Goal: Task Accomplishment & Management: Complete application form

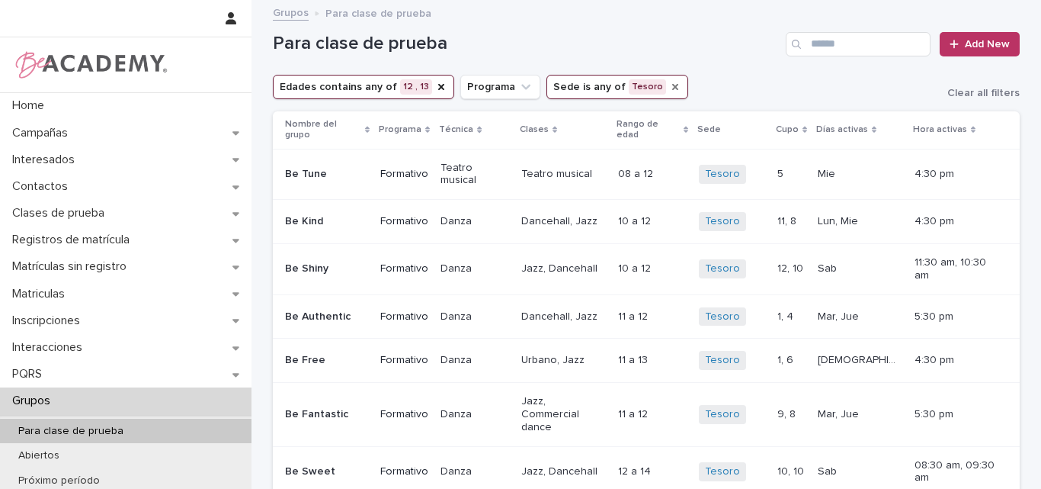
scroll to position [76, 0]
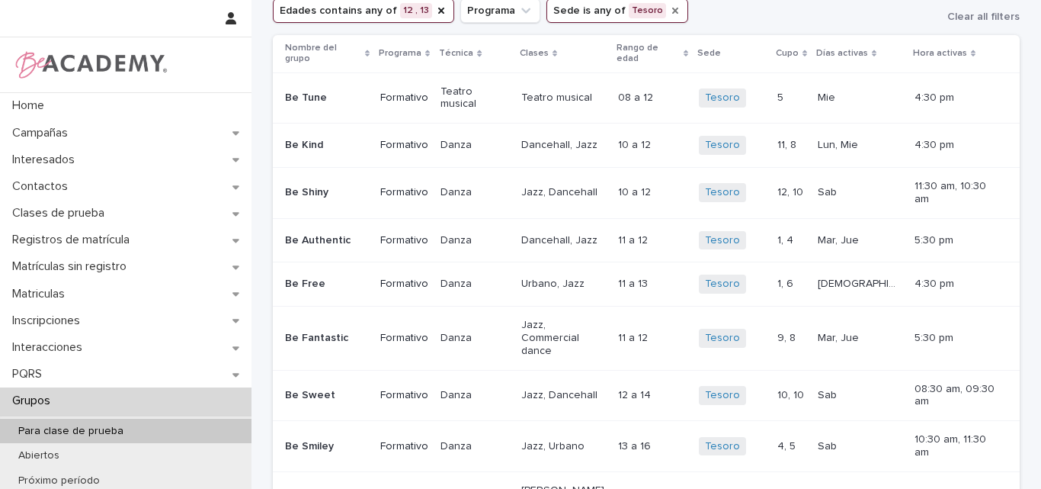
click at [672, 8] on icon "Sede" at bounding box center [675, 11] width 6 height 6
click at [586, 13] on icon "Sede" at bounding box center [590, 10] width 9 height 5
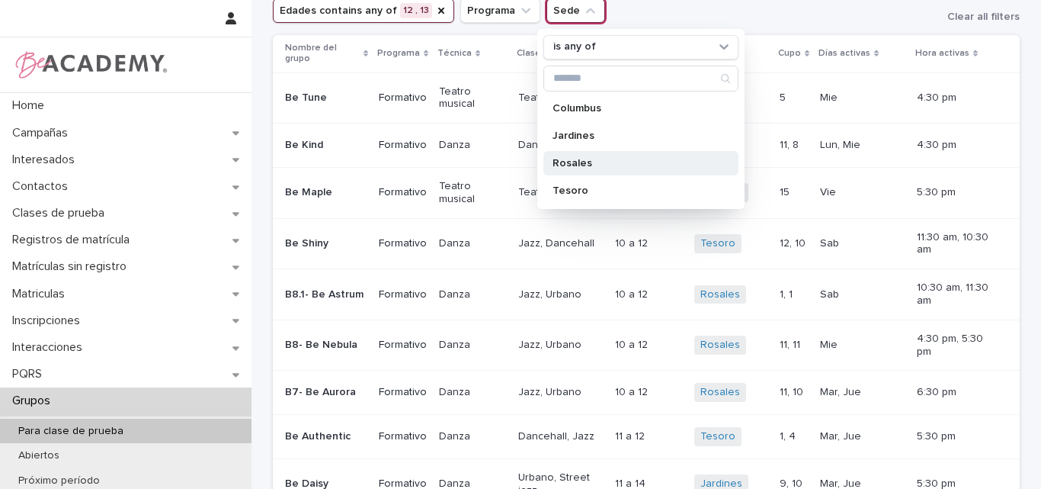
click at [590, 168] on div "Rosales" at bounding box center [640, 163] width 195 height 24
click at [435, 7] on icon "Edades" at bounding box center [441, 11] width 12 height 12
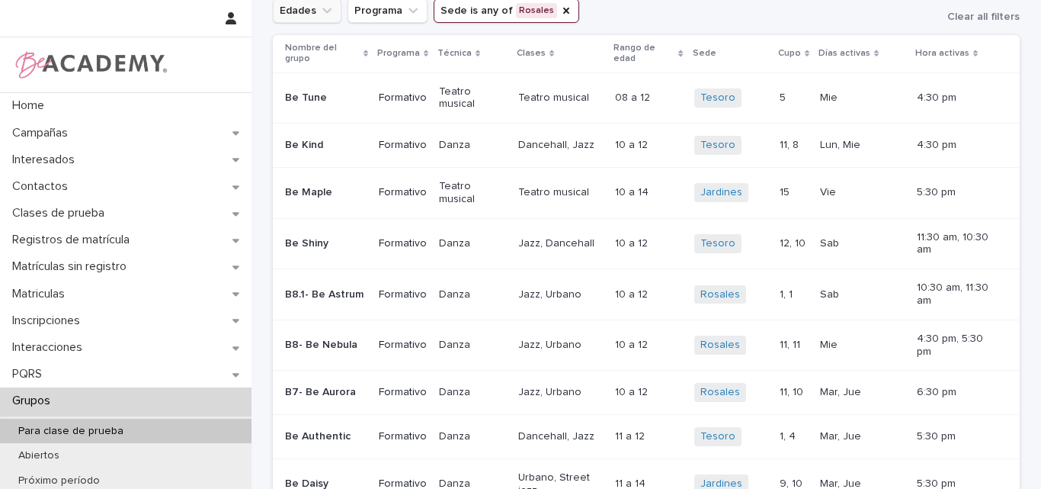
click at [321, 9] on icon "Edades" at bounding box center [326, 10] width 15 height 15
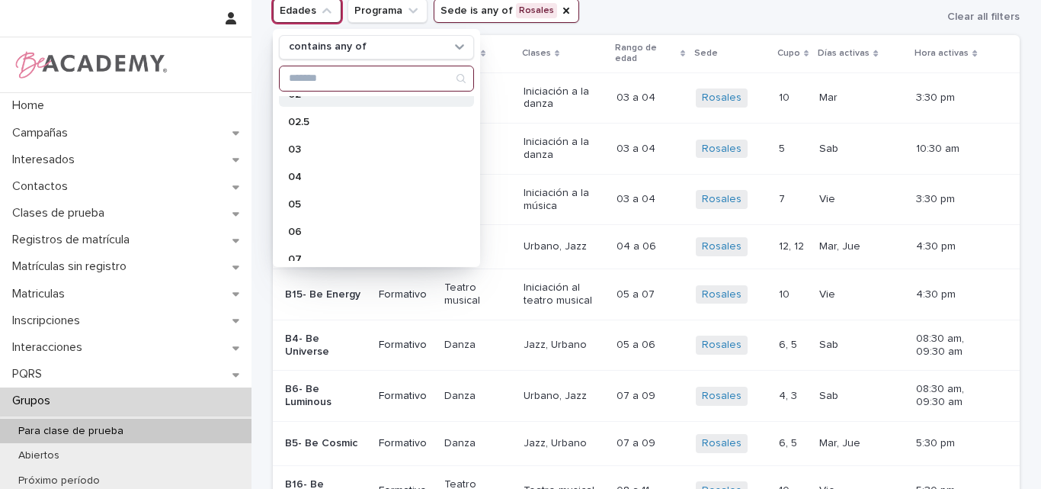
scroll to position [152, 0]
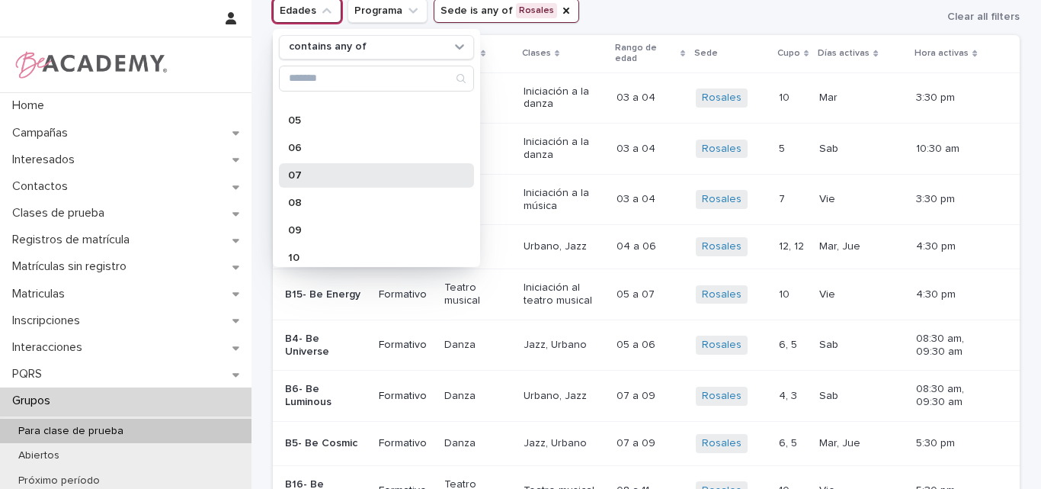
click at [312, 165] on div "07" at bounding box center [376, 175] width 195 height 24
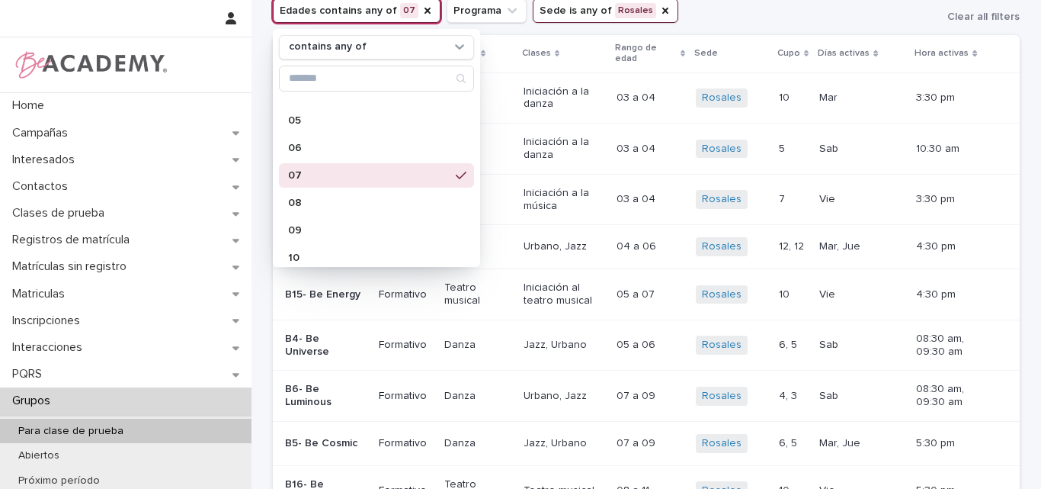
click at [745, 7] on div "Edades contains any of 07 contains any of 01 01.5 02 02.5 03 04 05 06 07 08 09 …" at bounding box center [646, 10] width 747 height 24
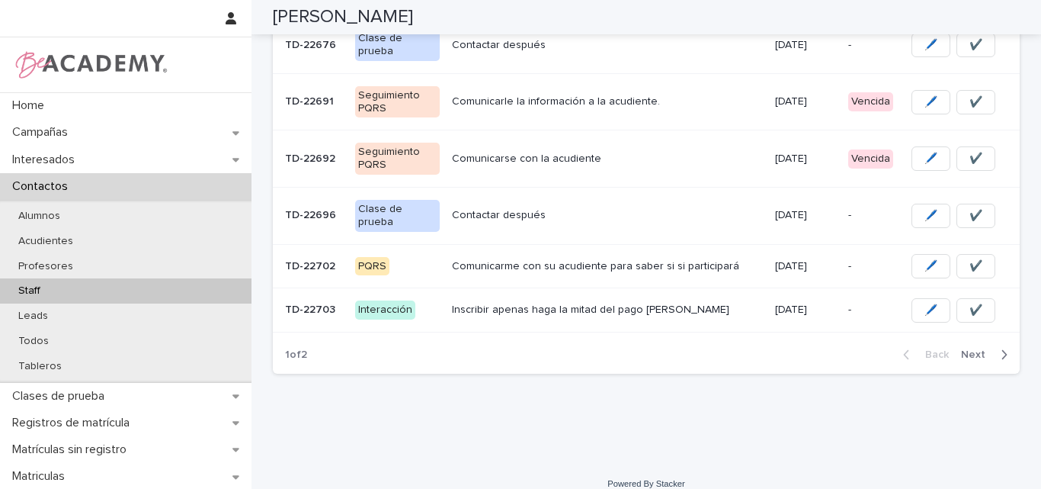
scroll to position [486, 0]
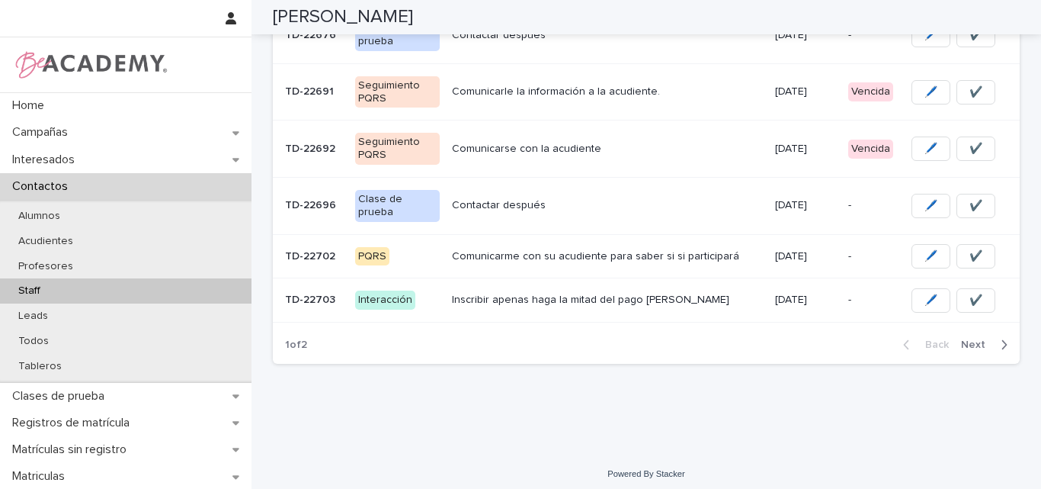
click at [975, 339] on span "Next" at bounding box center [978, 344] width 34 height 11
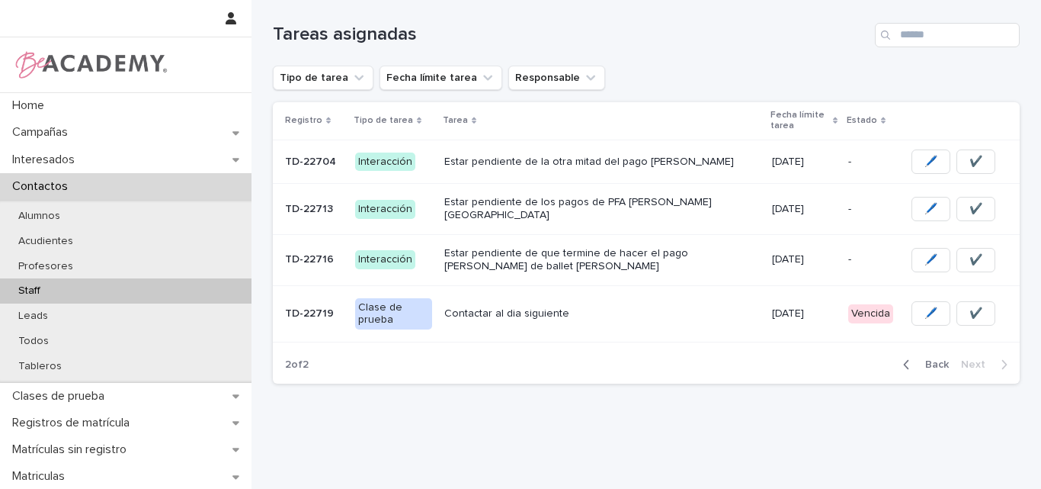
scroll to position [171, 0]
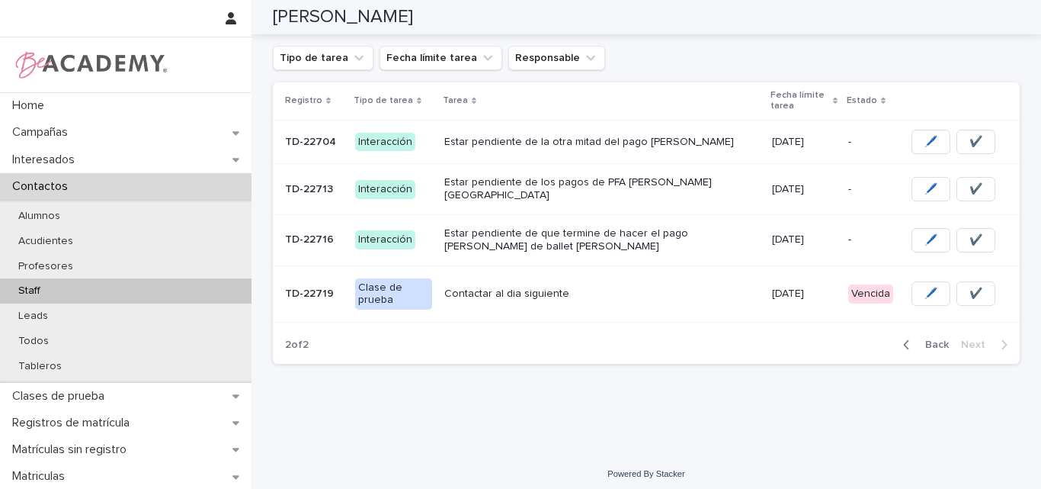
click at [530, 291] on p "Contactar al dia siguiente" at bounding box center [602, 293] width 316 height 13
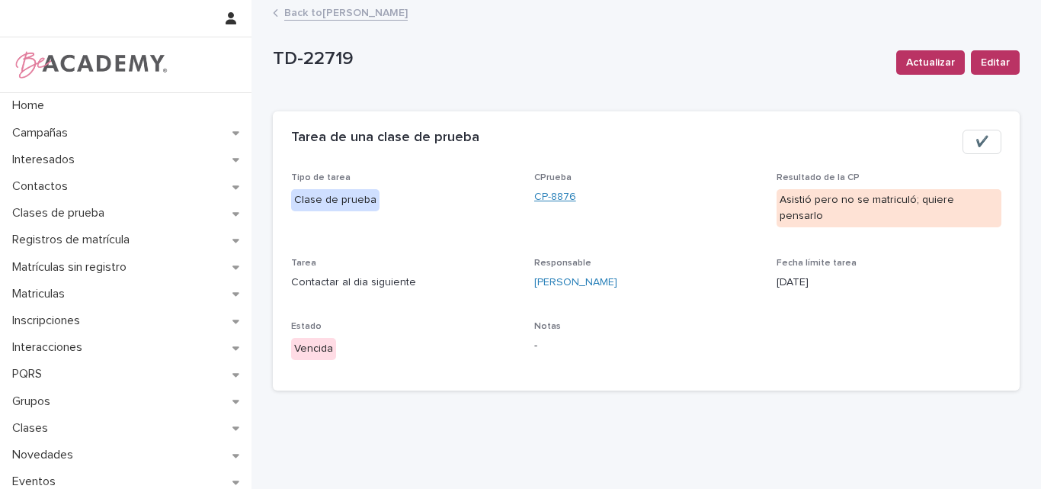
click at [556, 193] on link "CP-8876" at bounding box center [555, 197] width 42 height 16
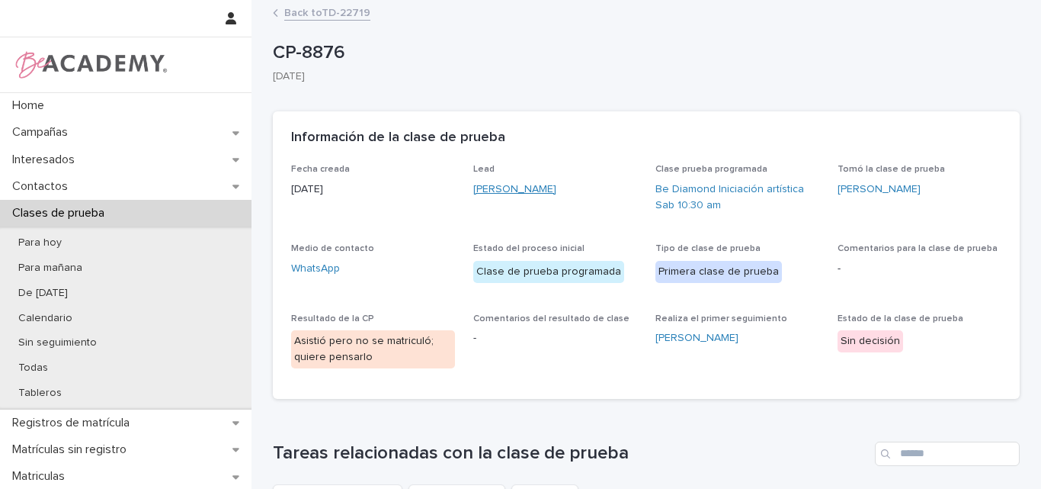
click at [543, 181] on link "Maria Antonia Osorio Palacio" at bounding box center [514, 189] width 83 height 16
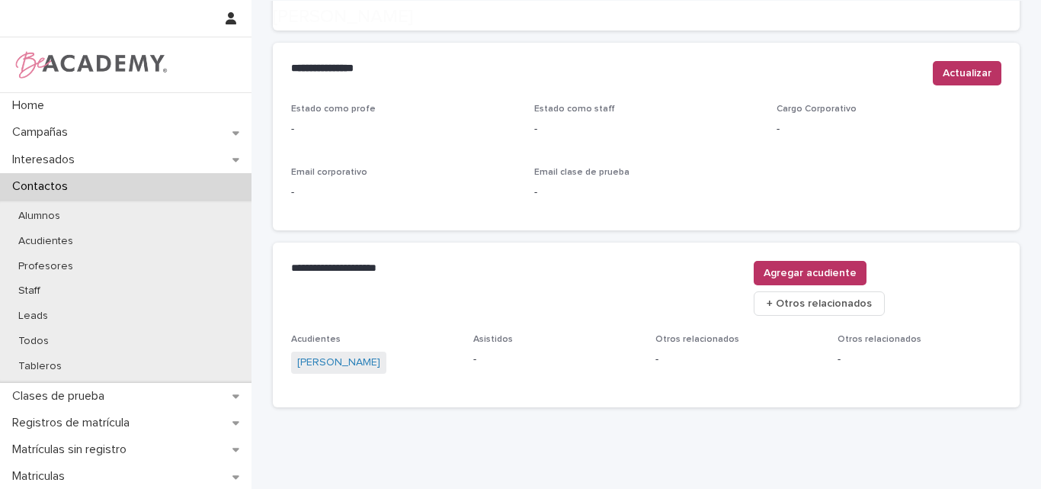
scroll to position [641, 0]
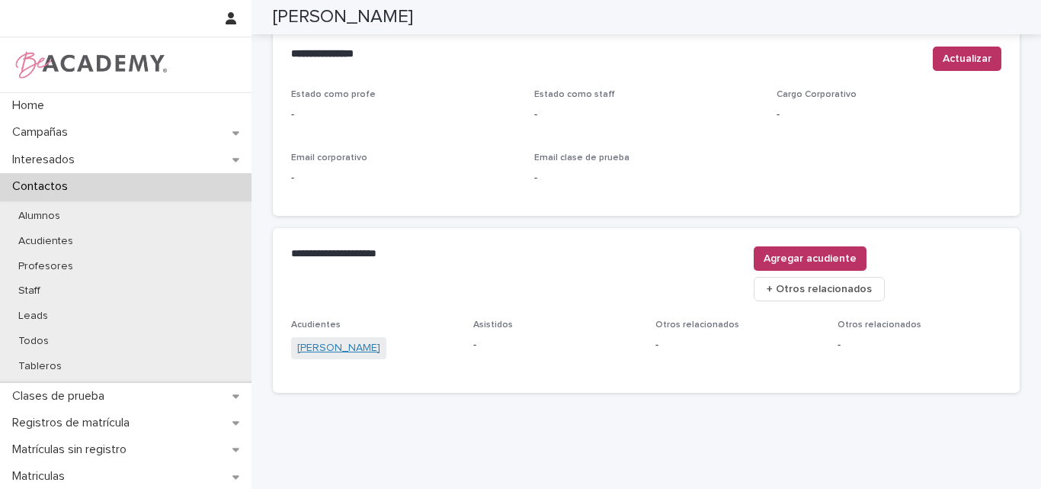
click at [325, 340] on link "Manuela Palacio Montoya" at bounding box center [338, 348] width 83 height 16
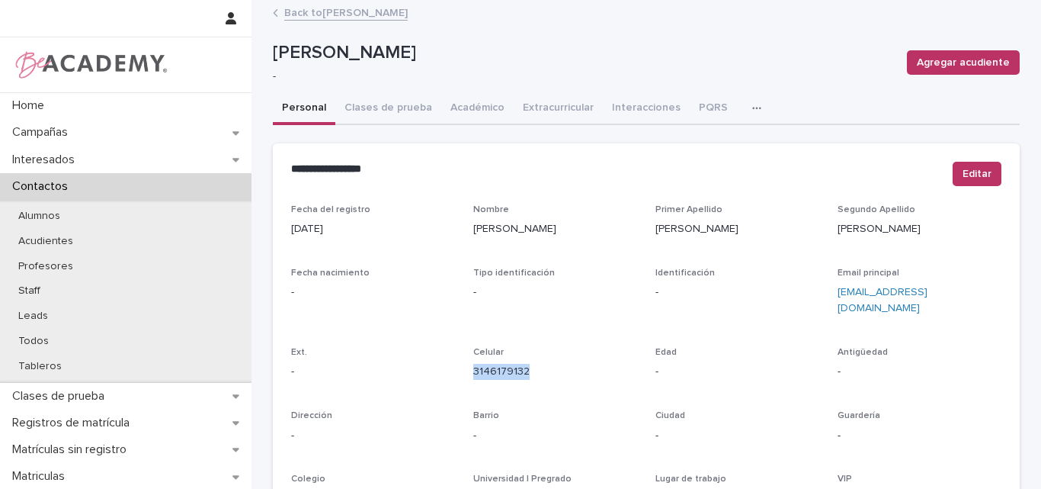
drag, startPoint x: 572, startPoint y: 363, endPoint x: 466, endPoint y: 364, distance: 105.2
click at [466, 364] on div "Fecha del registro 06/09/2025 Nombre Manuela Primer Apellido Palacio Segundo Ap…" at bounding box center [646, 429] width 710 height 450
copy link "3146179132"
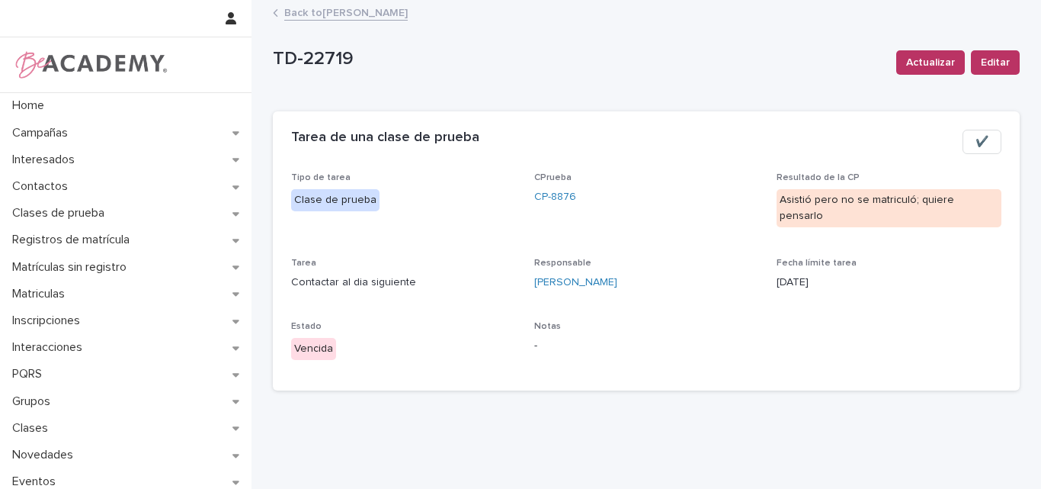
click at [338, 9] on link "Back to Lina Rico Montoya" at bounding box center [345, 12] width 123 height 18
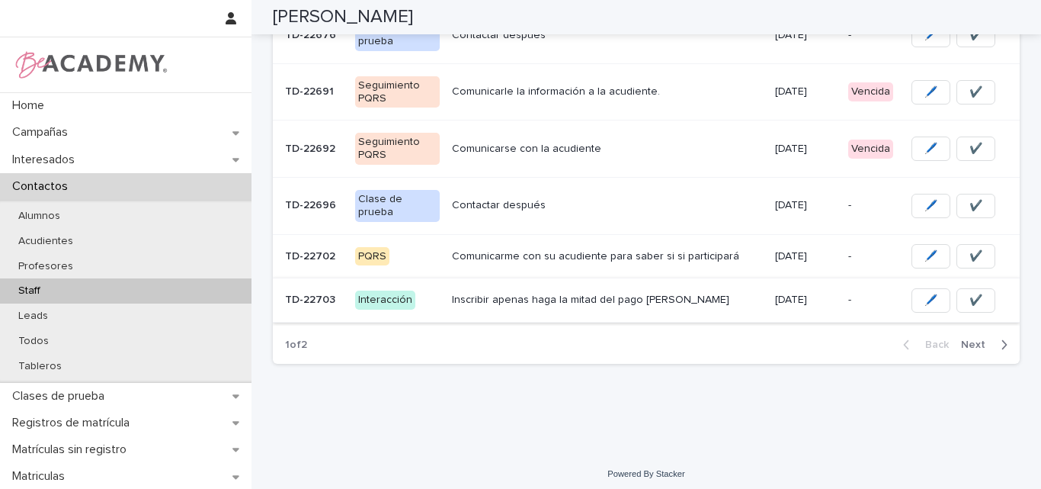
scroll to position [410, 0]
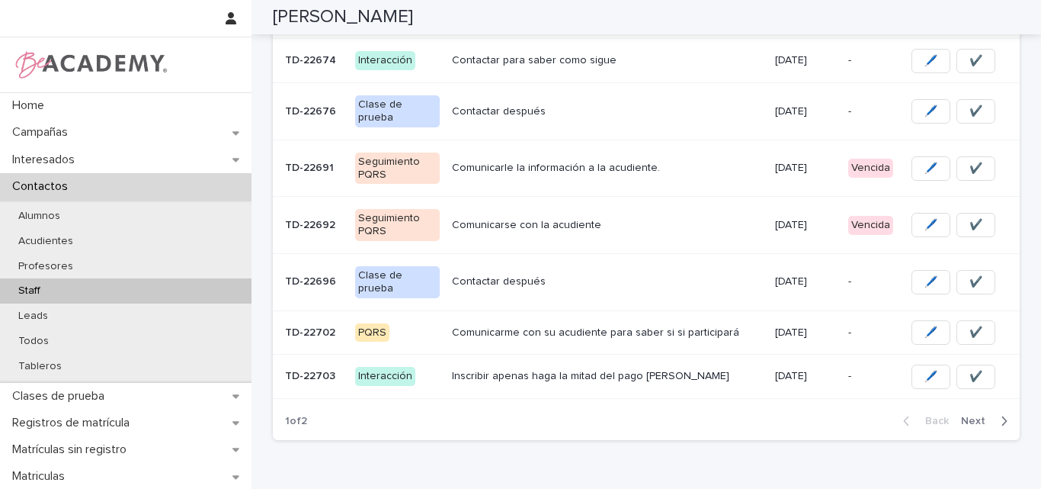
click at [527, 280] on p "Contactar después" at bounding box center [607, 281] width 310 height 13
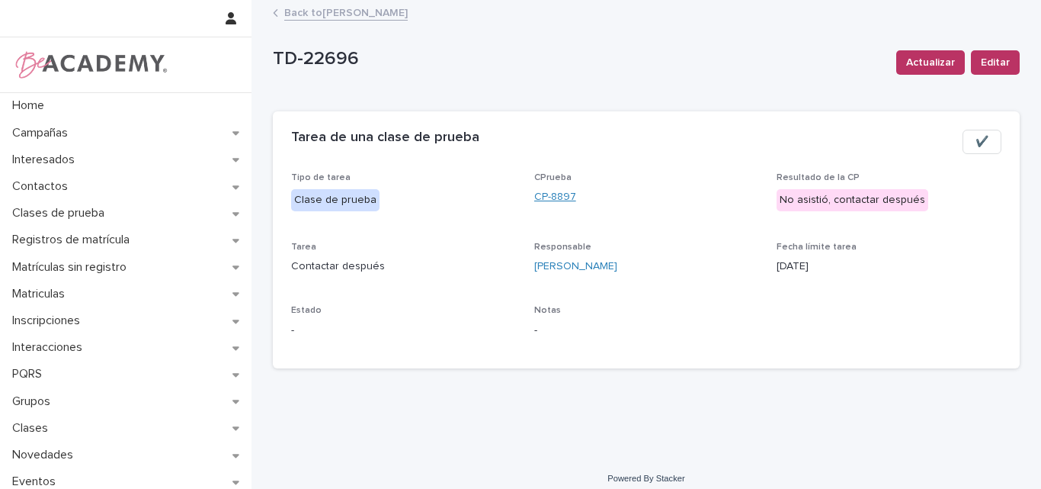
click at [548, 193] on link "CP-8897" at bounding box center [555, 197] width 42 height 16
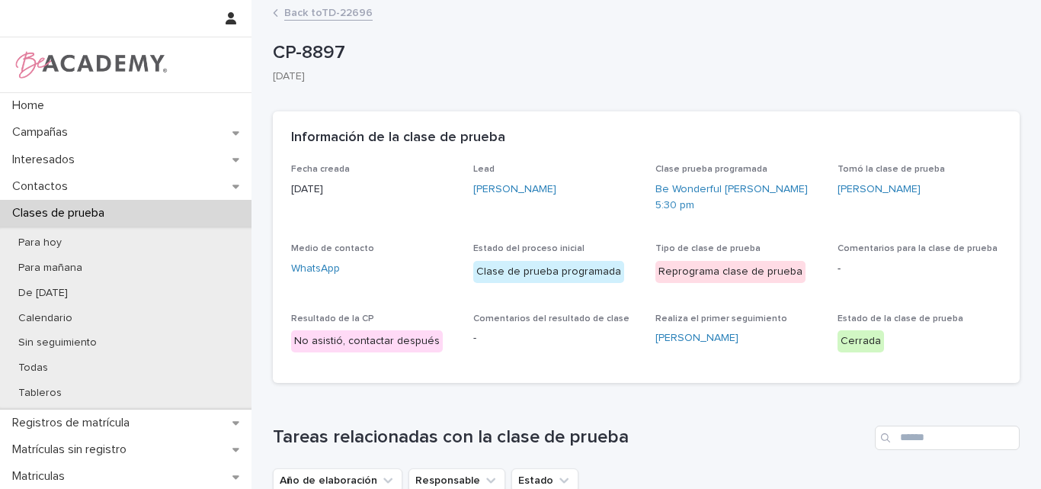
click at [348, 8] on link "Back to TD-22696" at bounding box center [328, 12] width 88 height 18
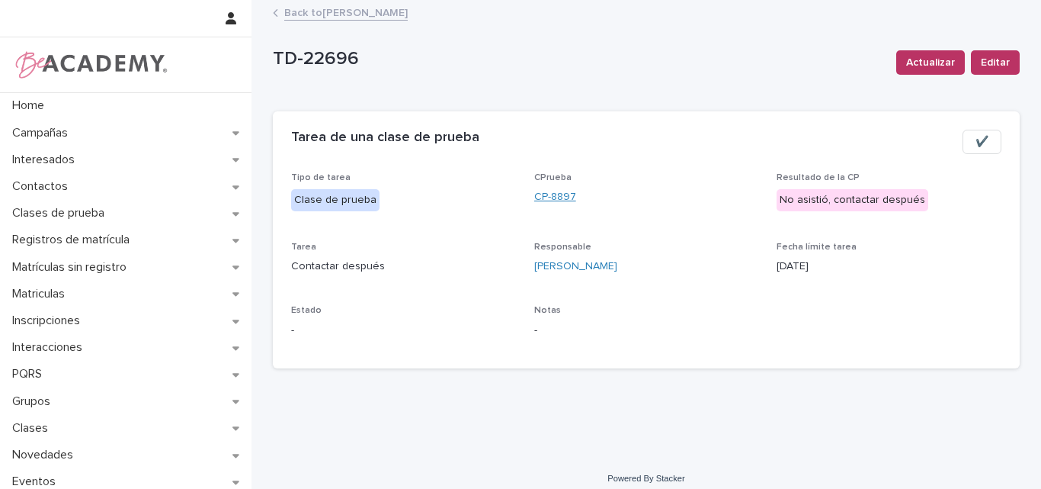
click at [557, 194] on link "CP-8897" at bounding box center [555, 197] width 42 height 16
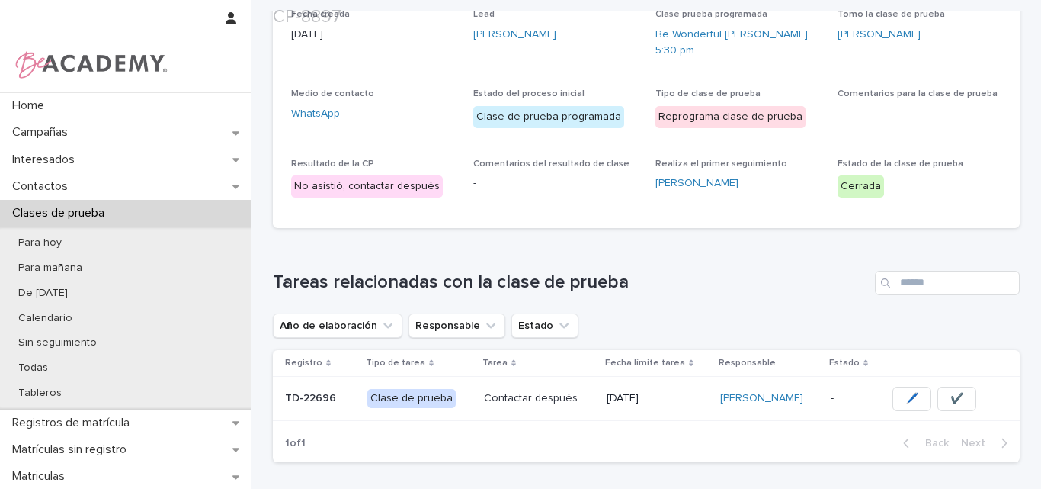
scroll to position [229, 0]
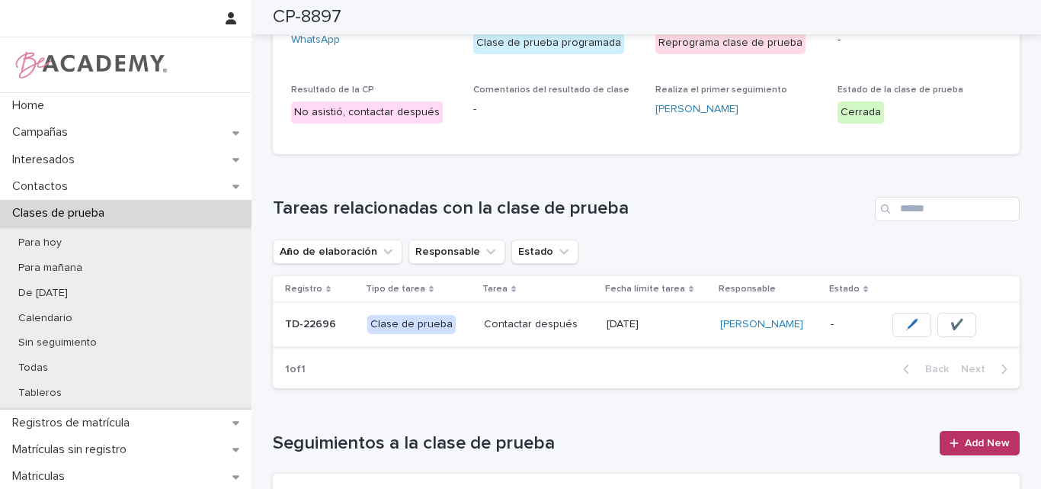
click at [950, 317] on span "✔️" at bounding box center [956, 324] width 13 height 15
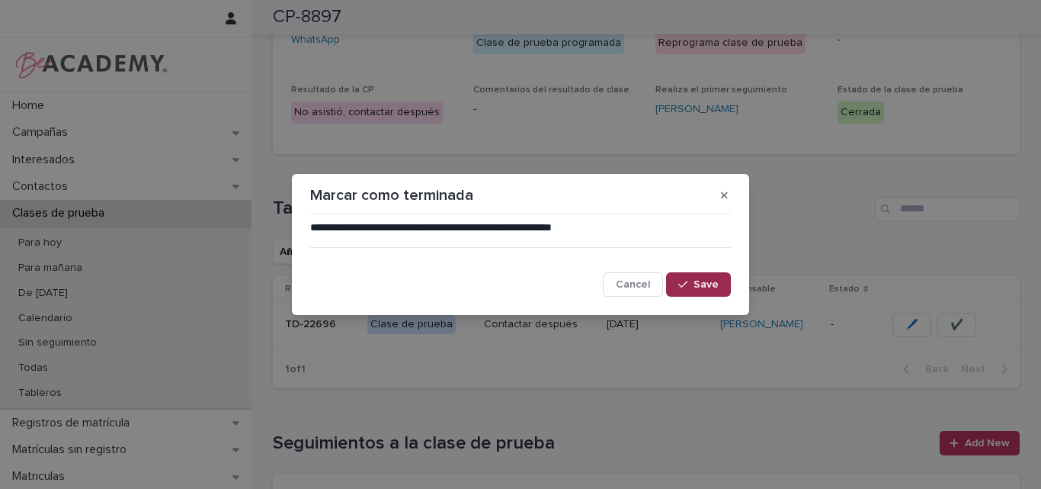
click at [705, 282] on span "Save" at bounding box center [706, 284] width 25 height 11
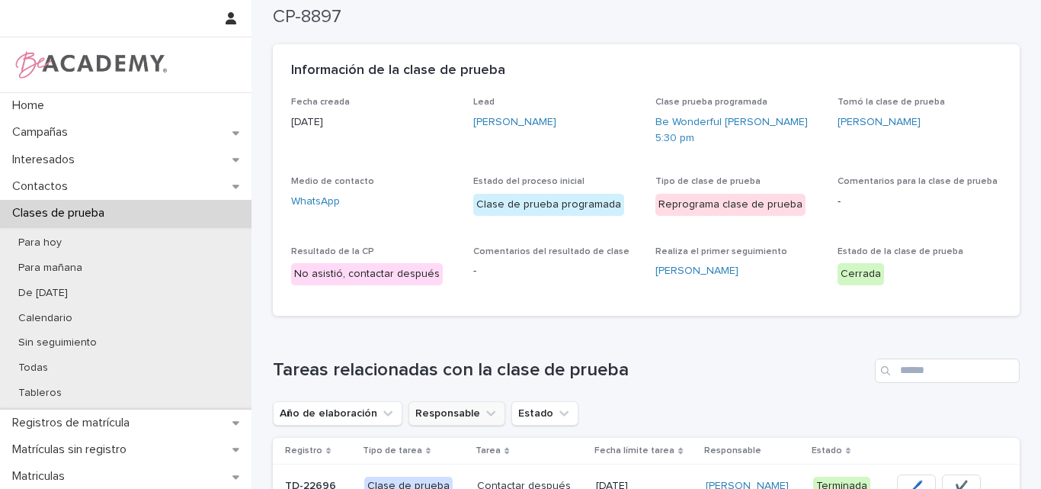
scroll to position [0, 0]
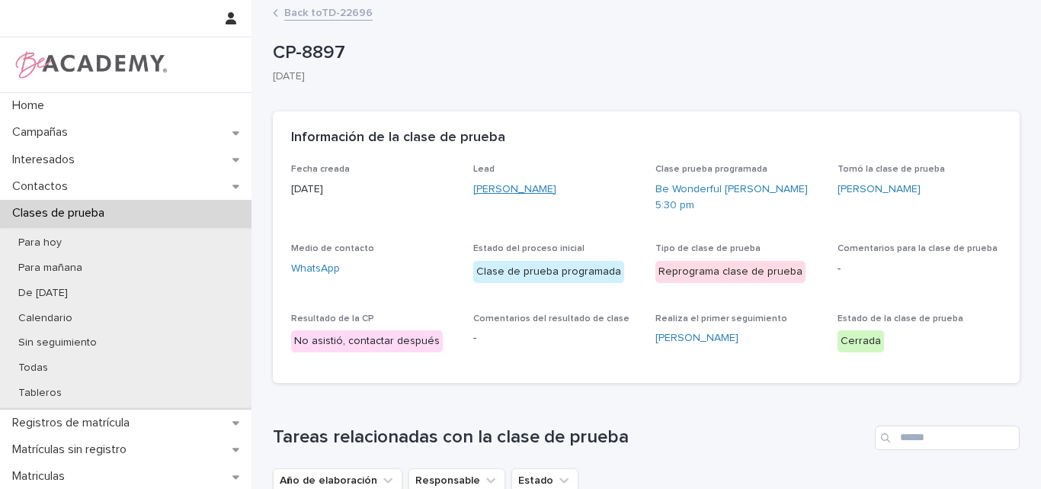
click at [508, 183] on link "[PERSON_NAME]" at bounding box center [514, 189] width 83 height 16
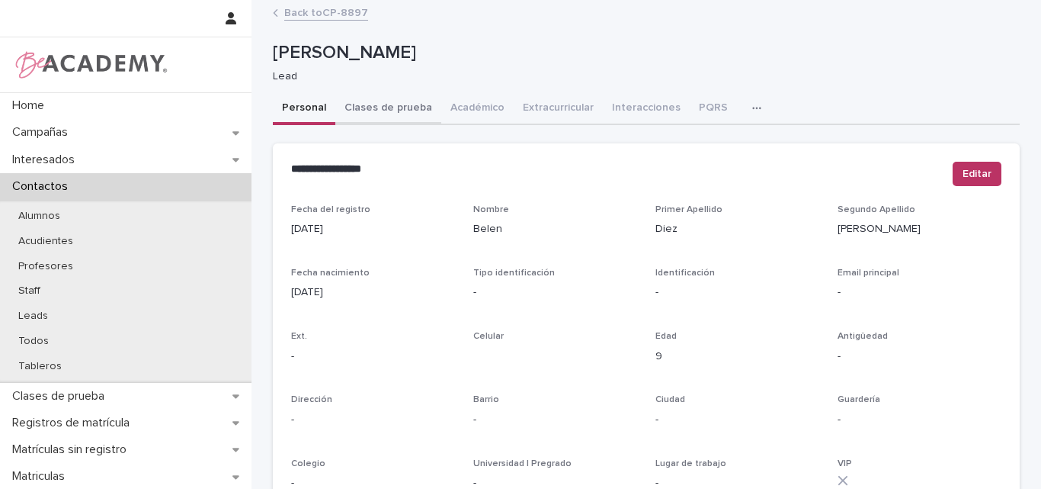
click at [385, 101] on button "Clases de prueba" at bounding box center [388, 109] width 106 height 32
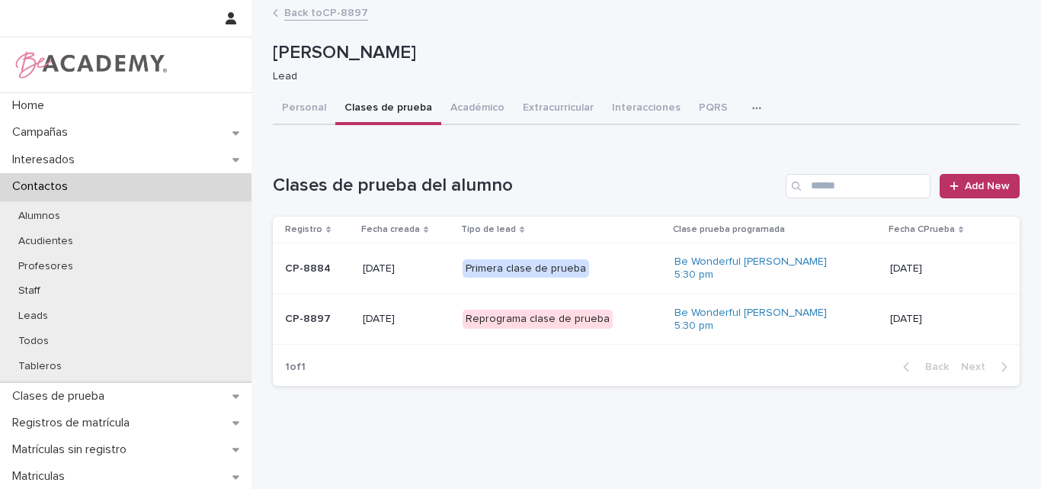
click at [346, 270] on td "CP-8884" at bounding box center [315, 268] width 84 height 51
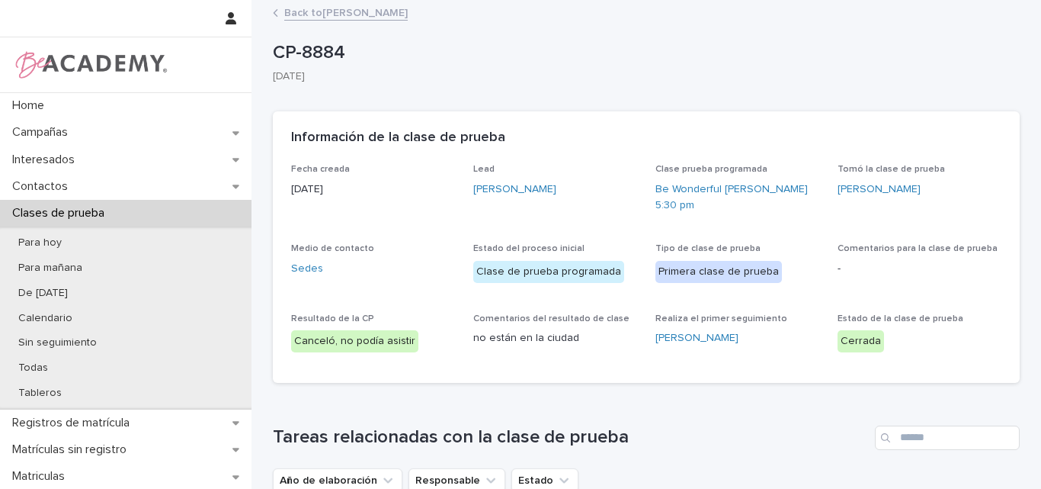
click at [367, 8] on link "Back to Belen Diez Ospina" at bounding box center [345, 12] width 123 height 18
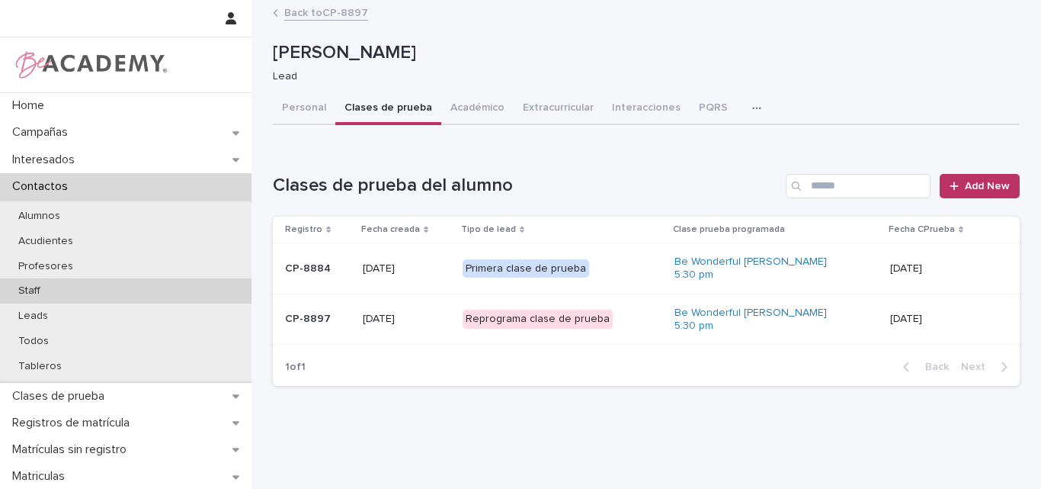
click at [52, 295] on div "Staff" at bounding box center [126, 290] width 252 height 25
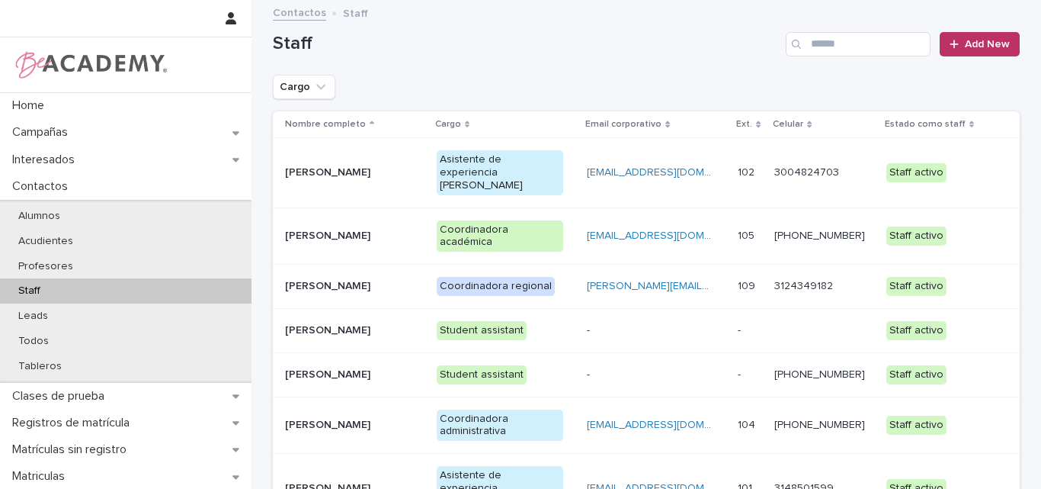
click at [322, 482] on p "[PERSON_NAME] [PERSON_NAME]" at bounding box center [348, 488] width 127 height 13
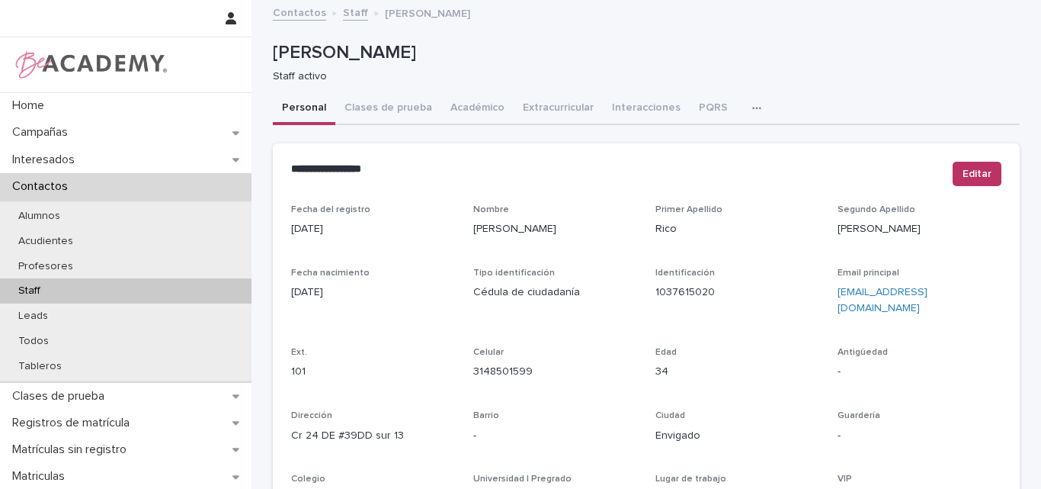
click at [743, 98] on button "button" at bounding box center [760, 108] width 34 height 30
click at [682, 146] on span "Tareas" at bounding box center [676, 148] width 34 height 11
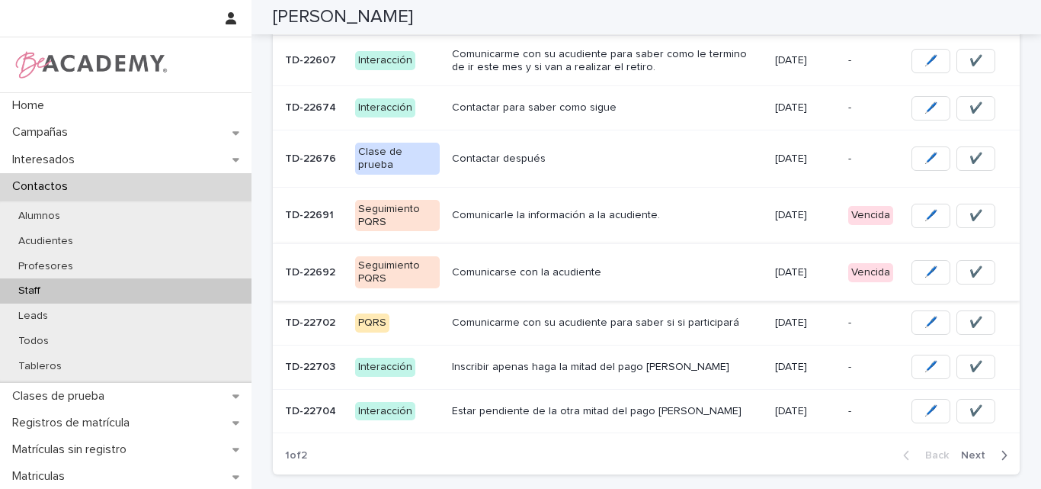
scroll to position [381, 0]
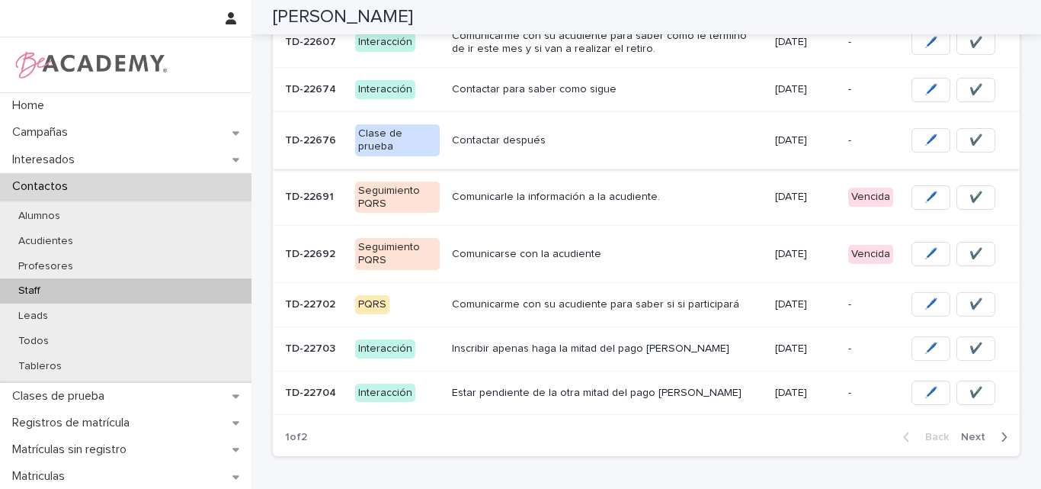
click at [979, 128] on button "✔️" at bounding box center [975, 140] width 39 height 24
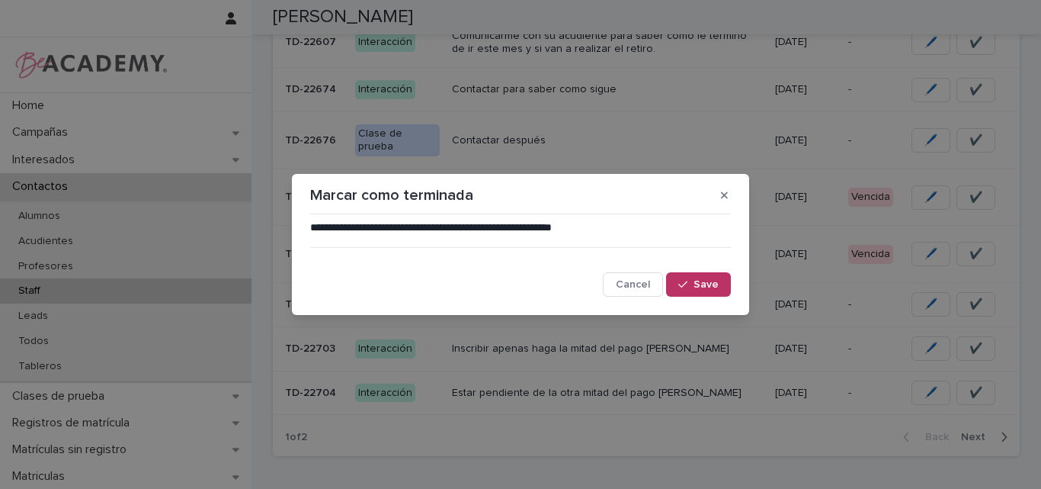
click at [710, 286] on span "Save" at bounding box center [706, 284] width 25 height 11
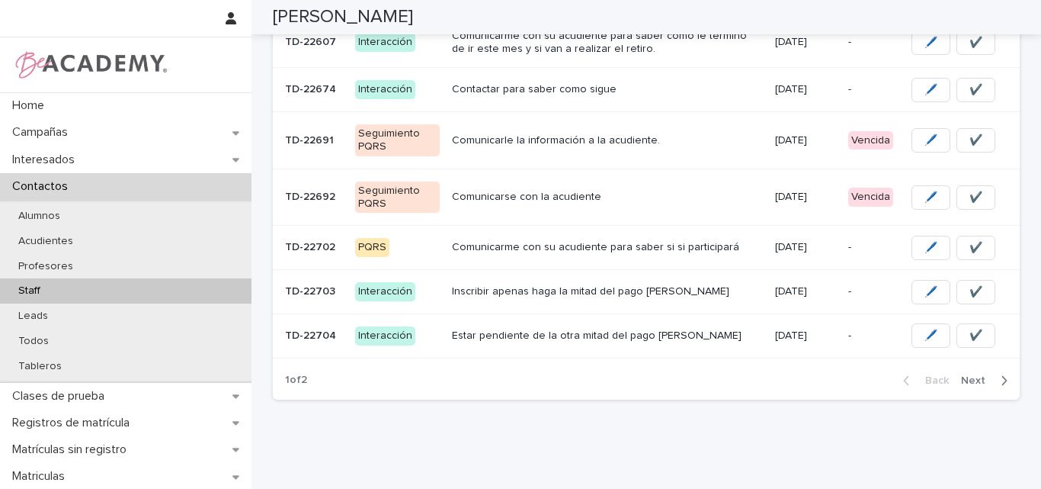
scroll to position [353, 0]
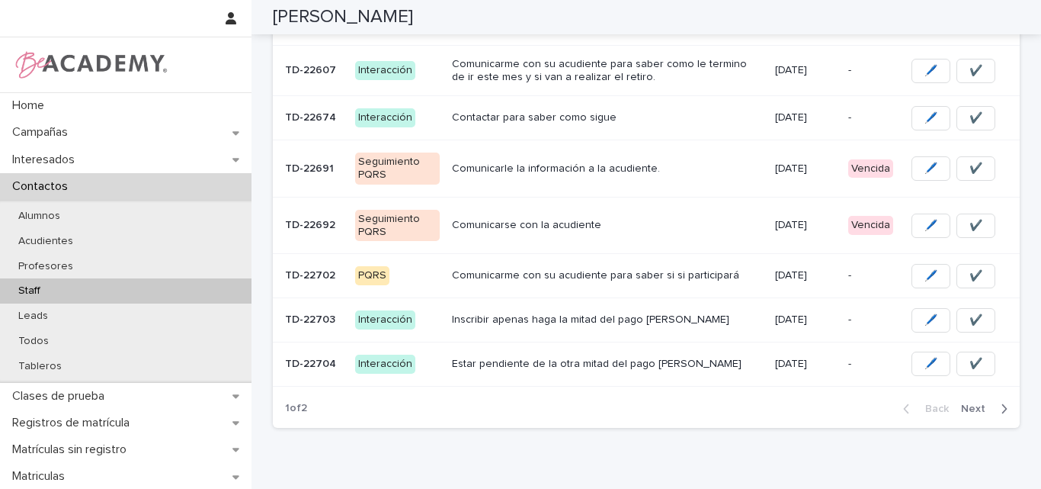
click at [572, 223] on p "Comunicarse con la acudiente" at bounding box center [607, 225] width 310 height 13
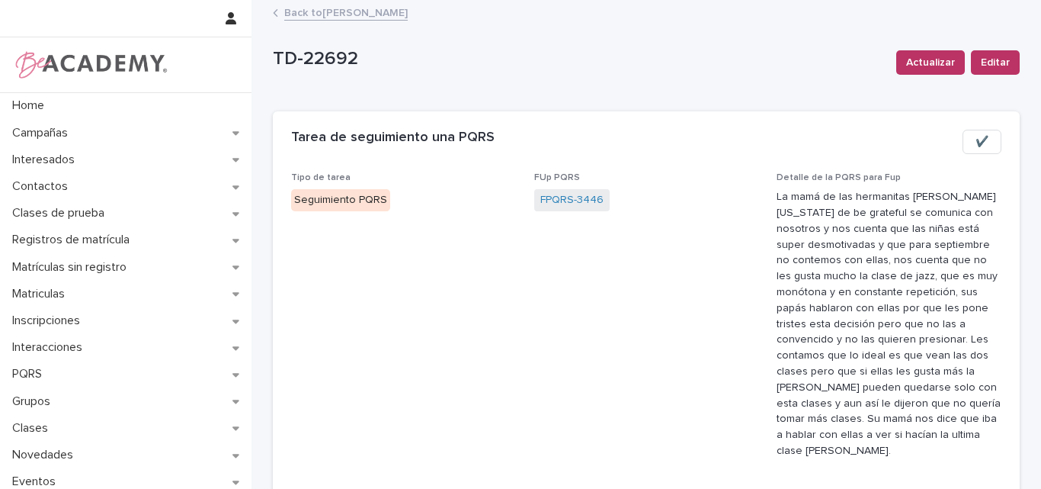
click at [978, 139] on span "✔️" at bounding box center [982, 141] width 13 height 15
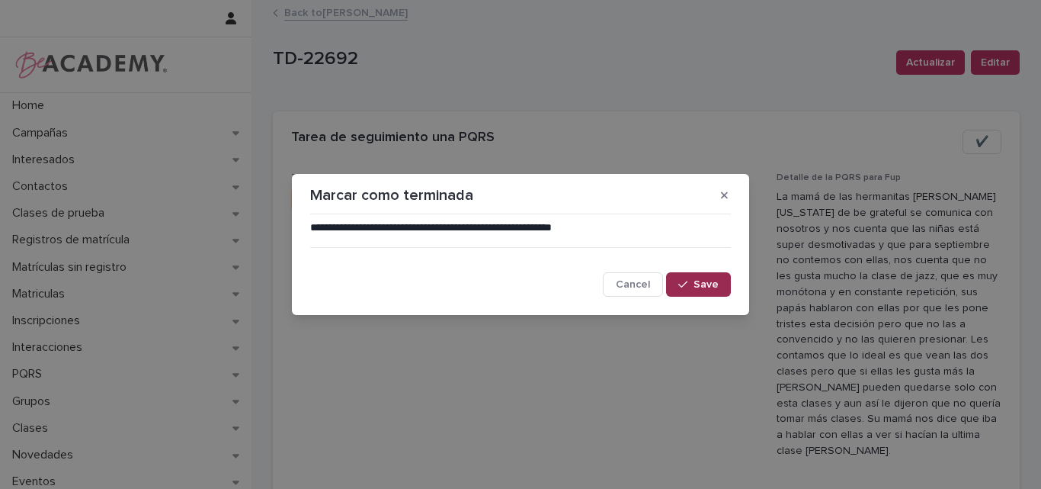
click at [713, 287] on span "Save" at bounding box center [706, 284] width 25 height 11
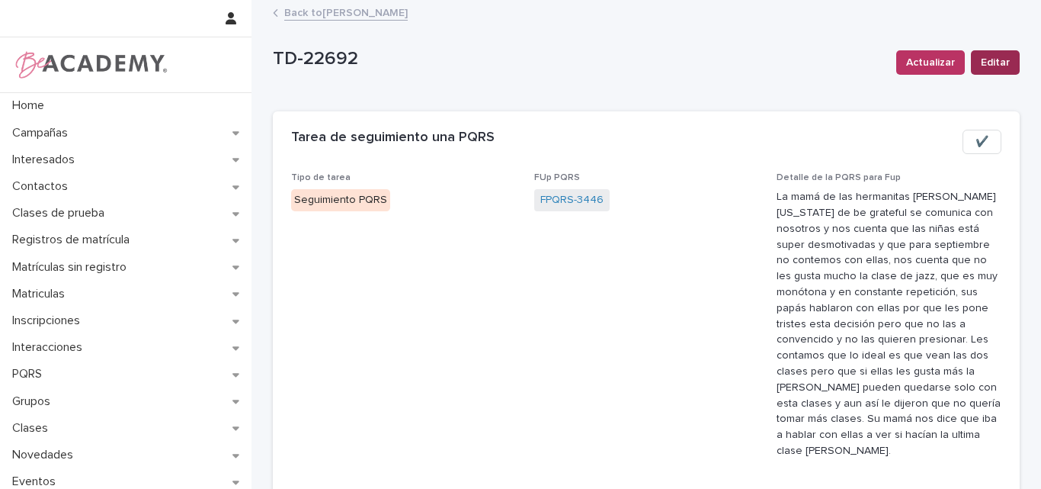
click at [994, 52] on button "Editar" at bounding box center [995, 62] width 49 height 24
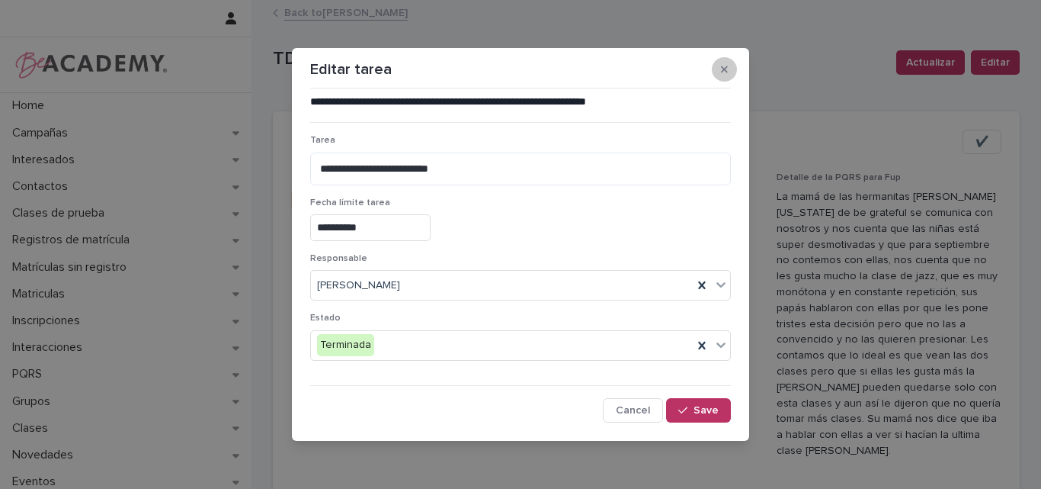
click at [729, 68] on button "button" at bounding box center [724, 69] width 25 height 24
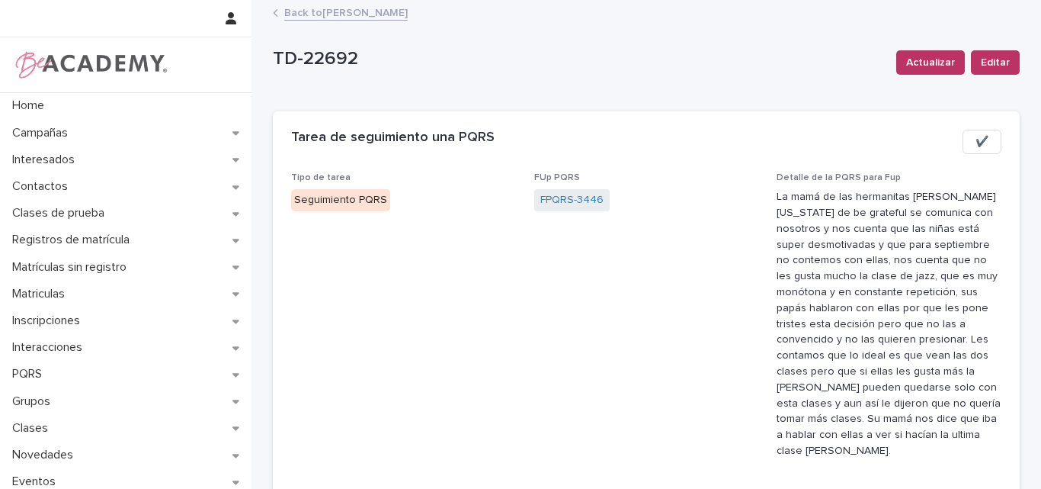
click at [379, 14] on link "Back to Lina Rico Montoya" at bounding box center [345, 12] width 123 height 18
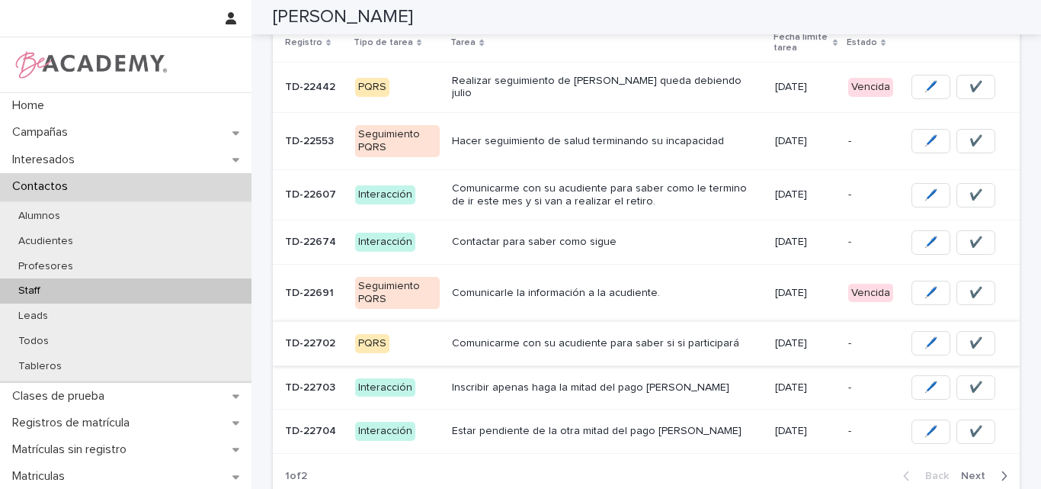
scroll to position [276, 0]
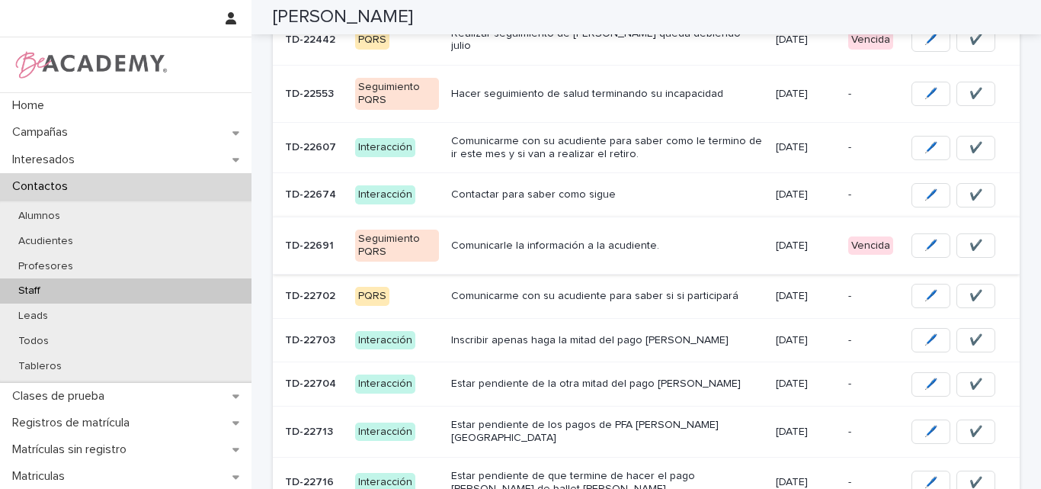
click at [972, 240] on span "✔️" at bounding box center [975, 245] width 13 height 15
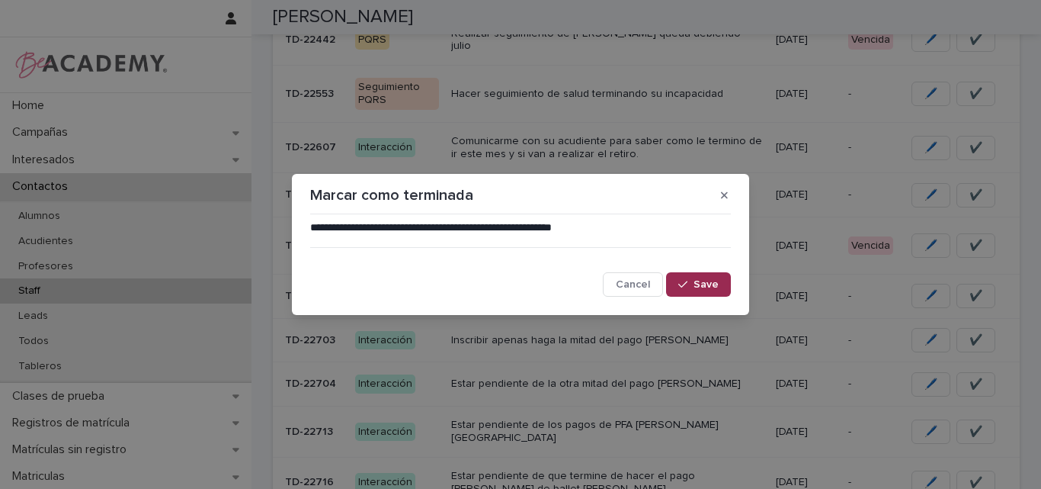
click at [692, 288] on div "button" at bounding box center [685, 284] width 15 height 11
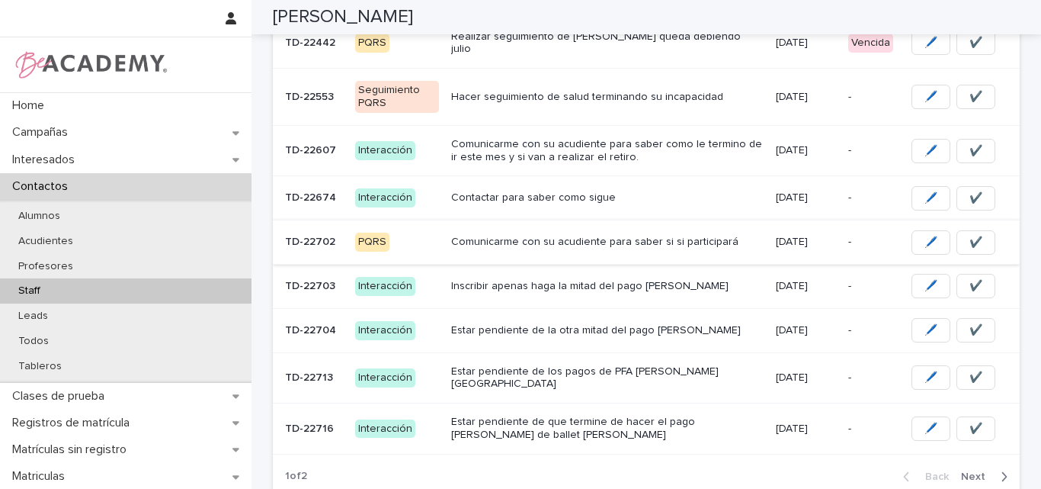
scroll to position [398, 0]
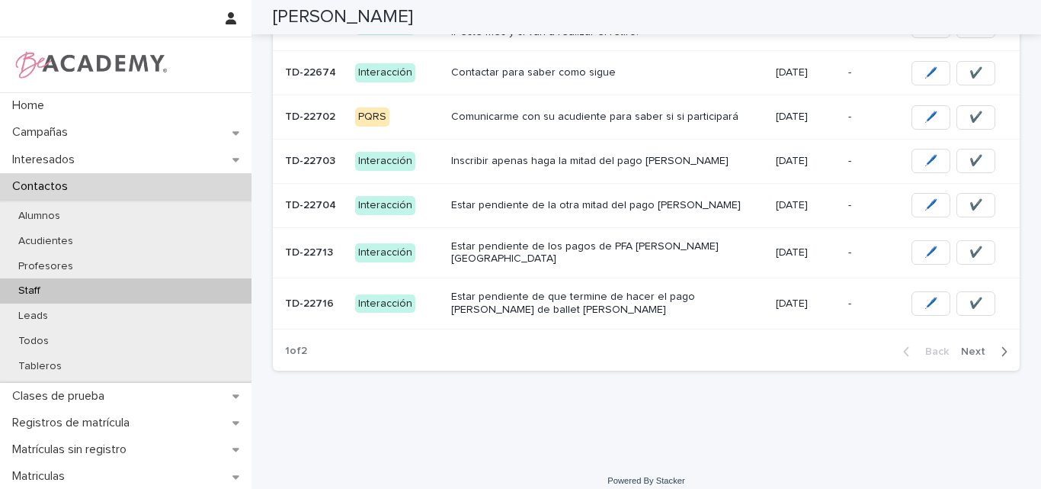
click at [968, 346] on span "Next" at bounding box center [978, 351] width 34 height 11
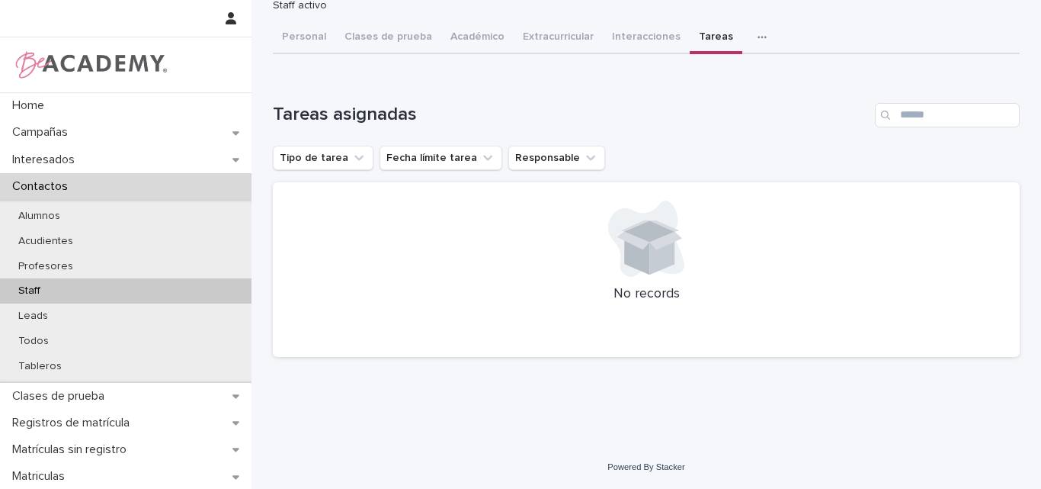
click at [691, 37] on button "Tareas" at bounding box center [716, 38] width 53 height 32
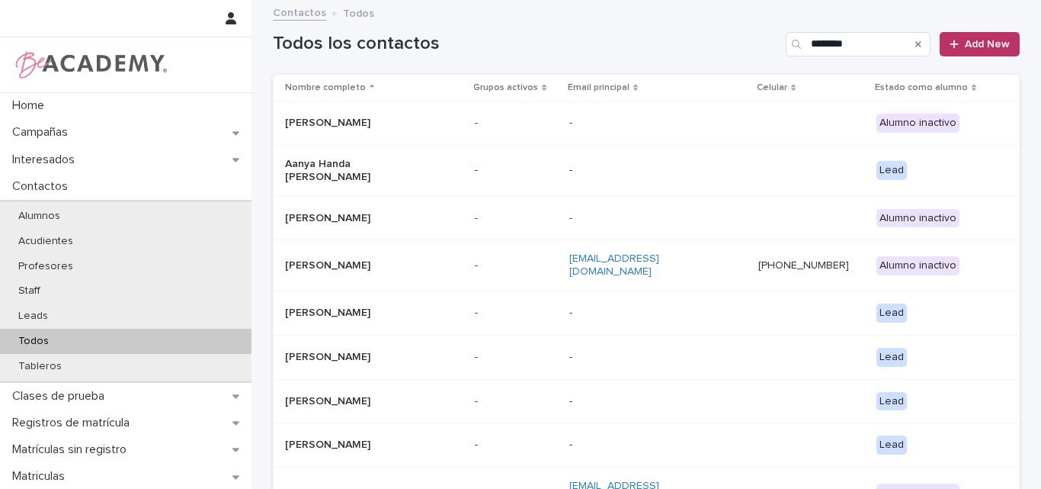
click at [860, 39] on input "********" at bounding box center [858, 44] width 145 height 24
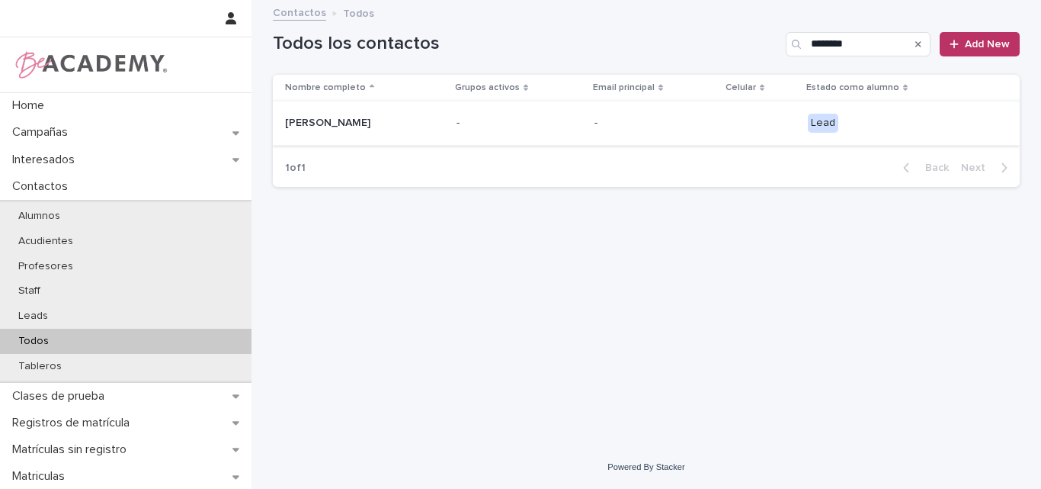
type input "********"
click at [357, 101] on td "[PERSON_NAME]" at bounding box center [362, 123] width 178 height 44
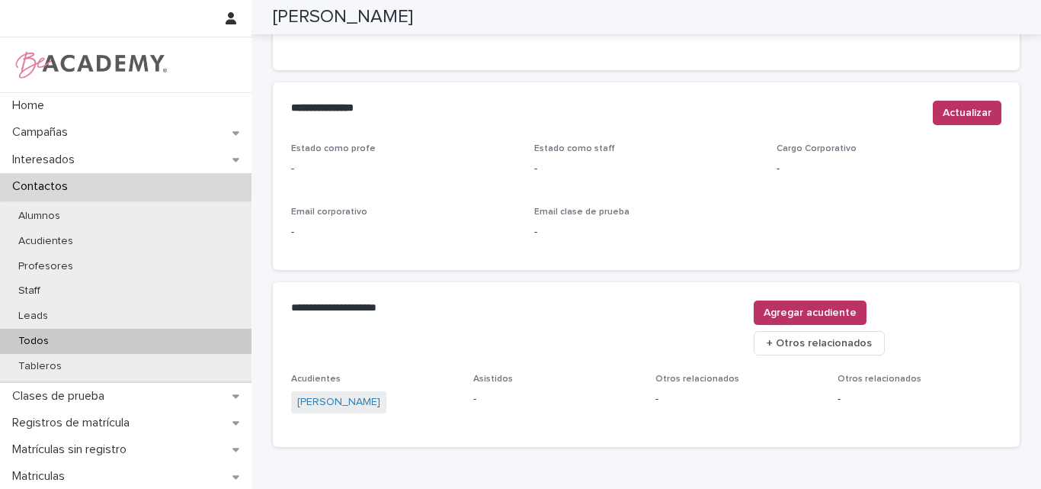
scroll to position [646, 0]
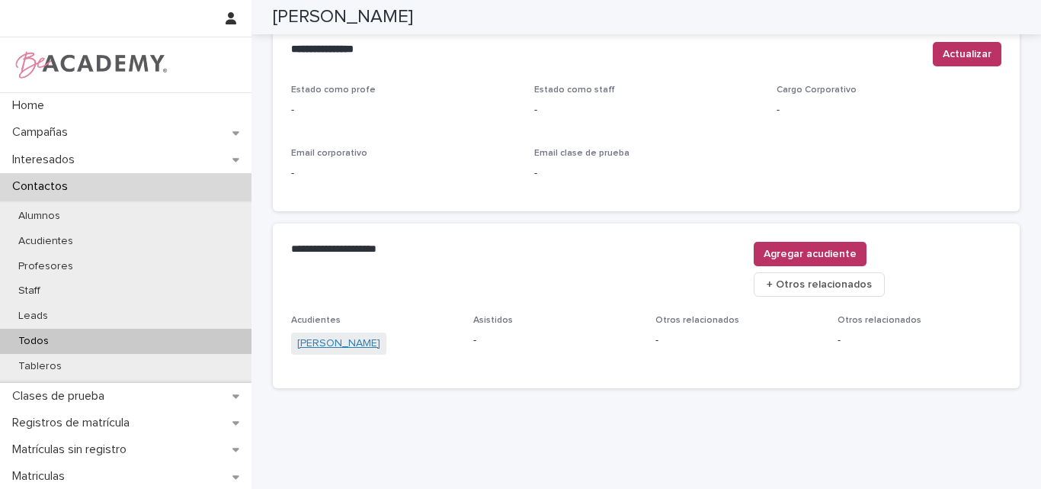
click at [332, 335] on link "Rodrigo Diez" at bounding box center [338, 343] width 83 height 16
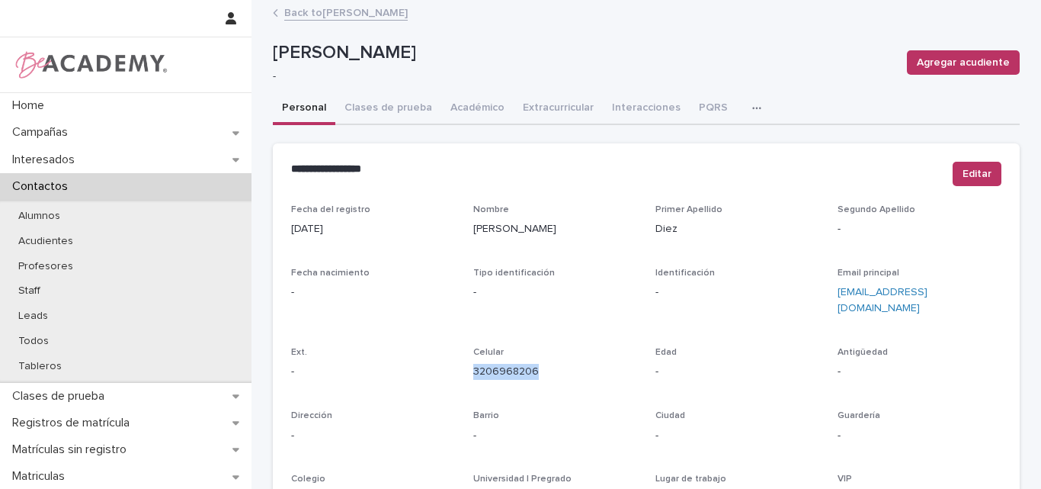
drag, startPoint x: 537, startPoint y: 357, endPoint x: 462, endPoint y: 368, distance: 76.2
click at [462, 368] on div "Fecha del registro 08/09/2025 Nombre Rodrigo Primer Apellido Diez Segundo Apell…" at bounding box center [646, 429] width 710 height 450
copy link "3206968206"
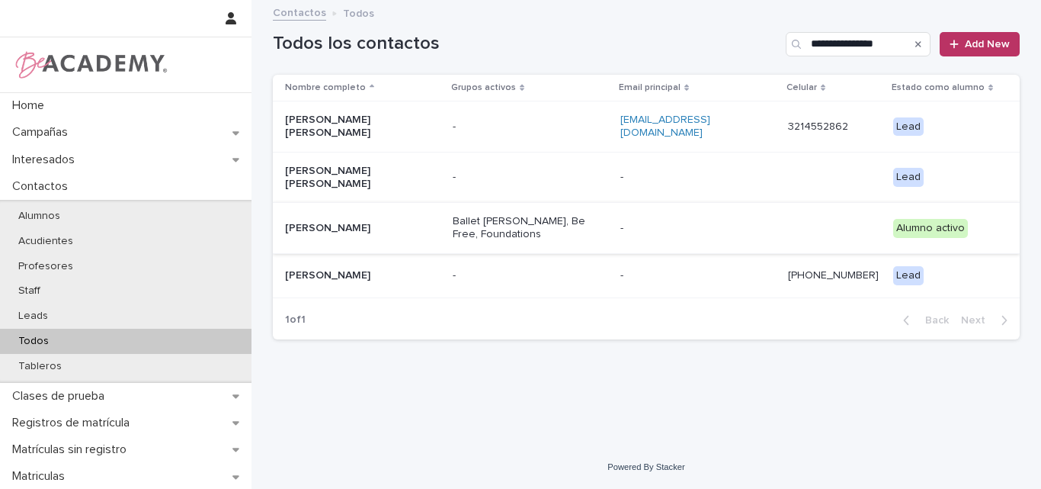
type input "**********"
click at [372, 222] on p "Maria Antonia Sanchez Toro" at bounding box center [361, 228] width 152 height 13
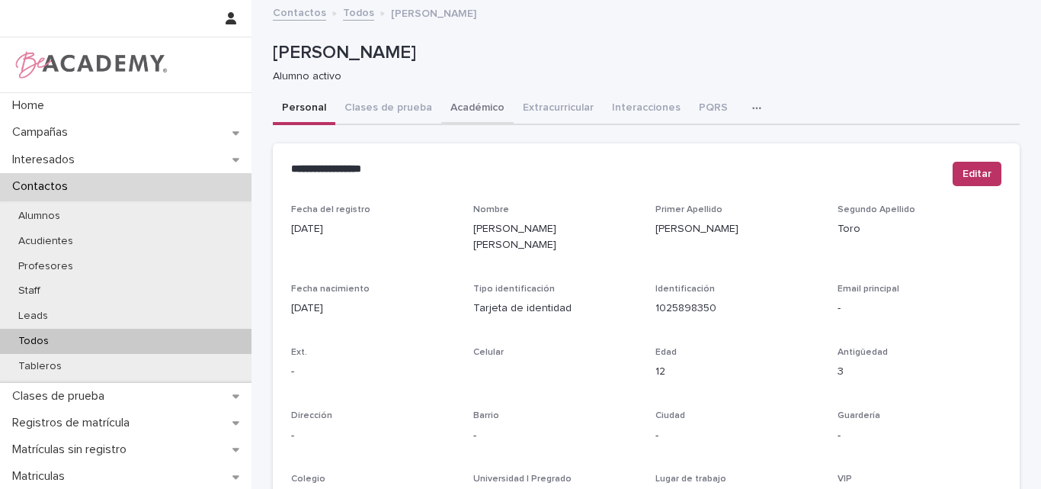
click at [466, 106] on button "Académico" at bounding box center [477, 109] width 72 height 32
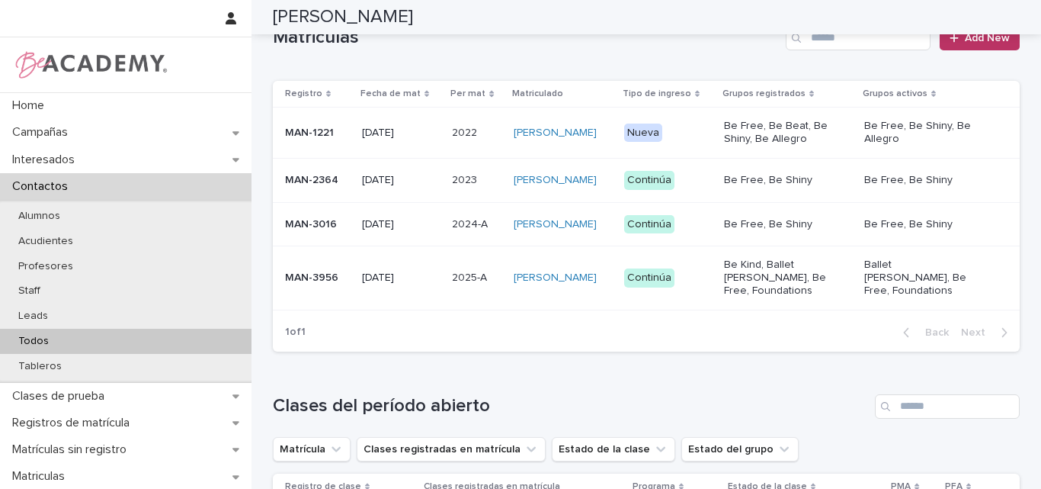
scroll to position [457, 0]
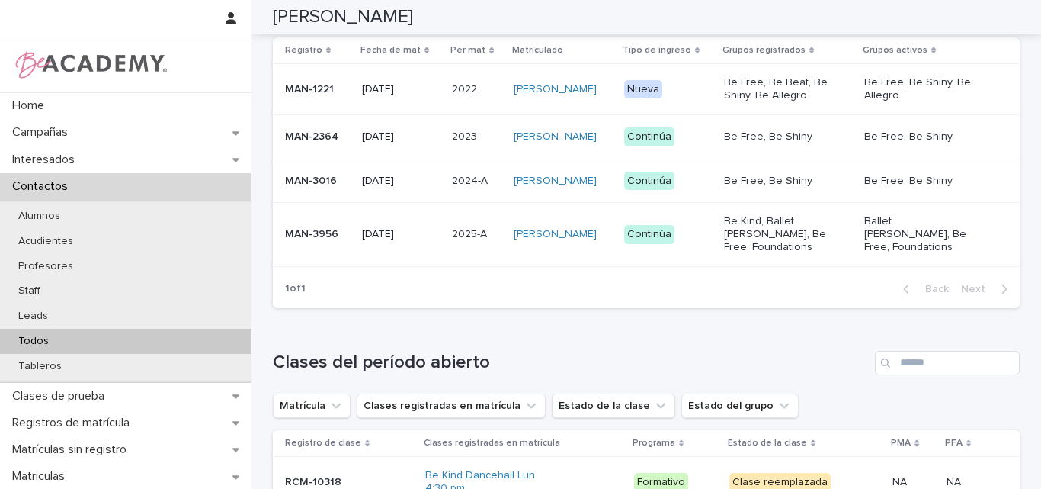
click at [287, 241] on p "MAN-3956" at bounding box center [317, 234] width 65 height 13
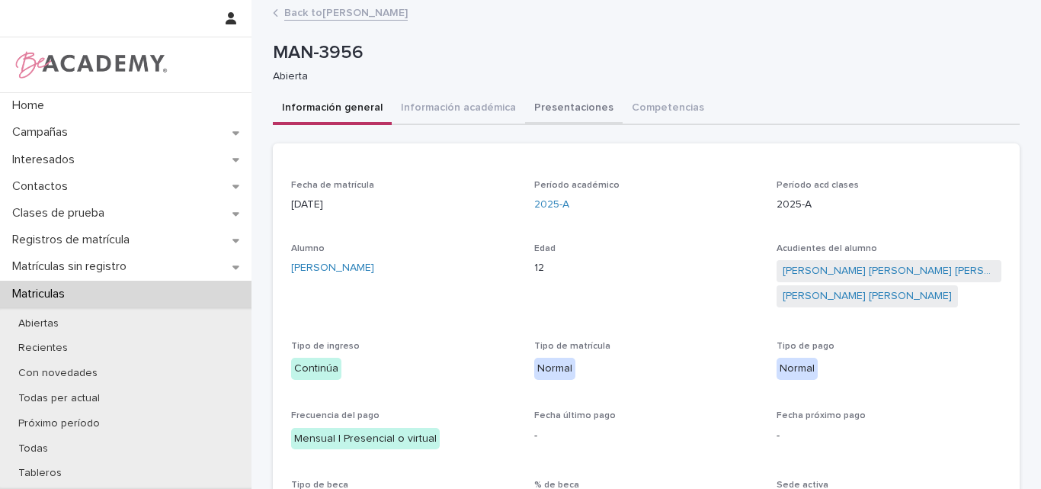
click at [553, 104] on button "Presentaciones" at bounding box center [574, 109] width 98 height 32
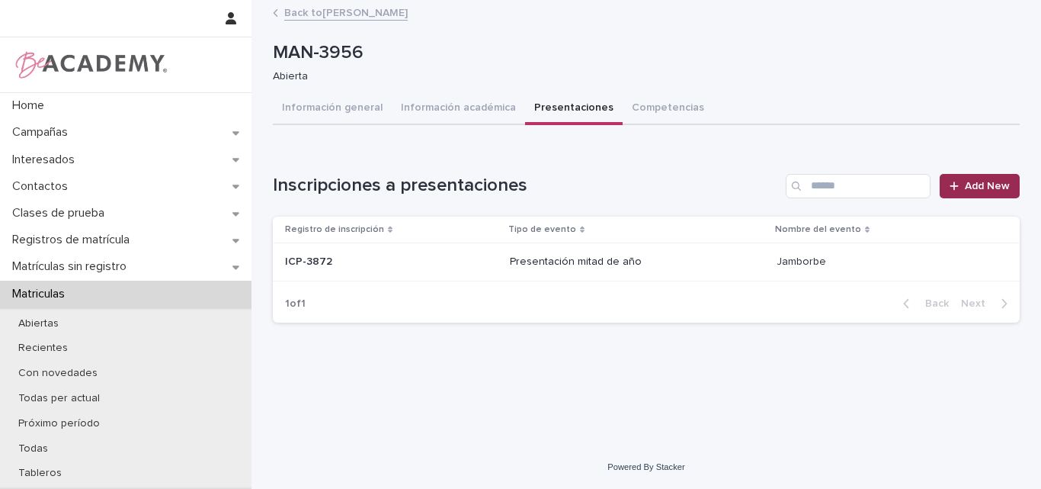
click at [982, 178] on link "Add New" at bounding box center [980, 186] width 80 height 24
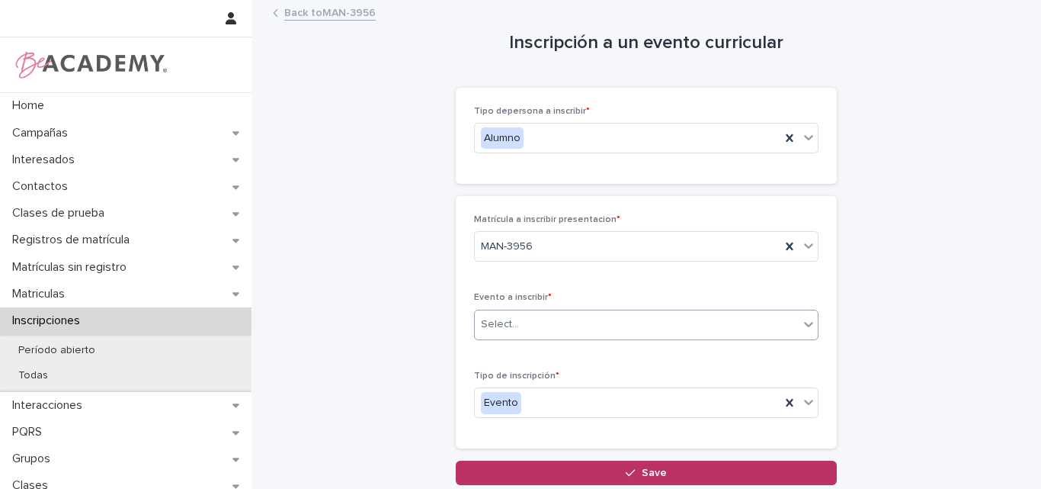
click at [587, 324] on div "Select..." at bounding box center [637, 324] width 324 height 25
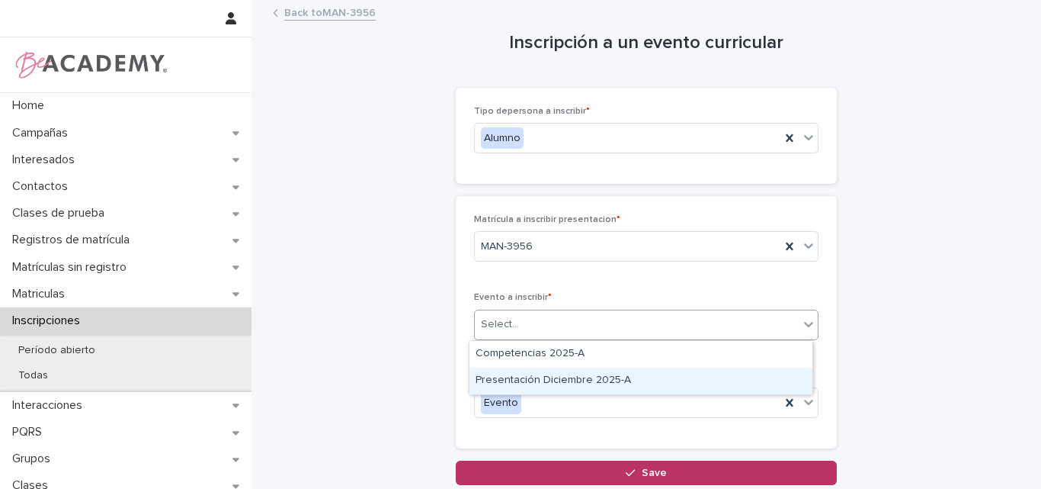
click at [559, 386] on div "Presentación Diciembre 2025-A" at bounding box center [640, 380] width 343 height 27
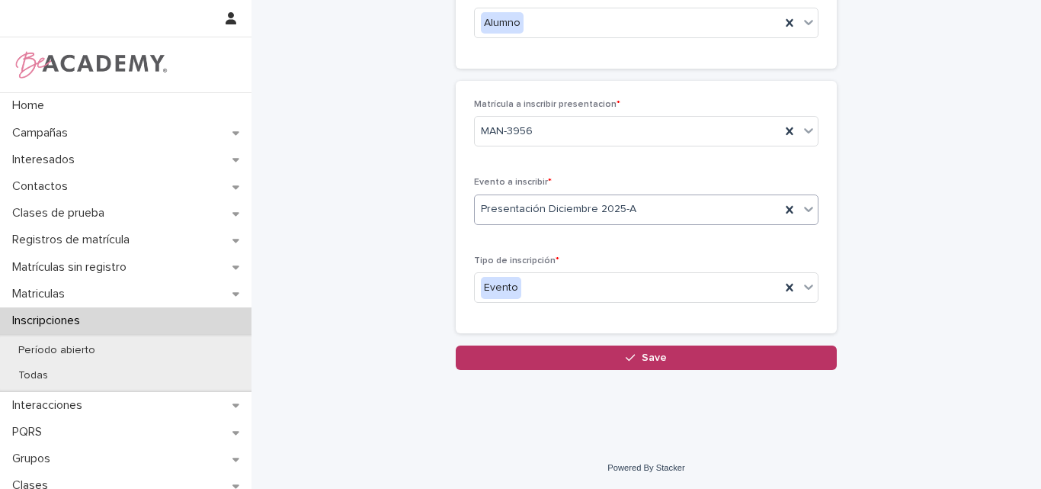
scroll to position [116, 0]
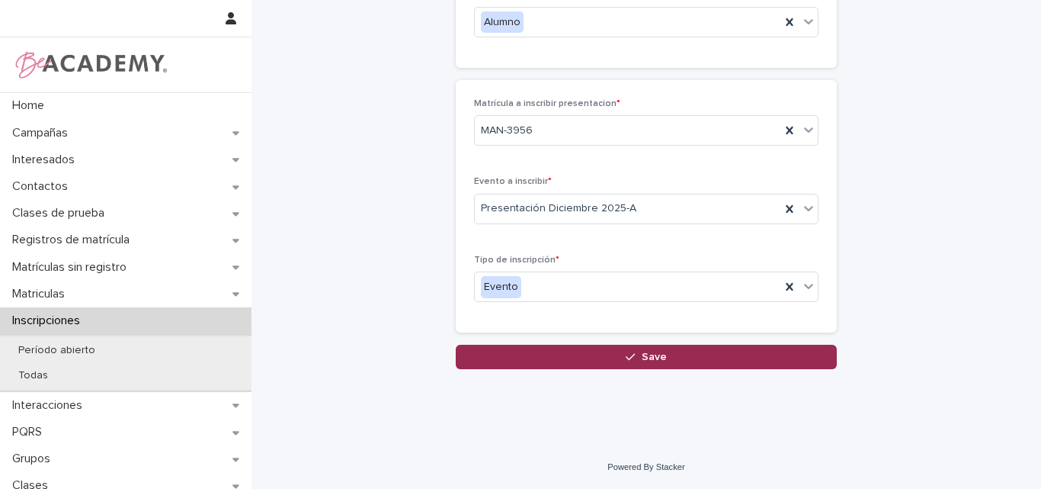
click at [649, 358] on span "Save" at bounding box center [654, 356] width 25 height 11
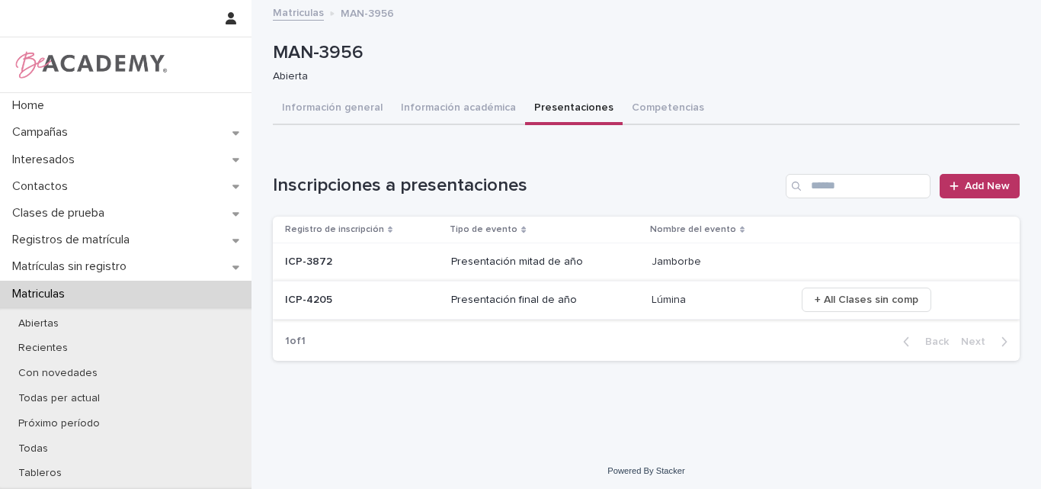
click at [847, 298] on span "+ All Clases sin comp" at bounding box center [867, 299] width 104 height 15
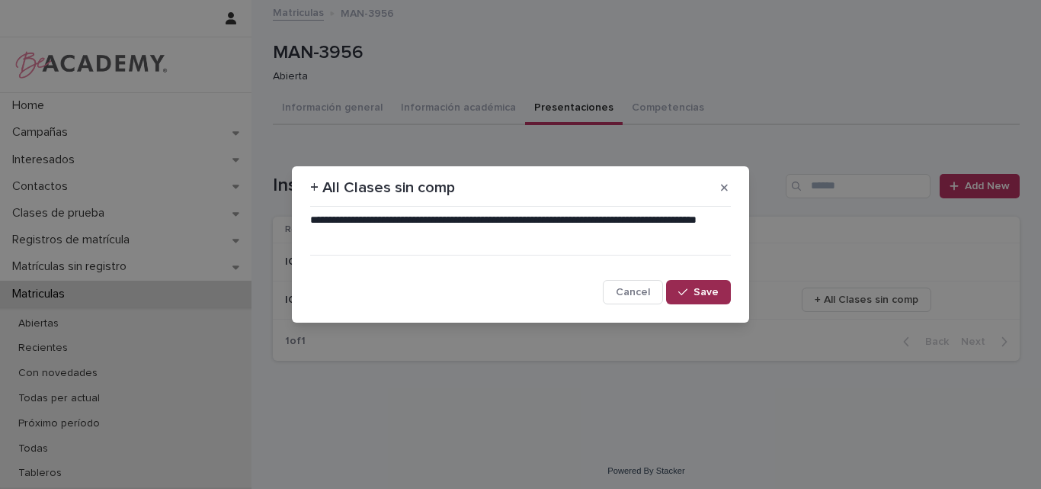
click at [684, 285] on button "Save" at bounding box center [698, 292] width 65 height 24
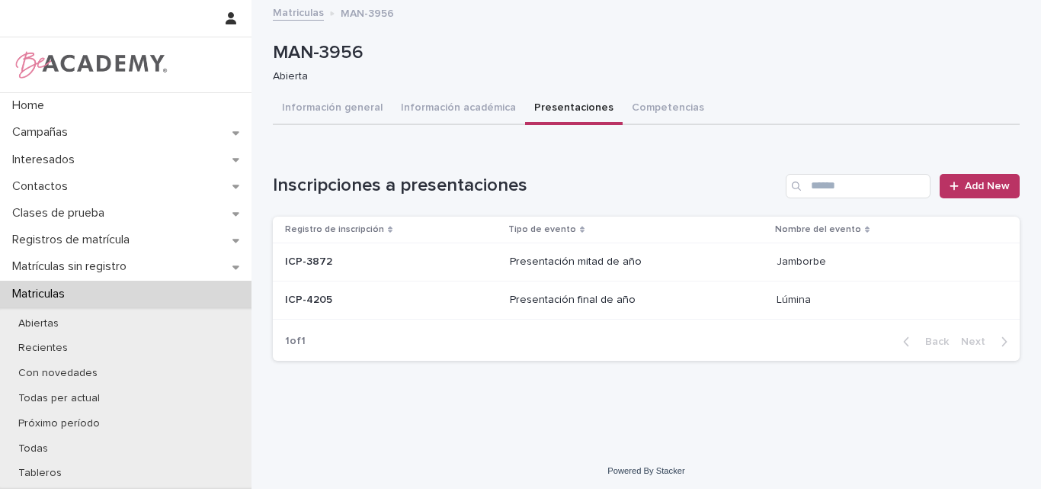
click at [367, 302] on p at bounding box center [391, 299] width 213 height 13
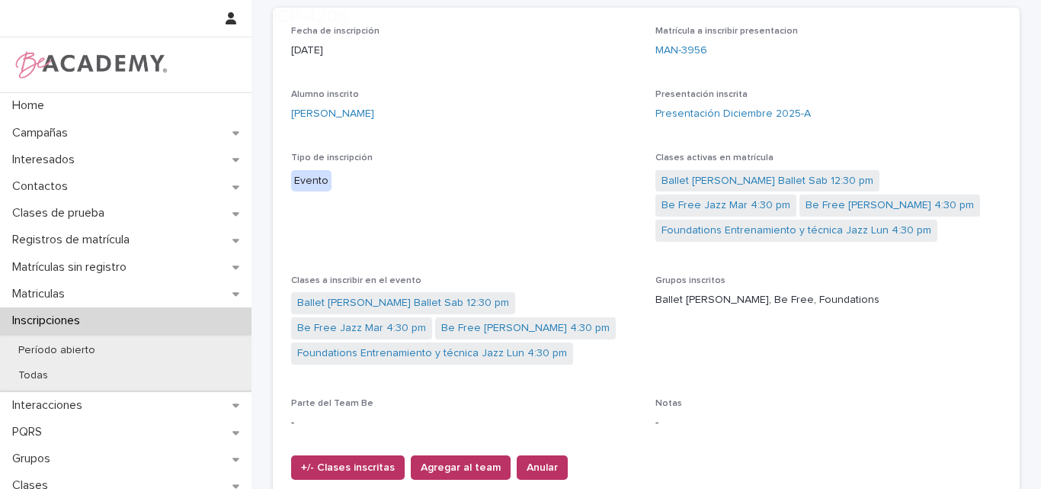
scroll to position [152, 0]
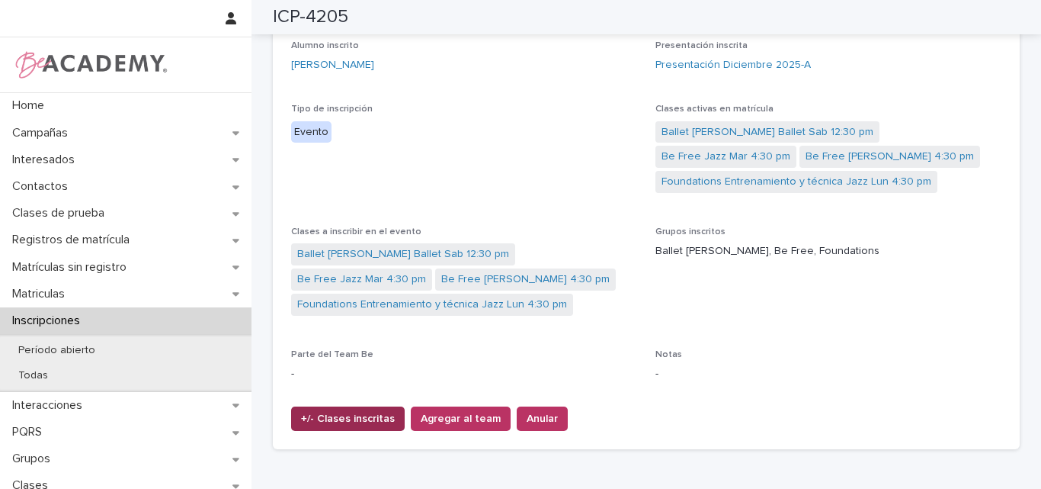
click at [344, 414] on span "+/- Clases inscritas" at bounding box center [348, 418] width 94 height 15
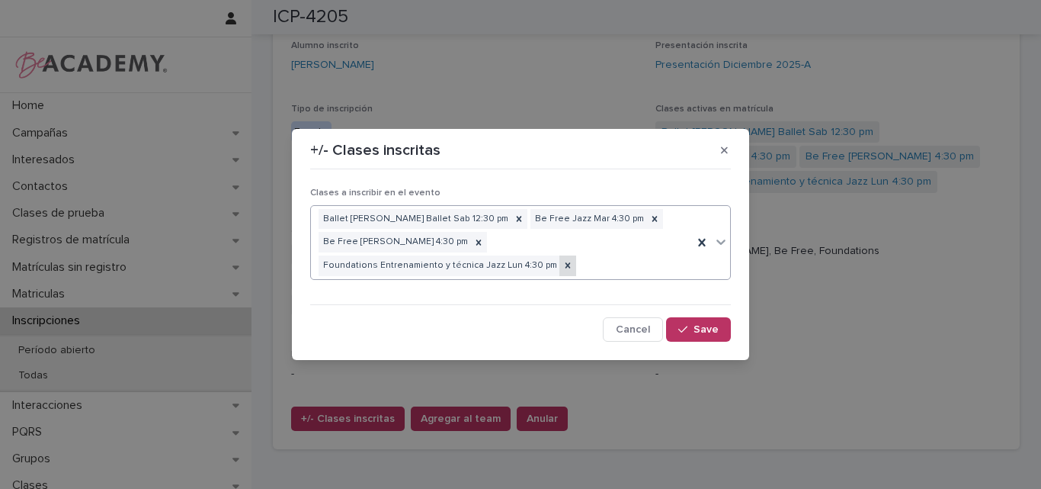
click at [562, 270] on icon at bounding box center [567, 265] width 11 height 11
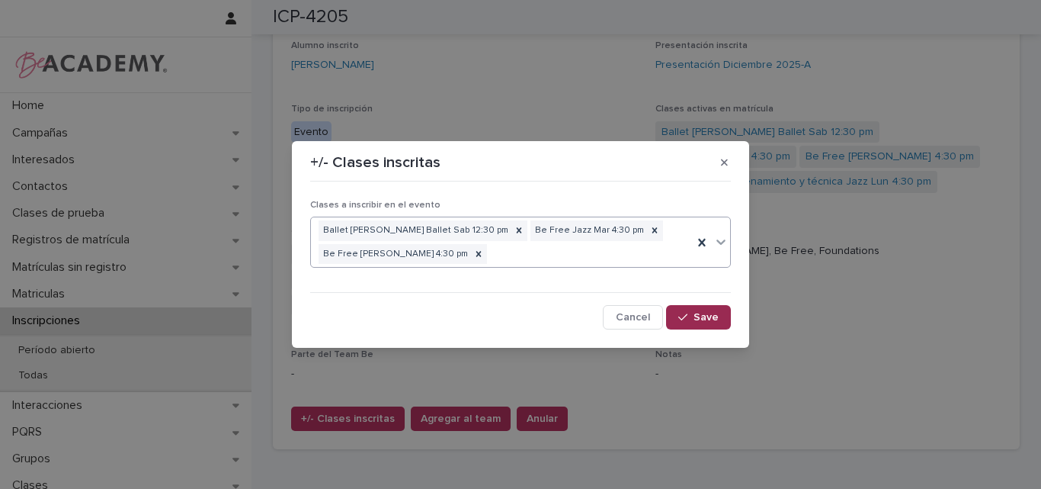
click at [703, 314] on span "Save" at bounding box center [706, 317] width 25 height 11
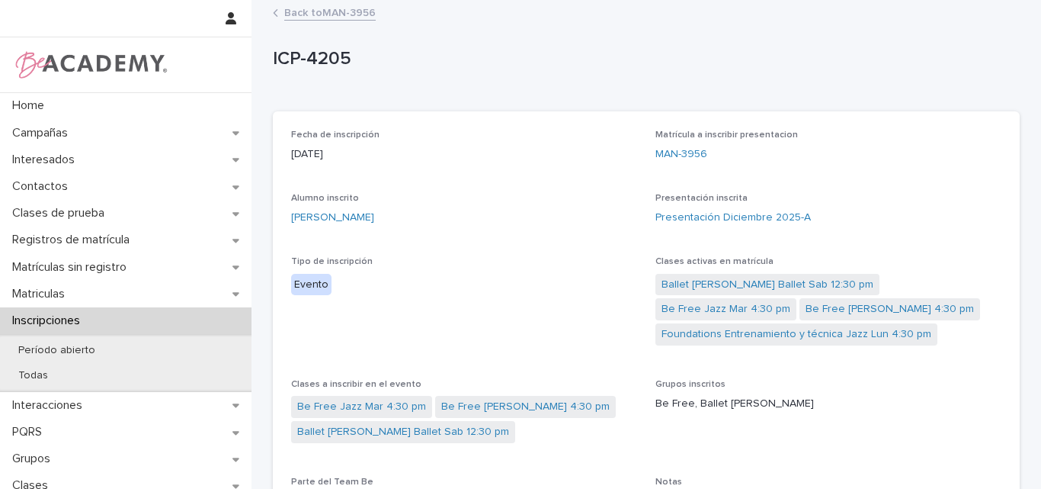
scroll to position [0, 0]
click at [322, 12] on link "Back to MAN-3956" at bounding box center [329, 12] width 91 height 18
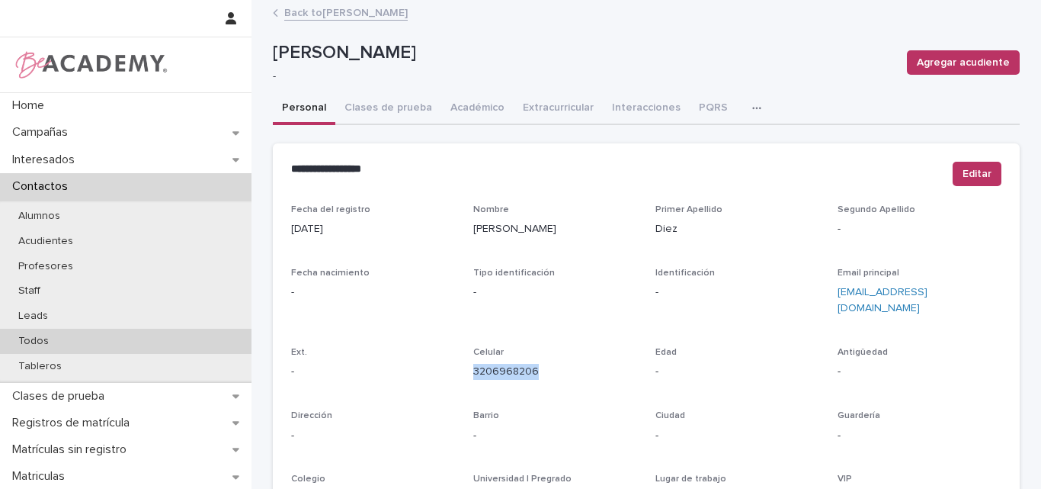
click at [31, 343] on p "Todos" at bounding box center [33, 341] width 55 height 13
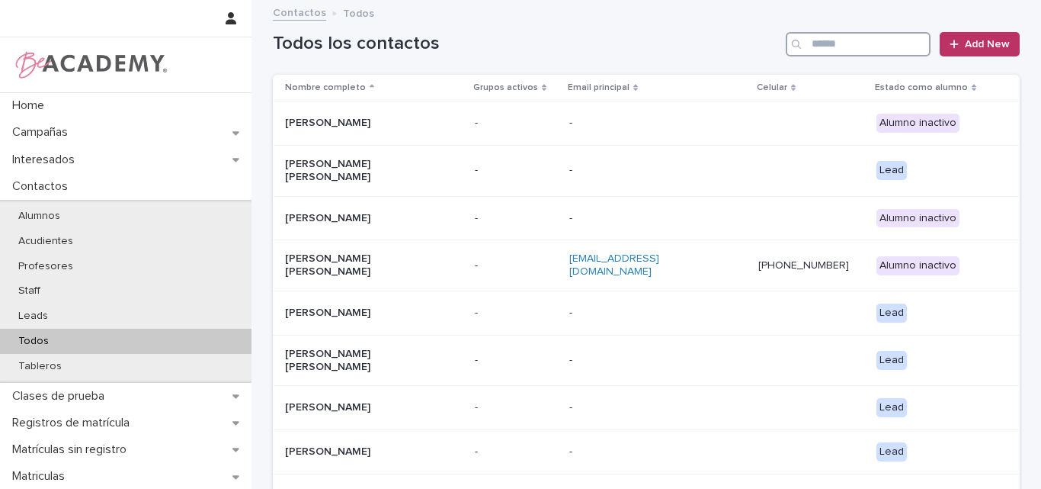
click at [843, 46] on input "Search" at bounding box center [858, 44] width 145 height 24
click at [824, 41] on input "Search" at bounding box center [858, 44] width 145 height 24
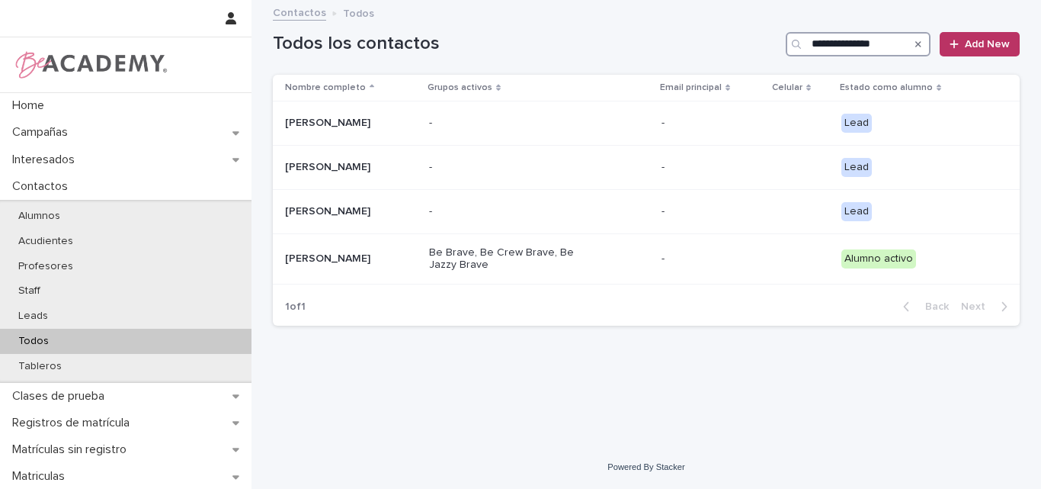
type input "**********"
drag, startPoint x: 921, startPoint y: 41, endPoint x: 913, endPoint y: 46, distance: 9.3
click at [919, 43] on icon "Search" at bounding box center [918, 44] width 6 height 9
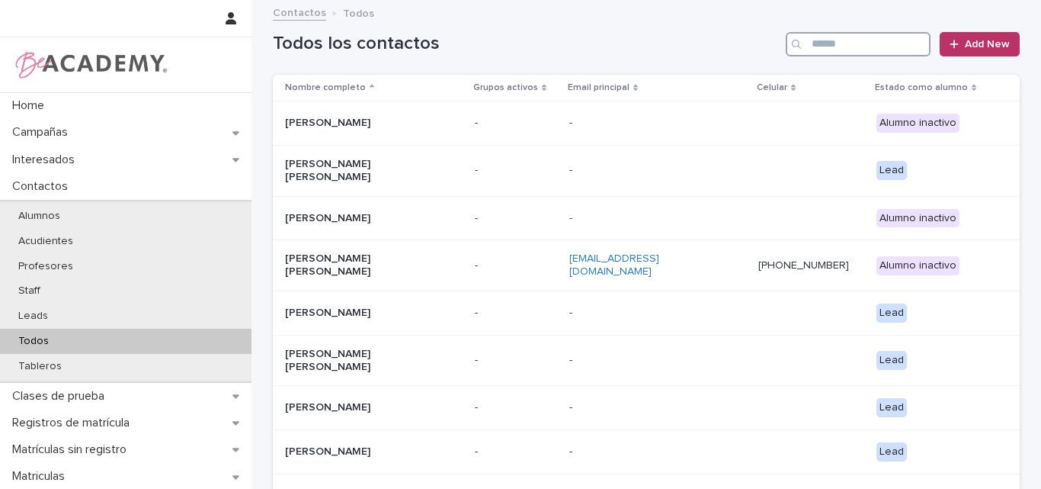
click at [893, 49] on input "Search" at bounding box center [858, 44] width 145 height 24
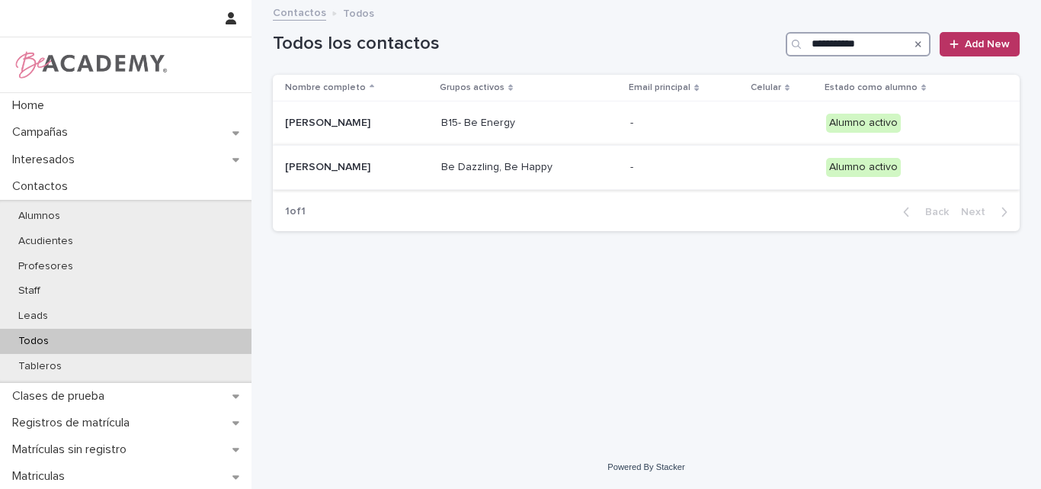
type input "**********"
click at [361, 172] on p "Macarena Vengoechea Gonzalez" at bounding box center [357, 167] width 144 height 13
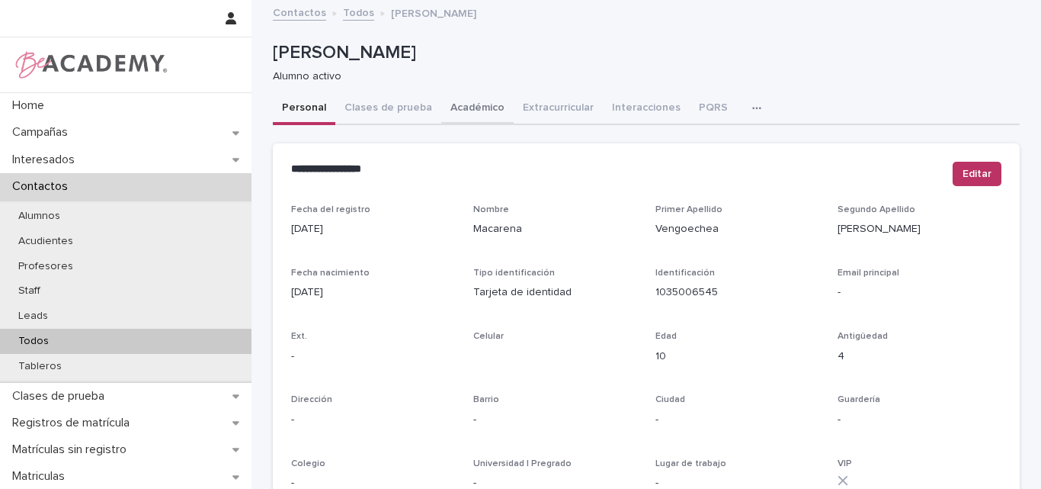
click at [456, 100] on button "Académico" at bounding box center [477, 109] width 72 height 32
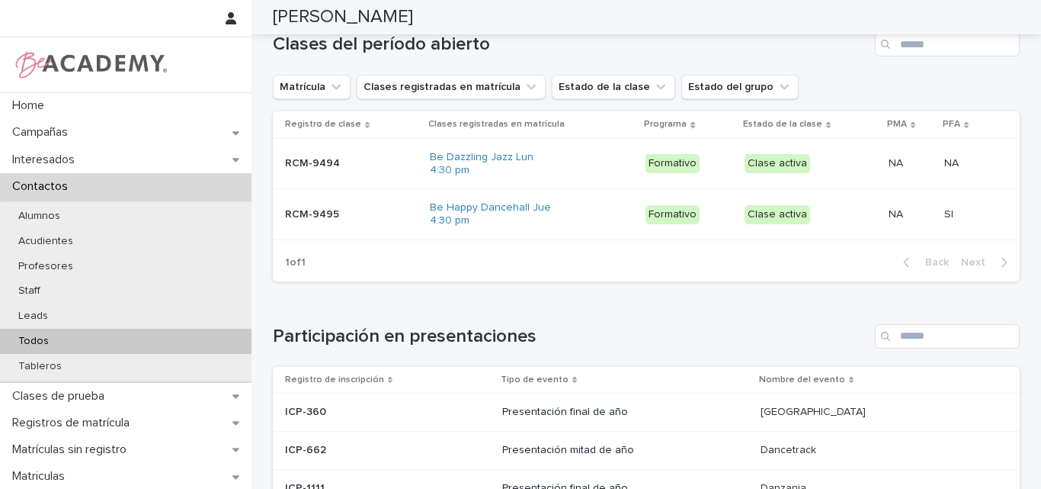
scroll to position [838, 0]
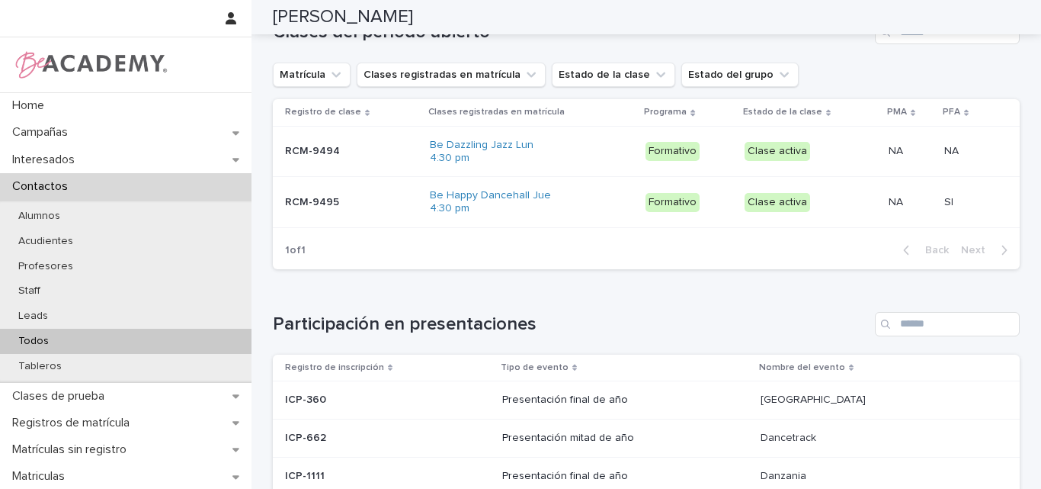
click at [340, 155] on div "RCM-9494 RCM-9494" at bounding box center [351, 151] width 133 height 25
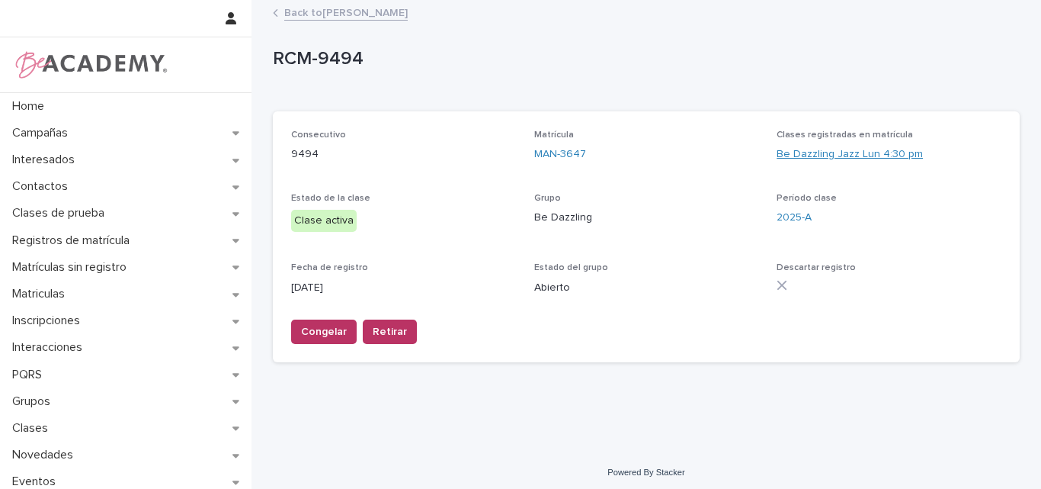
click at [819, 154] on link "Be Dazzling Jazz Lun 4:30 pm" at bounding box center [850, 154] width 146 height 16
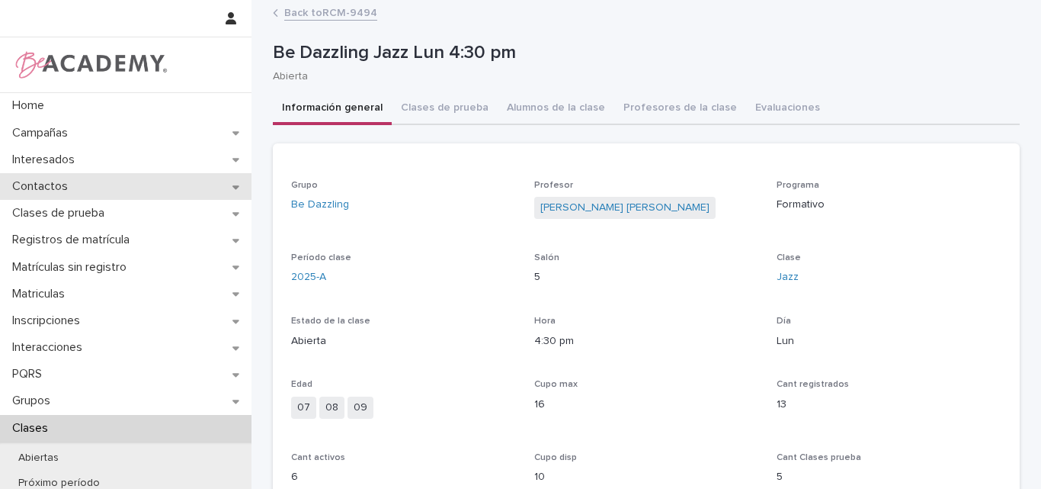
click at [63, 183] on p "Contactos" at bounding box center [43, 186] width 74 height 14
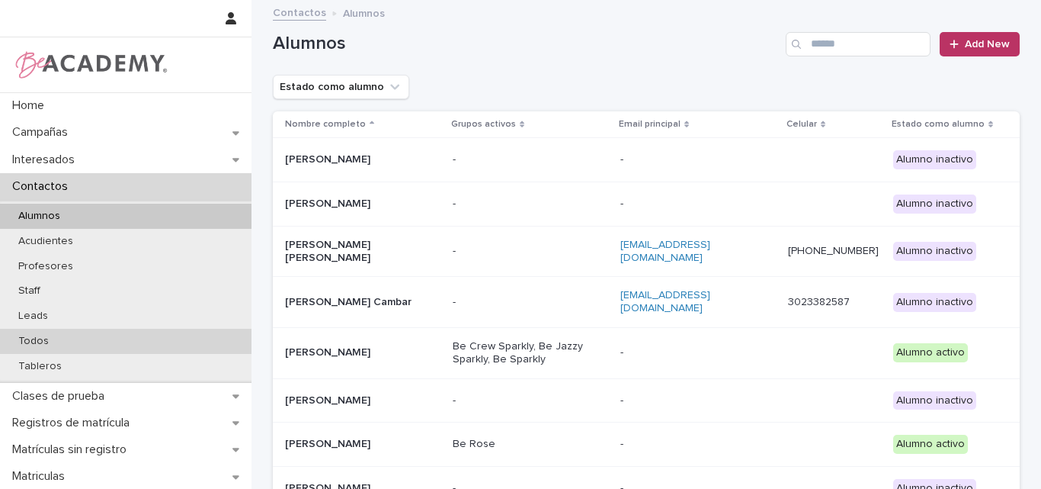
click at [54, 340] on p "Todos" at bounding box center [33, 341] width 55 height 13
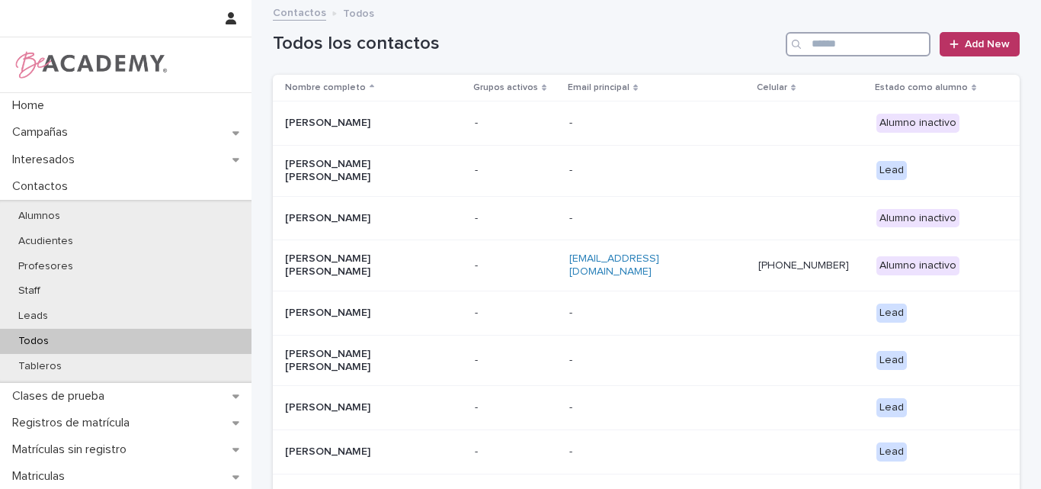
click at [816, 44] on input "Search" at bounding box center [858, 44] width 145 height 24
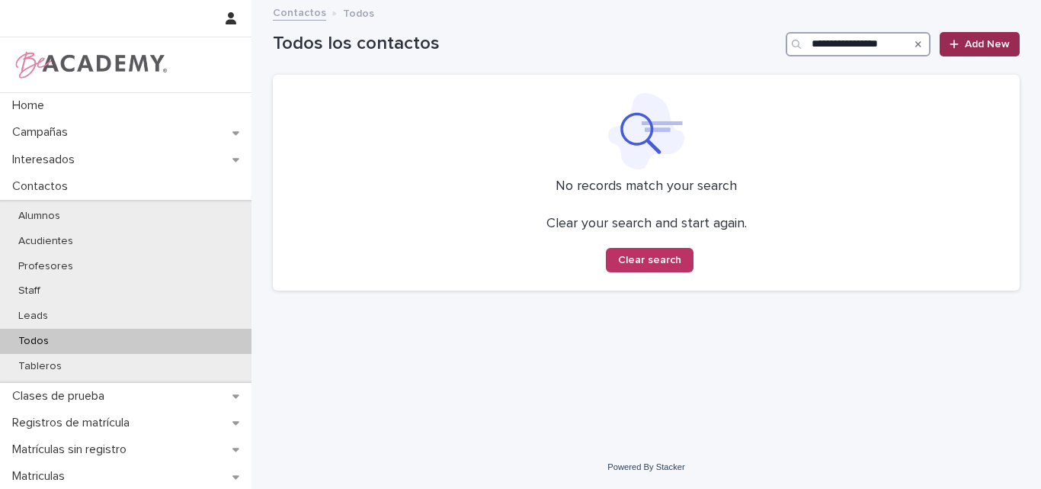
type input "**********"
click at [966, 42] on span "Add New" at bounding box center [987, 44] width 45 height 11
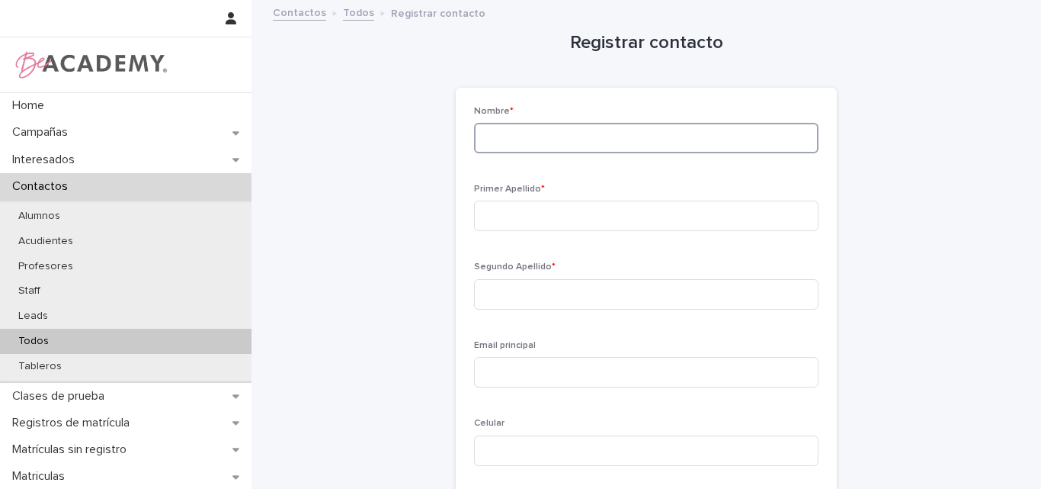
click at [681, 127] on input at bounding box center [646, 138] width 344 height 30
type input "**********"
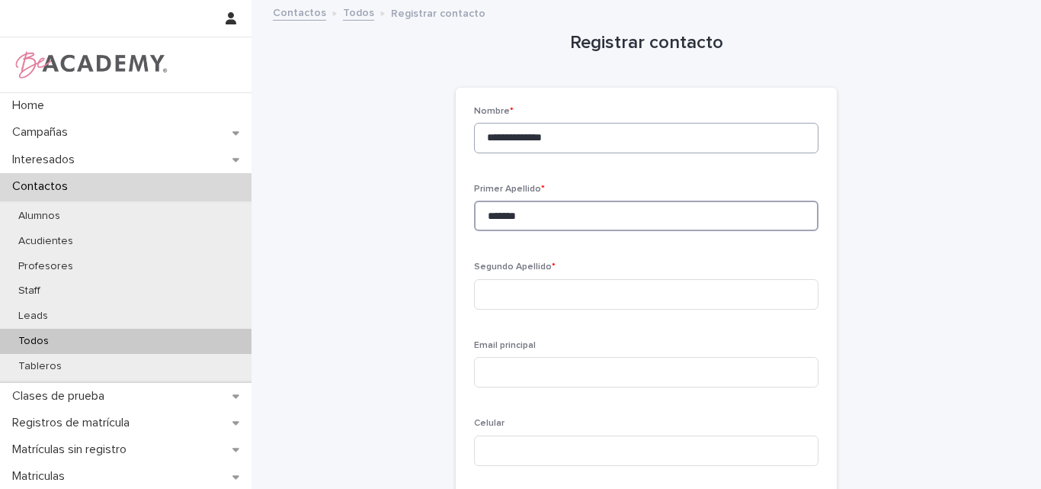
type input "*******"
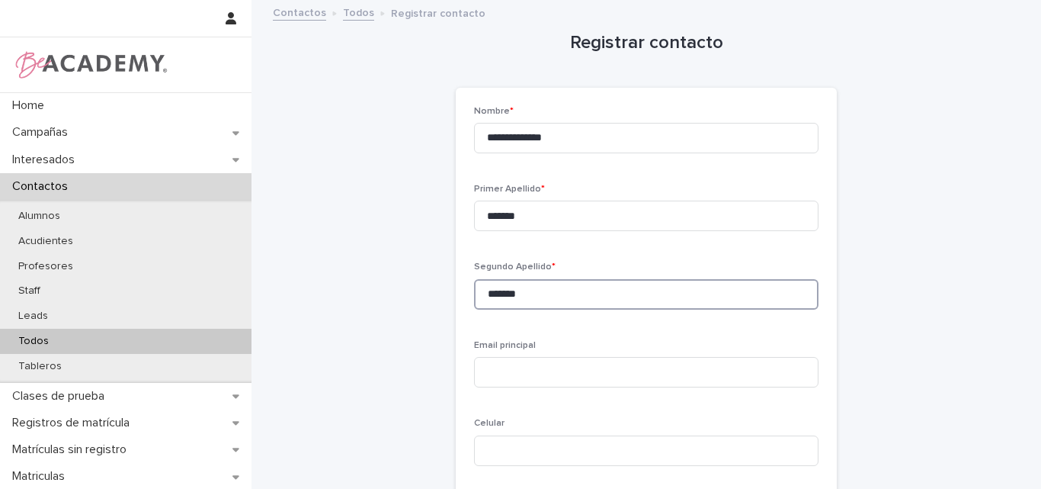
drag, startPoint x: 546, startPoint y: 293, endPoint x: 462, endPoint y: 303, distance: 84.3
click at [462, 303] on div "**********" at bounding box center [646, 331] width 381 height 486
type input "*****"
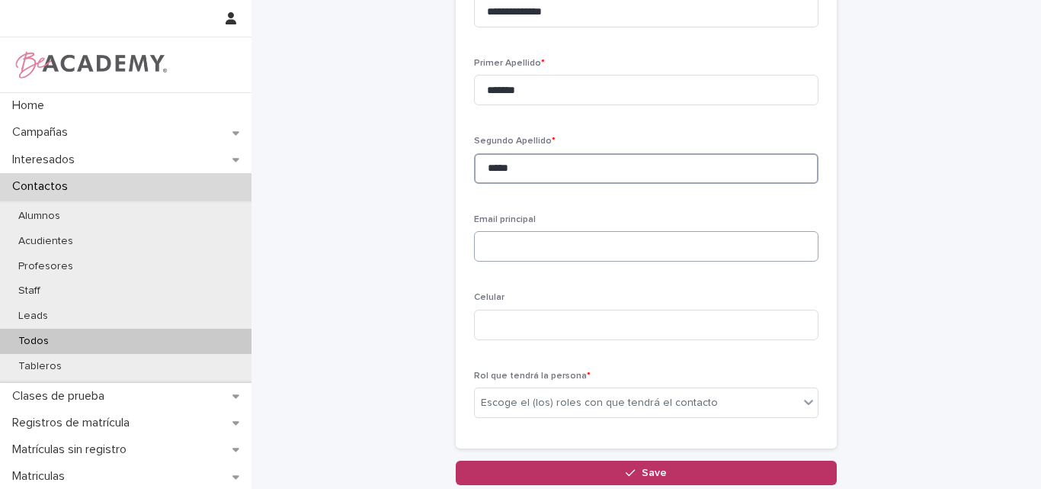
scroll to position [152, 0]
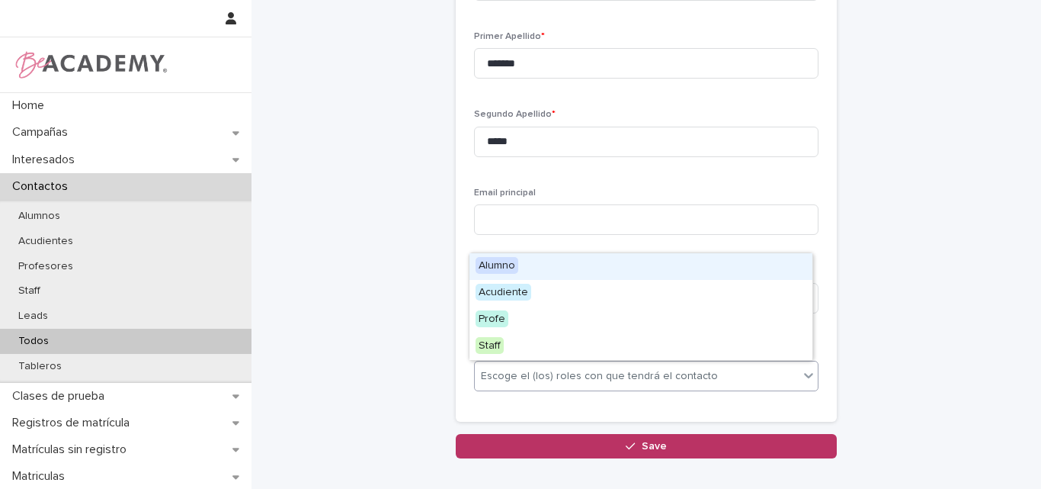
click at [553, 375] on div "Escoge el (los) roles con que tendrá el contacto" at bounding box center [599, 376] width 237 height 16
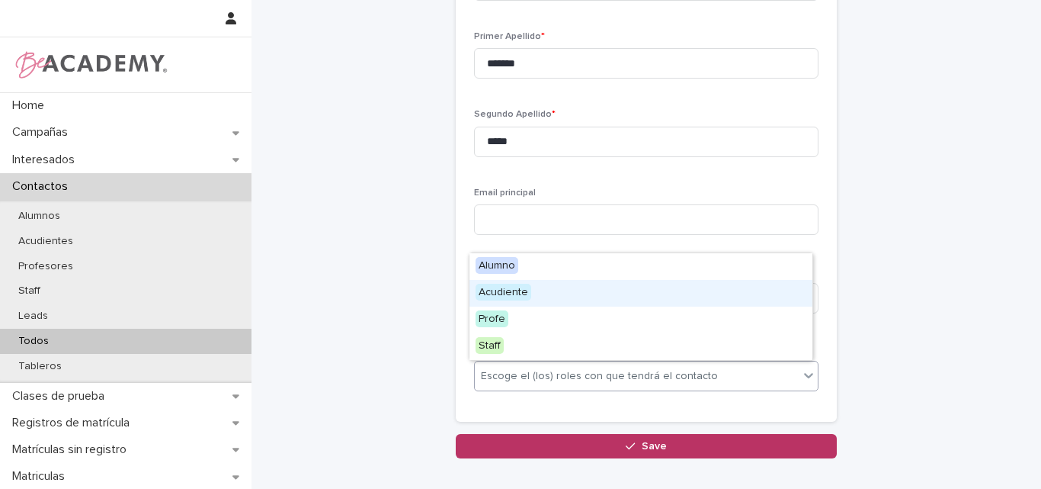
click at [528, 294] on span "Acudiente" at bounding box center [504, 292] width 56 height 17
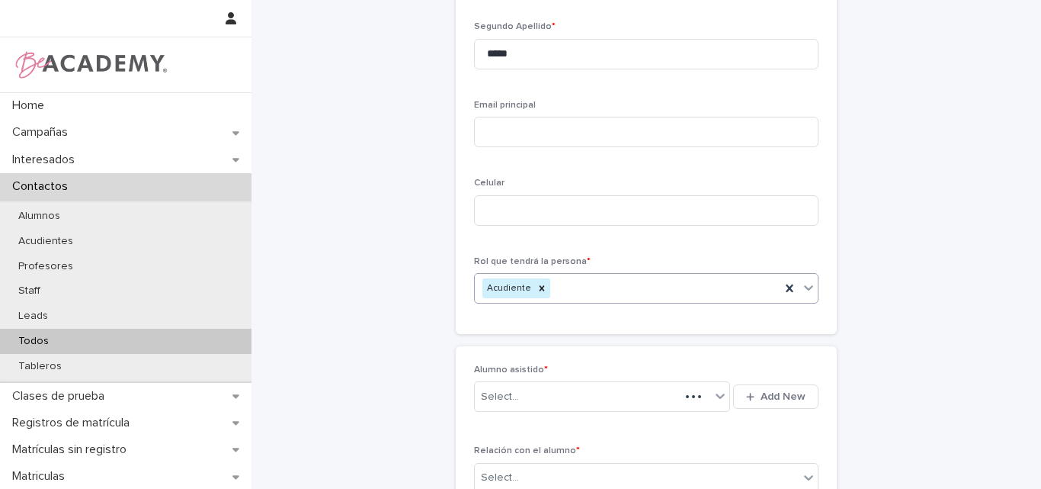
scroll to position [247, 0]
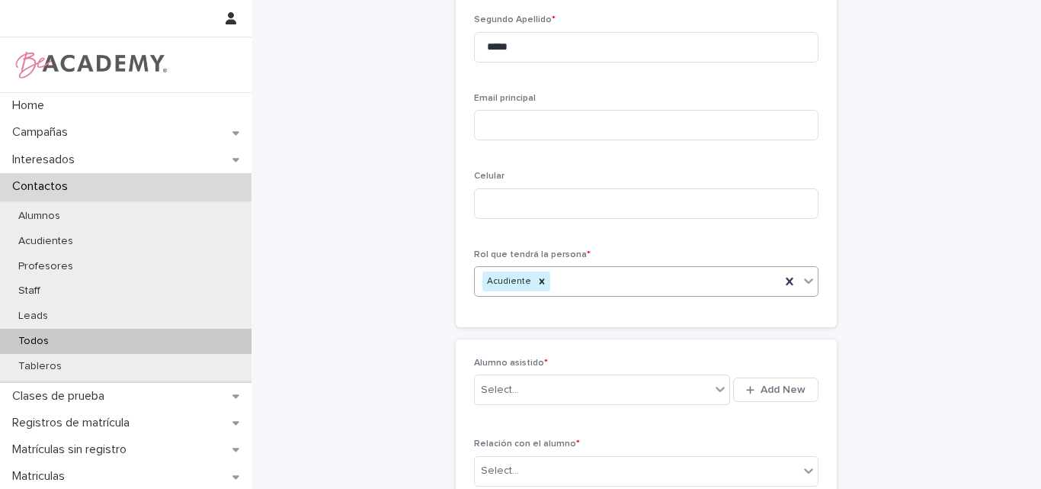
click at [585, 275] on div "Acudiente" at bounding box center [628, 281] width 306 height 27
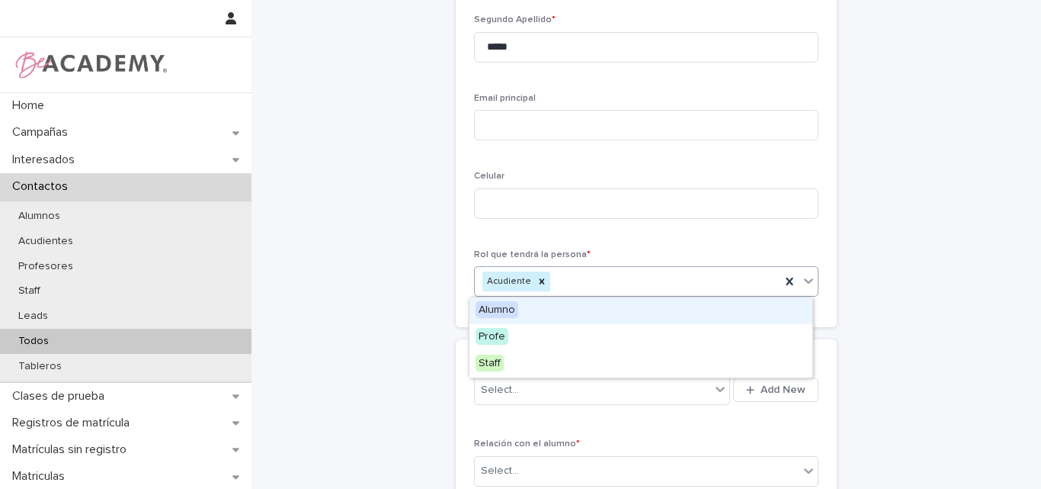
drag, startPoint x: 502, startPoint y: 307, endPoint x: 517, endPoint y: 307, distance: 15.2
click at [503, 307] on span "Alumno" at bounding box center [497, 309] width 43 height 17
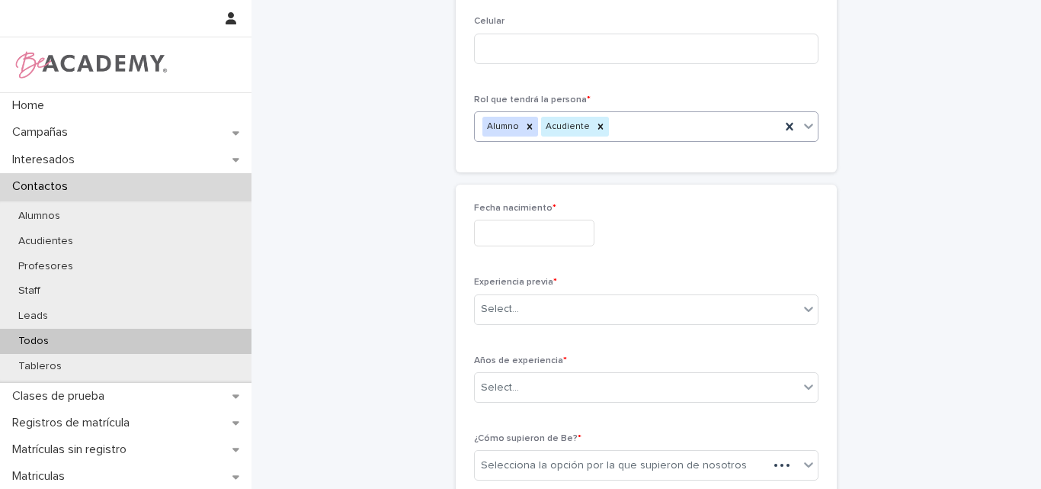
scroll to position [417, 0]
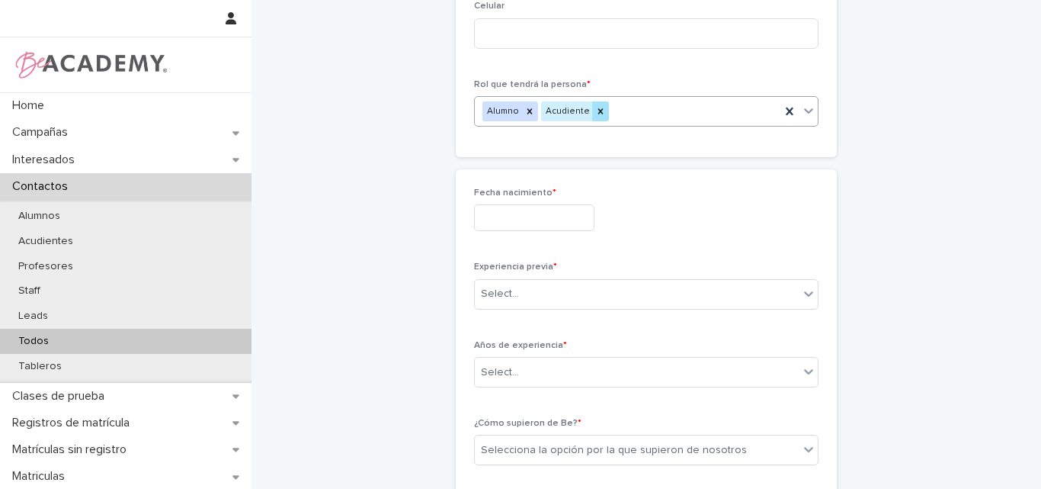
click at [598, 112] on icon at bounding box center [600, 110] width 5 height 5
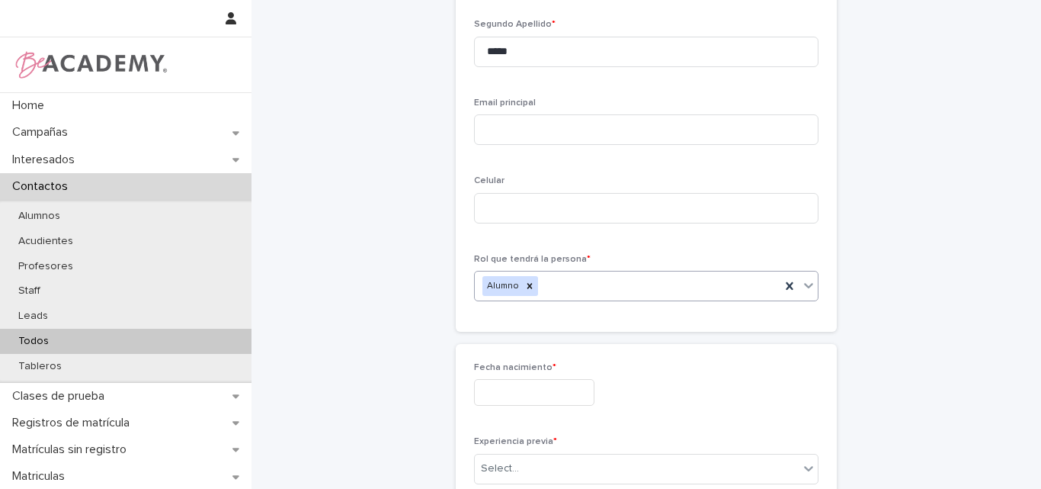
scroll to position [305, 0]
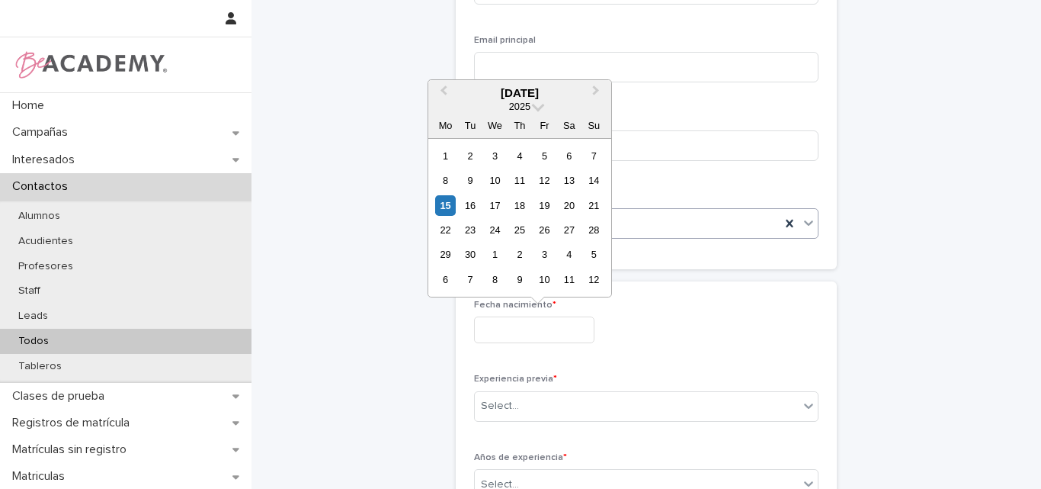
click at [556, 332] on input "text" at bounding box center [534, 329] width 120 height 27
click at [444, 91] on span "Previous Month" at bounding box center [444, 92] width 0 height 21
click at [549, 233] on div "25" at bounding box center [544, 229] width 21 height 21
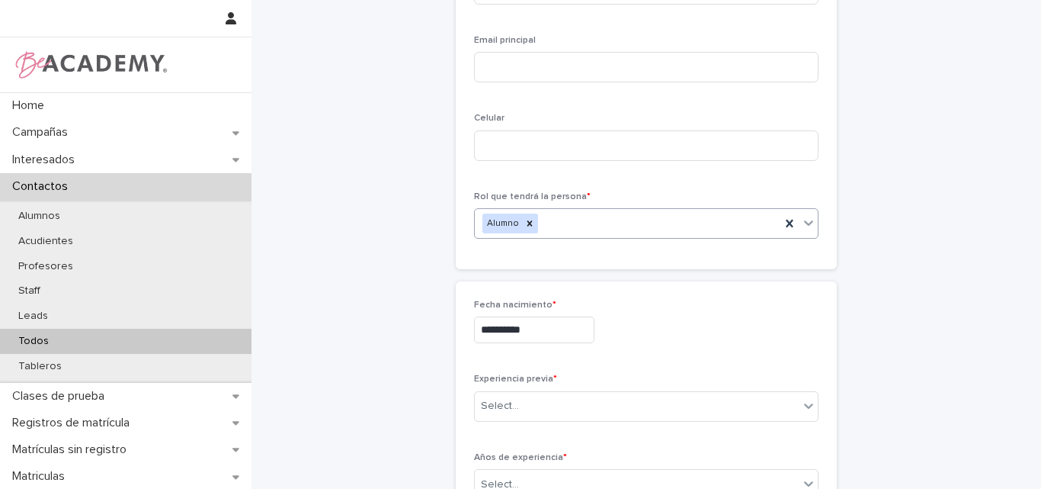
click at [544, 327] on input "**********" at bounding box center [534, 329] width 120 height 27
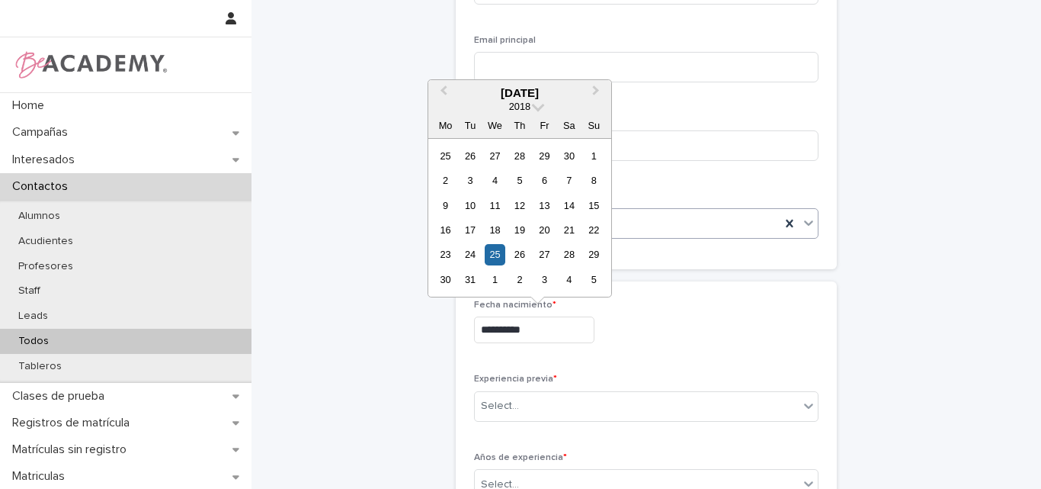
type input "**********"
click at [697, 334] on div "**********" at bounding box center [646, 329] width 344 height 27
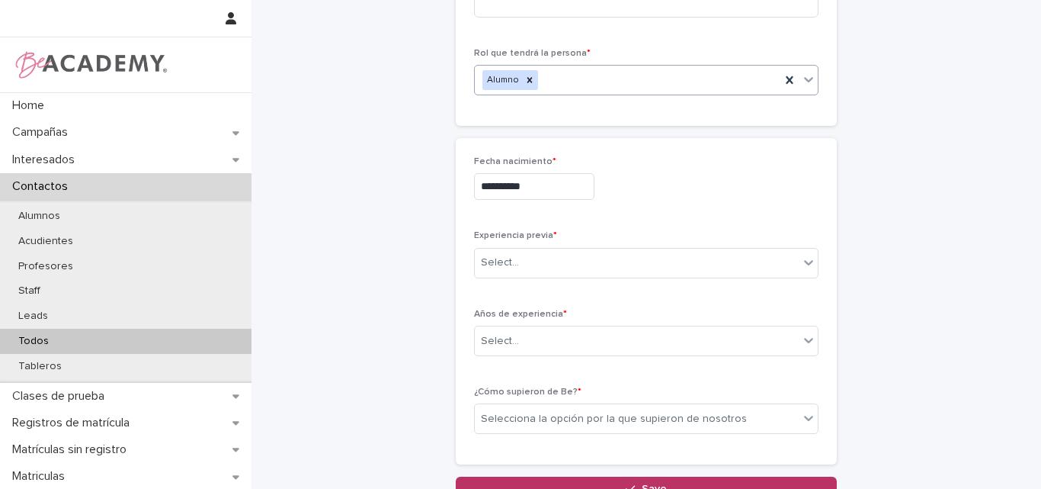
scroll to position [457, 0]
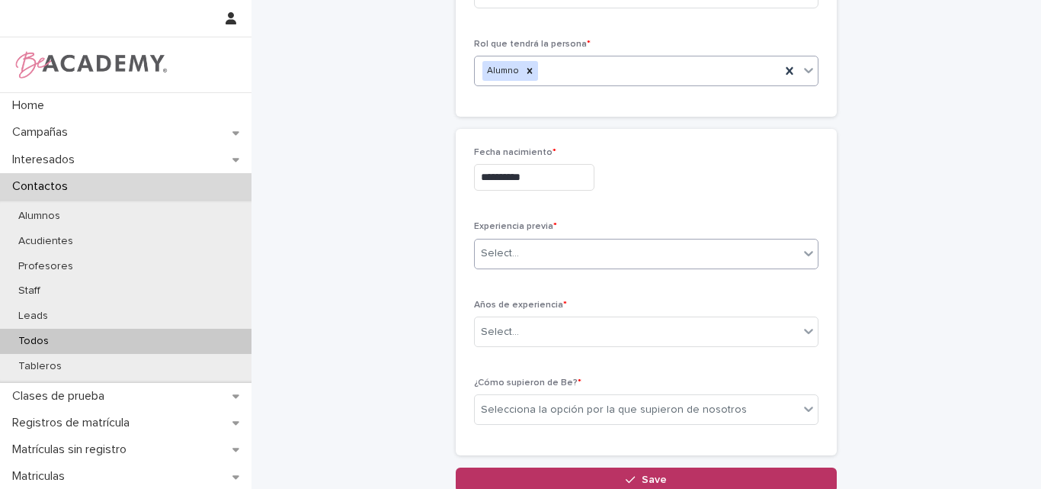
click at [527, 253] on div "Select..." at bounding box center [637, 253] width 324 height 25
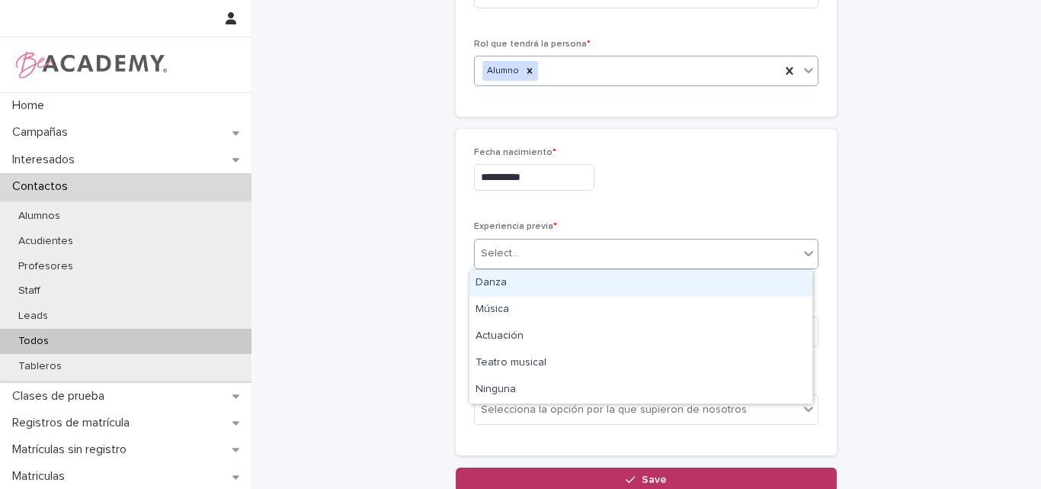
click at [515, 276] on div "Danza" at bounding box center [640, 283] width 343 height 27
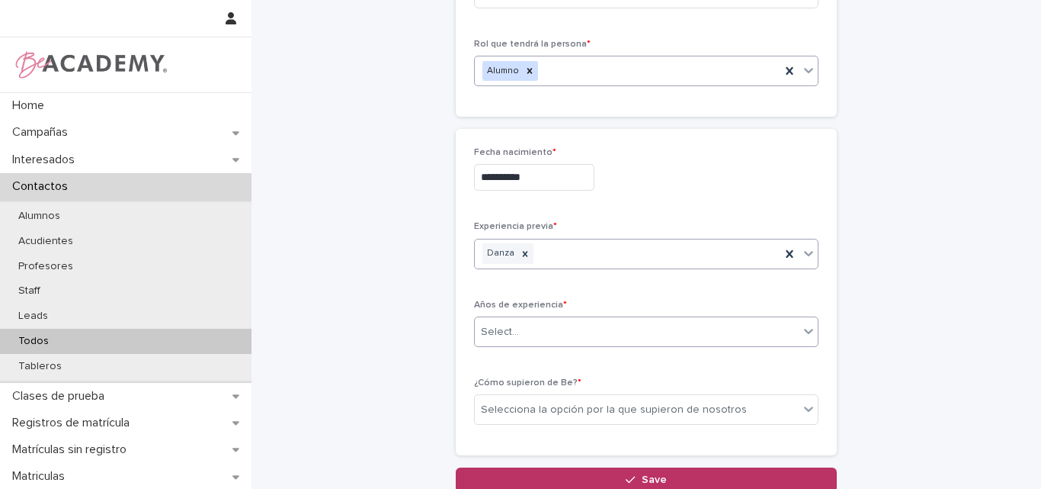
click at [552, 323] on div "Select..." at bounding box center [637, 331] width 324 height 25
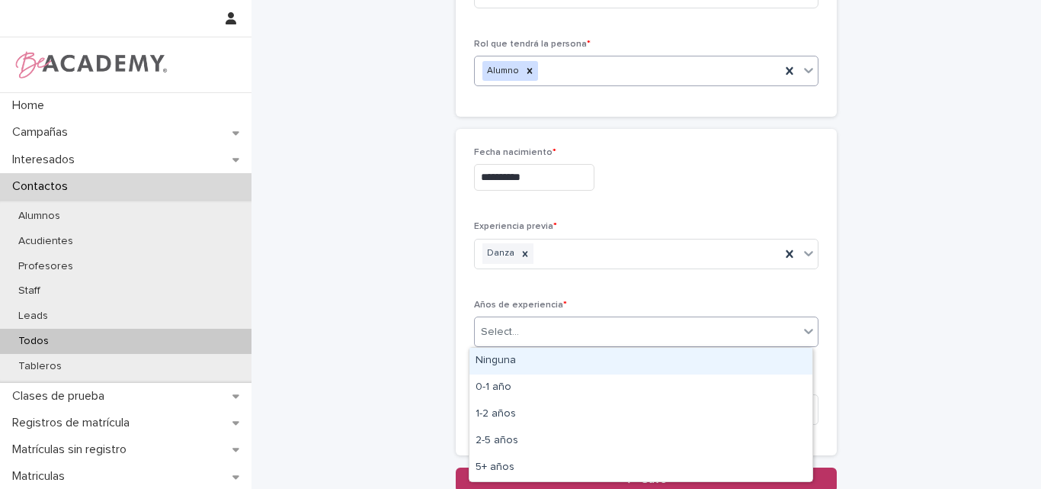
click at [545, 359] on div "Ninguna" at bounding box center [640, 361] width 343 height 27
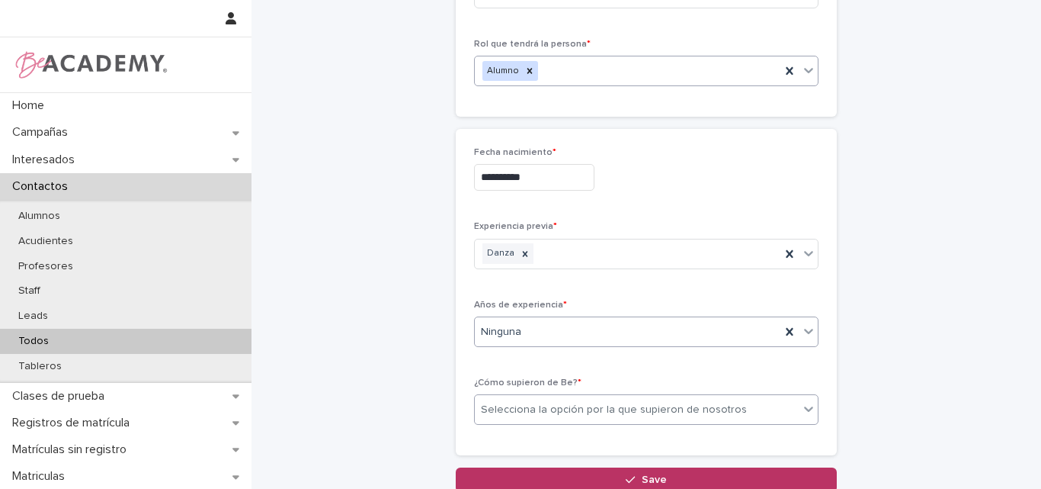
click at [561, 408] on div "Selecciona la opción por la que supieron de nosotros" at bounding box center [614, 410] width 266 height 16
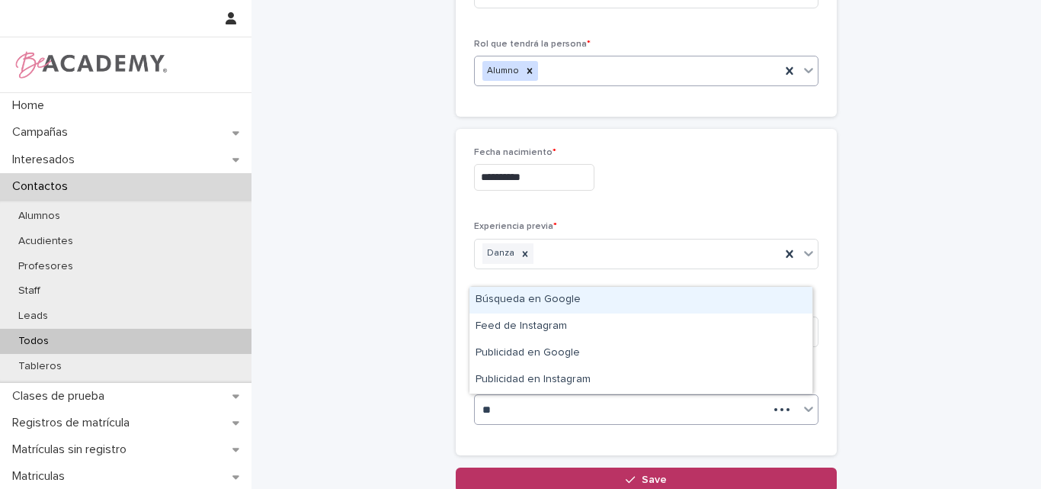
type input "***"
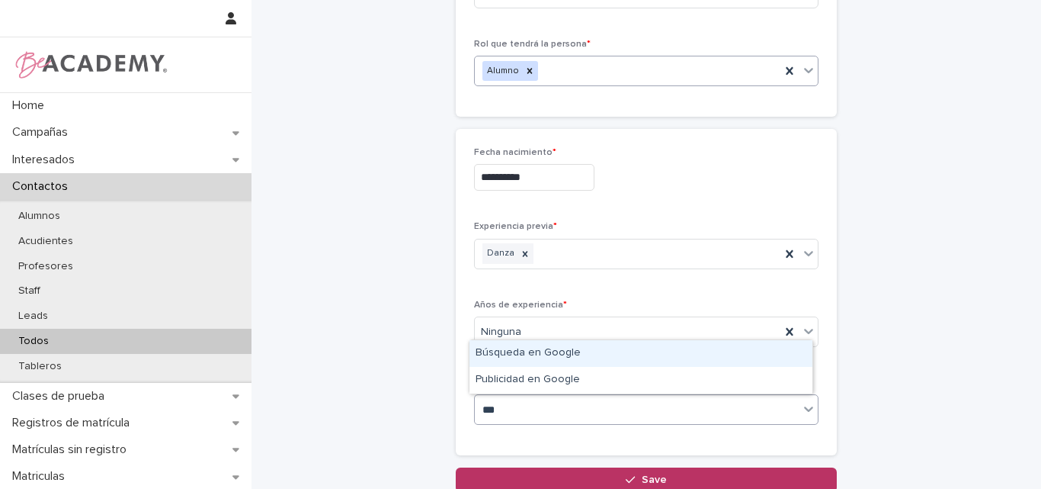
click at [555, 343] on div "Búsqueda en Google" at bounding box center [640, 353] width 343 height 27
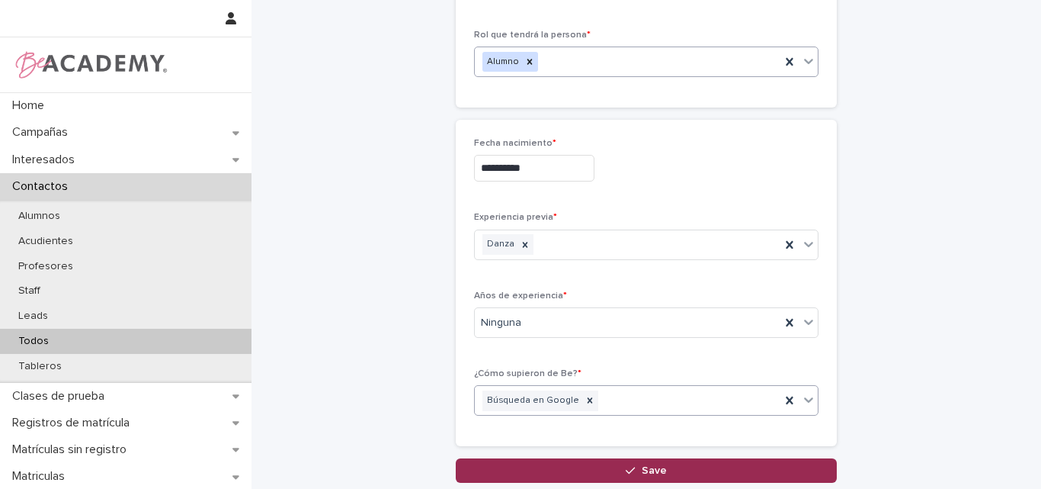
scroll to position [533, 0]
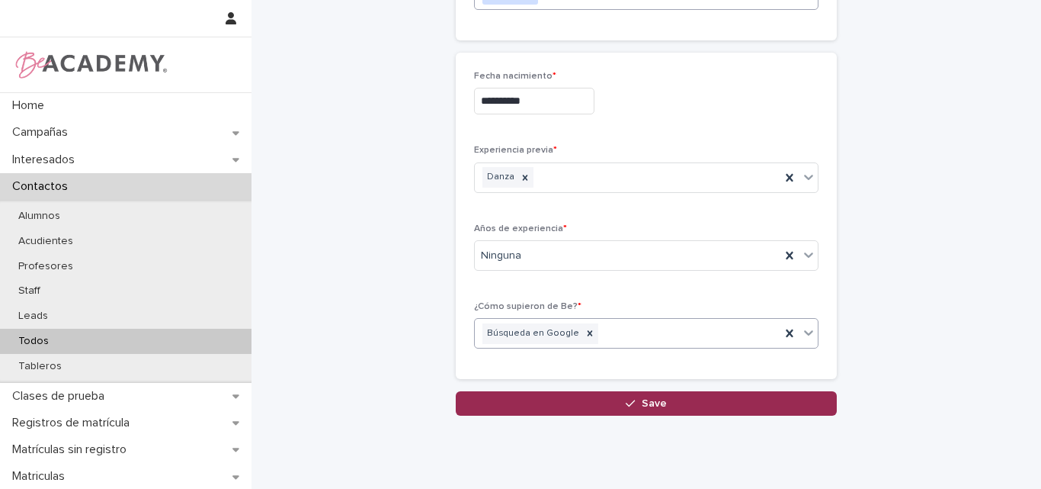
click at [642, 402] on span "Save" at bounding box center [654, 403] width 25 height 11
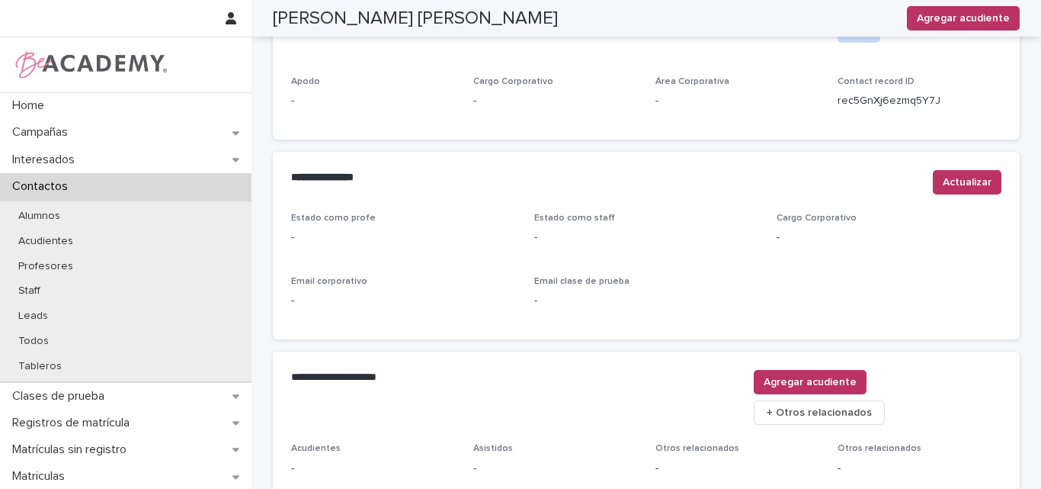
scroll to position [535, 0]
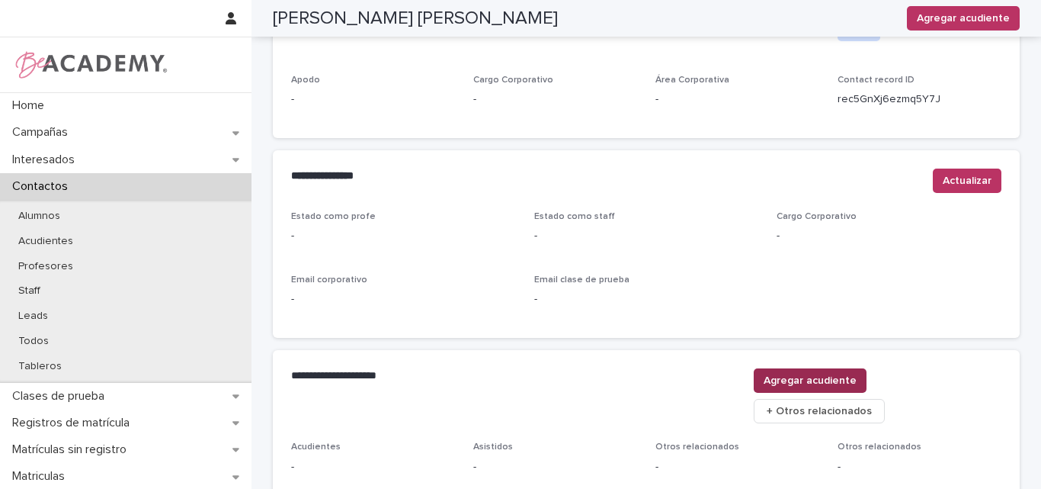
click at [857, 373] on span "Agregar acudiente" at bounding box center [810, 380] width 93 height 15
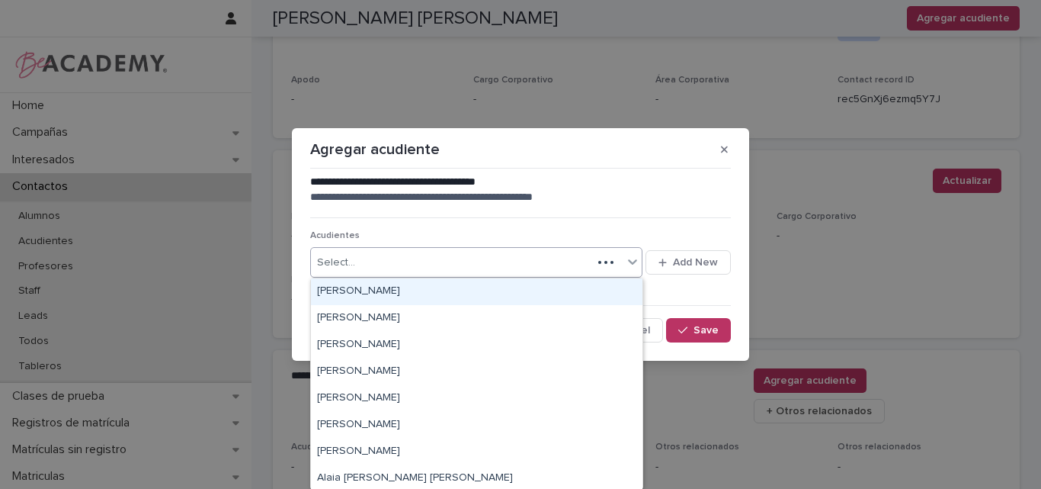
click at [526, 258] on div "Select..." at bounding box center [451, 262] width 281 height 25
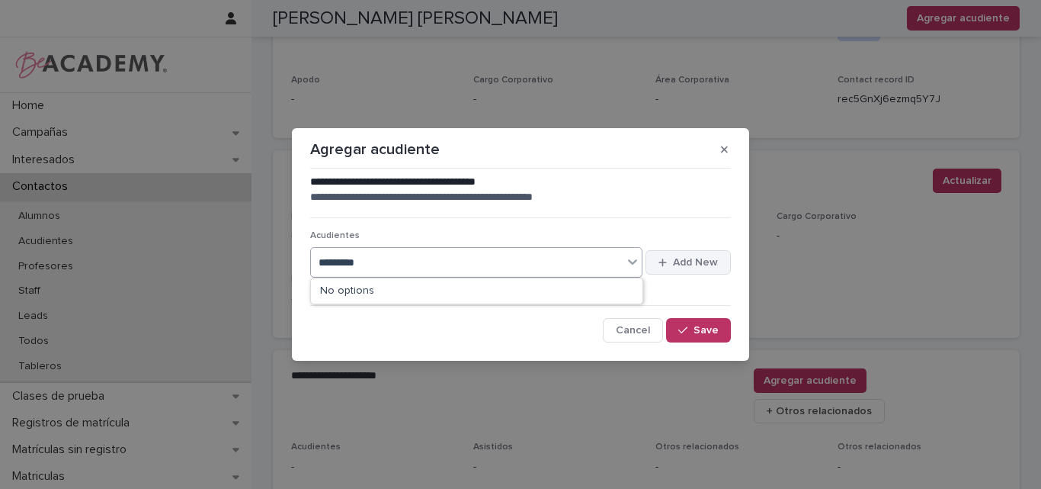
type input "********"
click at [694, 254] on button "Add New" at bounding box center [688, 262] width 85 height 24
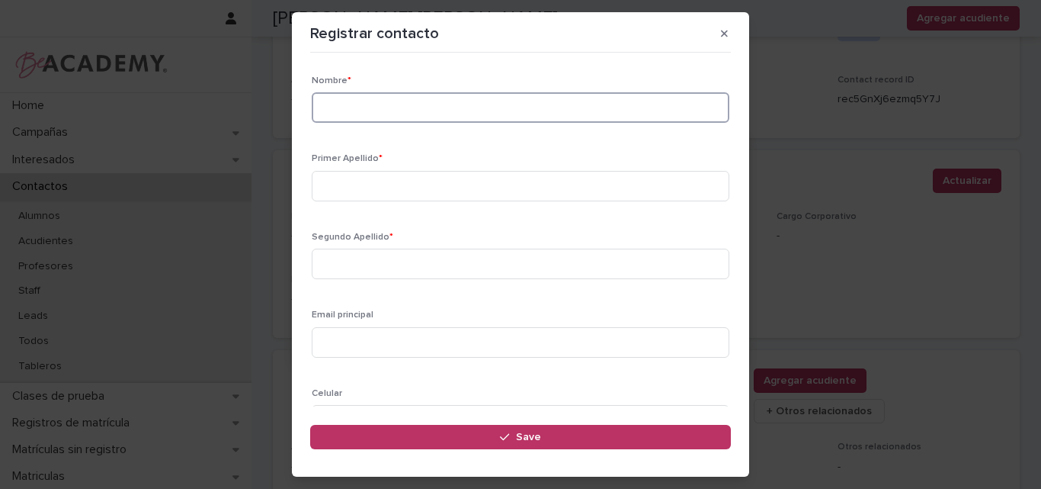
click at [386, 105] on input at bounding box center [521, 107] width 418 height 30
type input "********"
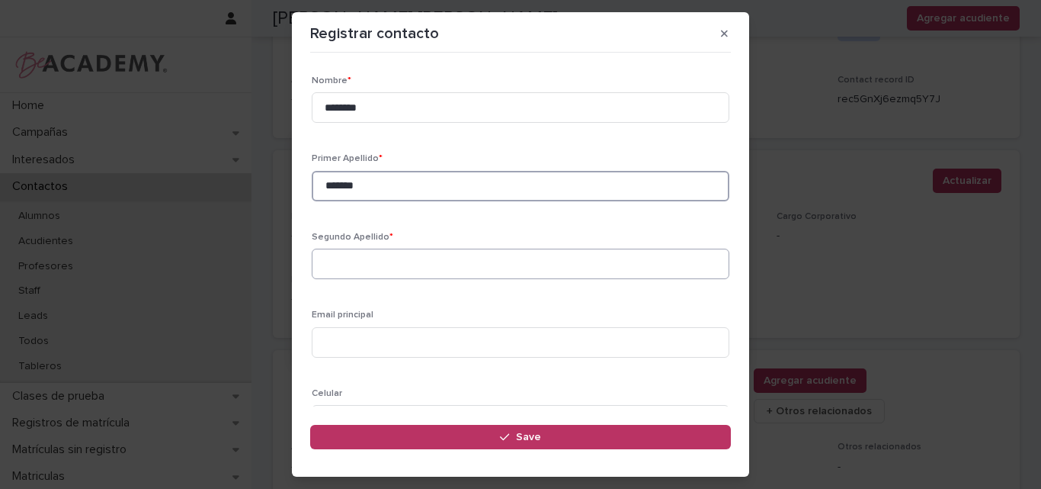
type input "*******"
click at [376, 268] on input at bounding box center [521, 263] width 418 height 30
type input "********"
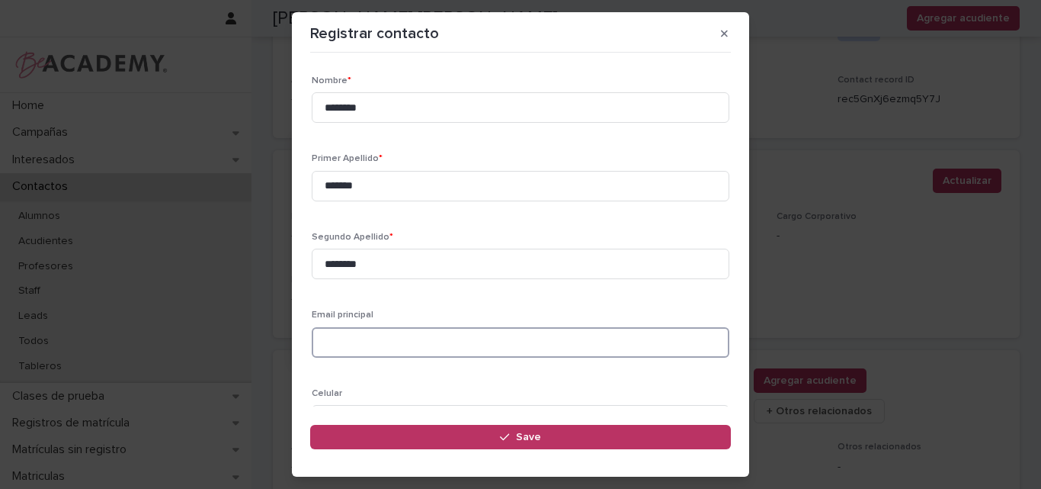
click at [375, 339] on input at bounding box center [521, 342] width 418 height 30
paste input "**********"
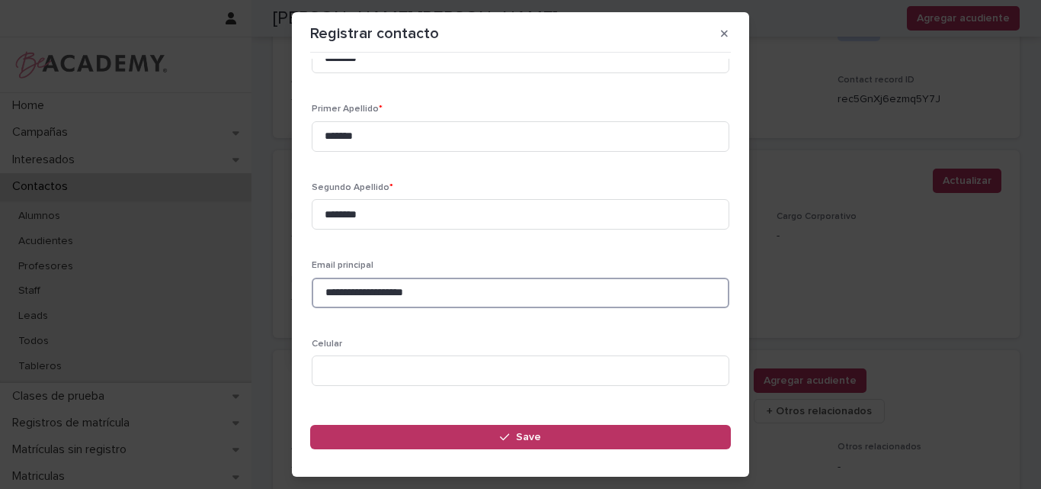
scroll to position [76, 0]
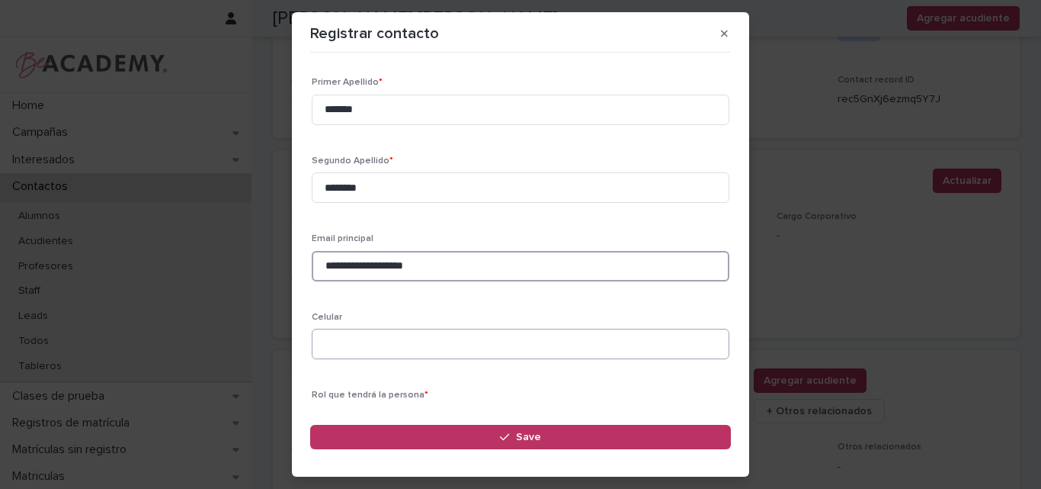
type input "**********"
click at [353, 343] on input at bounding box center [521, 343] width 418 height 30
paste input "**********"
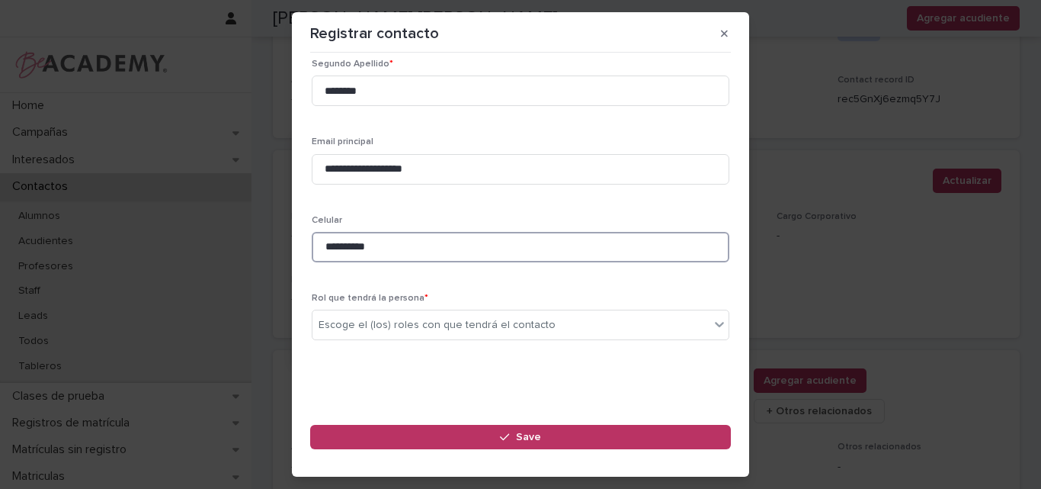
scroll to position [175, 0]
type input "**********"
click at [386, 314] on div "Escoge el (los) roles con que tendrá el contacto" at bounding box center [510, 323] width 397 height 25
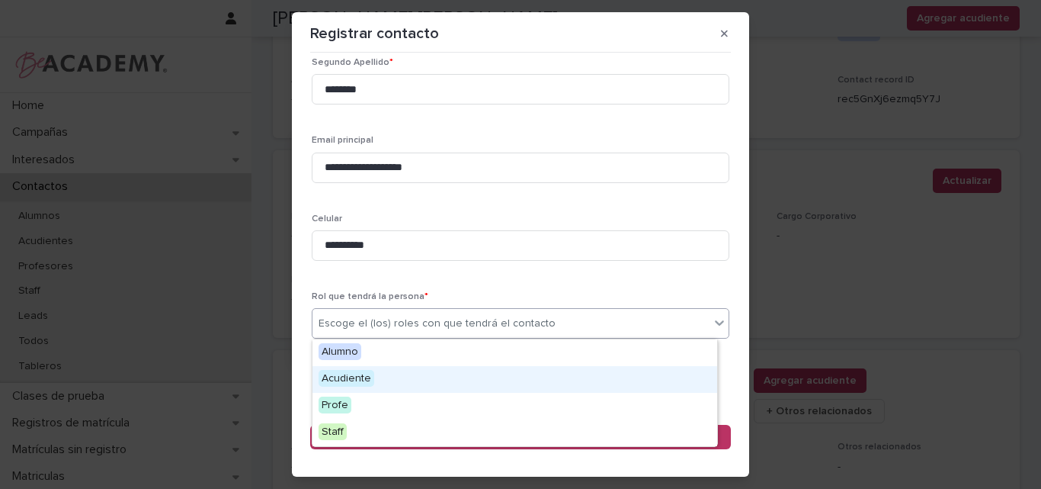
click at [380, 382] on div "Acudiente" at bounding box center [514, 379] width 405 height 27
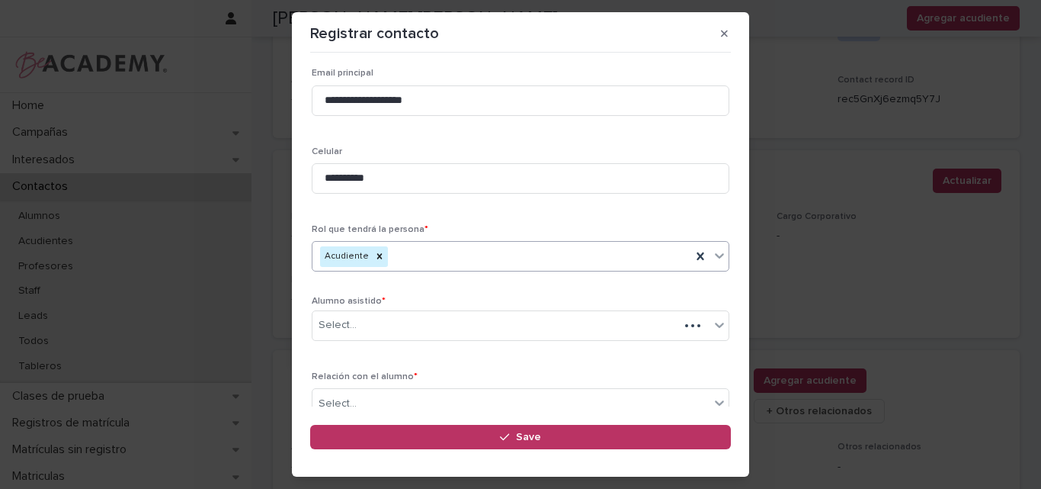
scroll to position [248, 0]
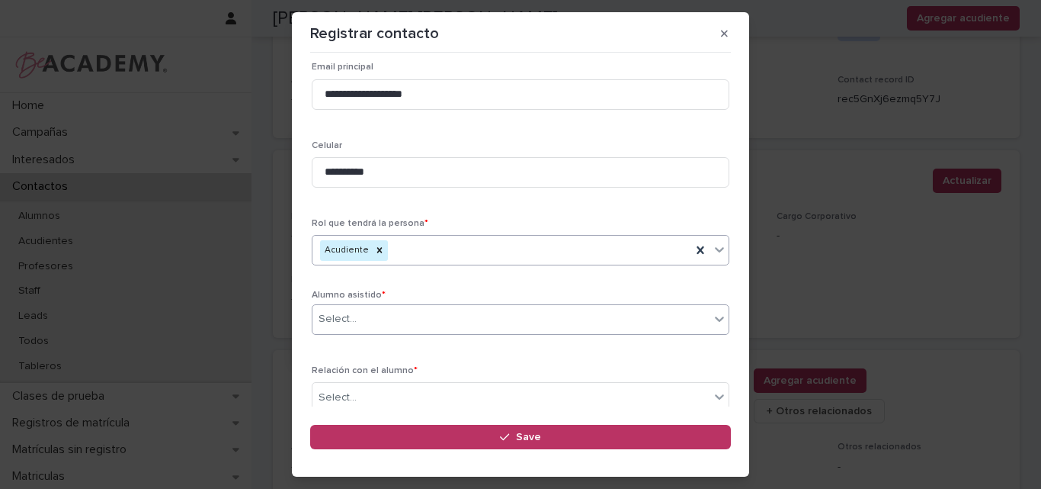
click at [374, 323] on div "Select..." at bounding box center [510, 318] width 397 height 25
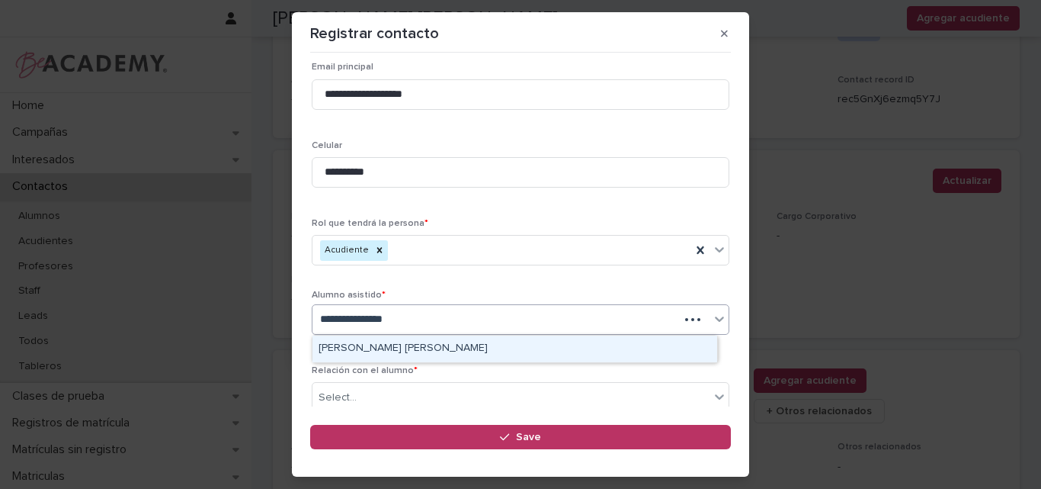
type input "**********"
click at [400, 344] on div "Maria Victoria Alvarez Tovar" at bounding box center [514, 348] width 405 height 27
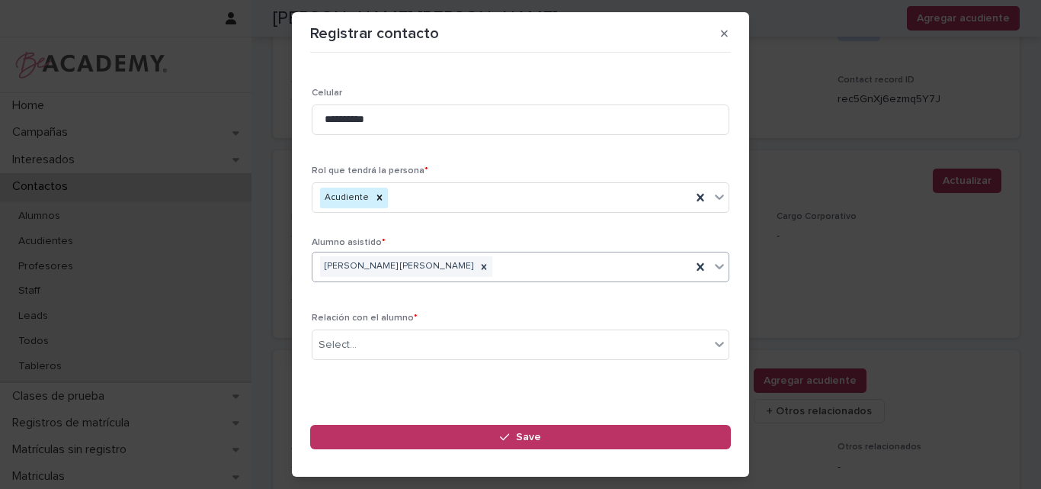
scroll to position [322, 0]
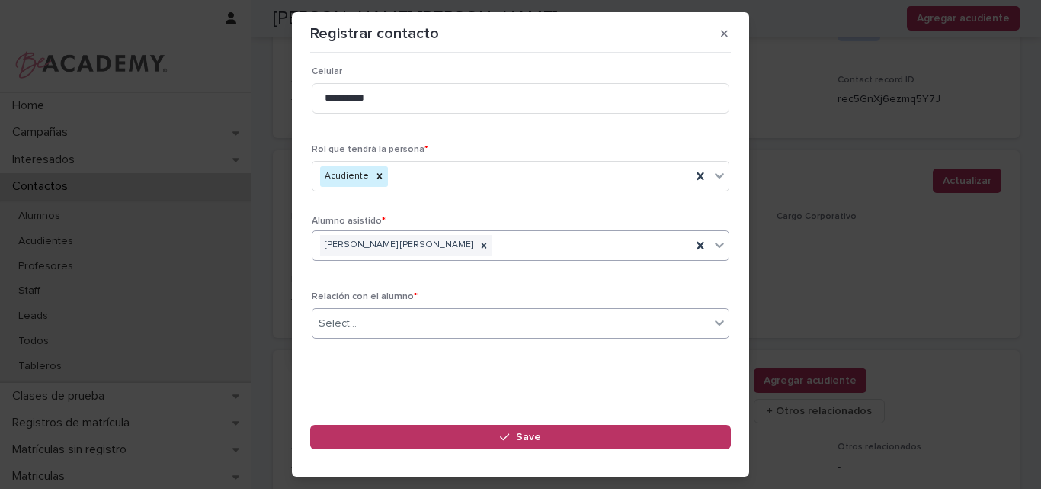
click at [396, 321] on div "Select..." at bounding box center [510, 323] width 397 height 25
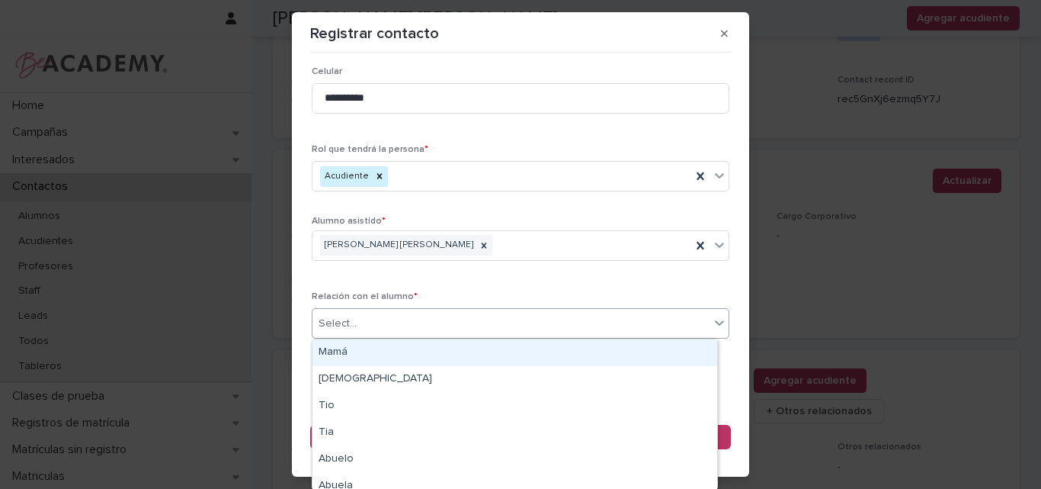
click at [377, 351] on div "Mamá" at bounding box center [514, 352] width 405 height 27
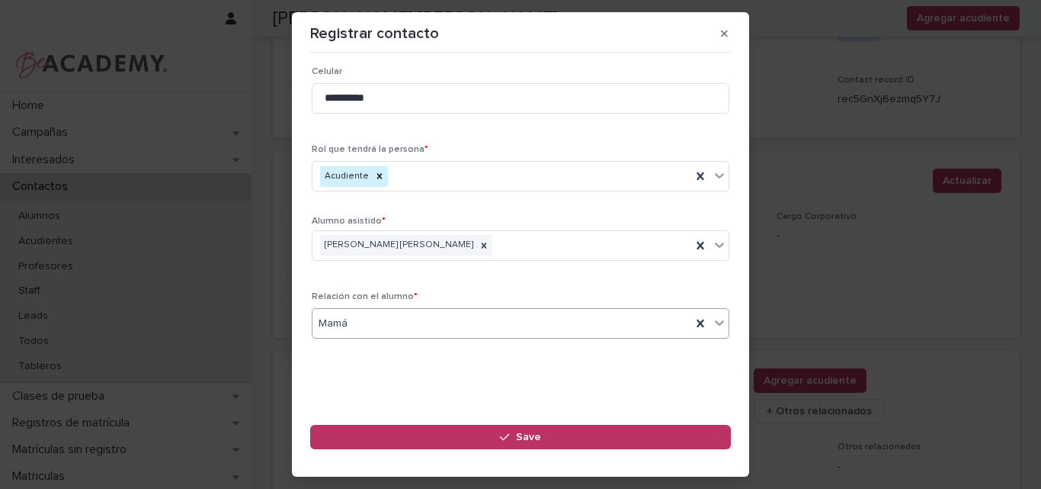
click at [378, 324] on div "Mamá" at bounding box center [501, 323] width 379 height 25
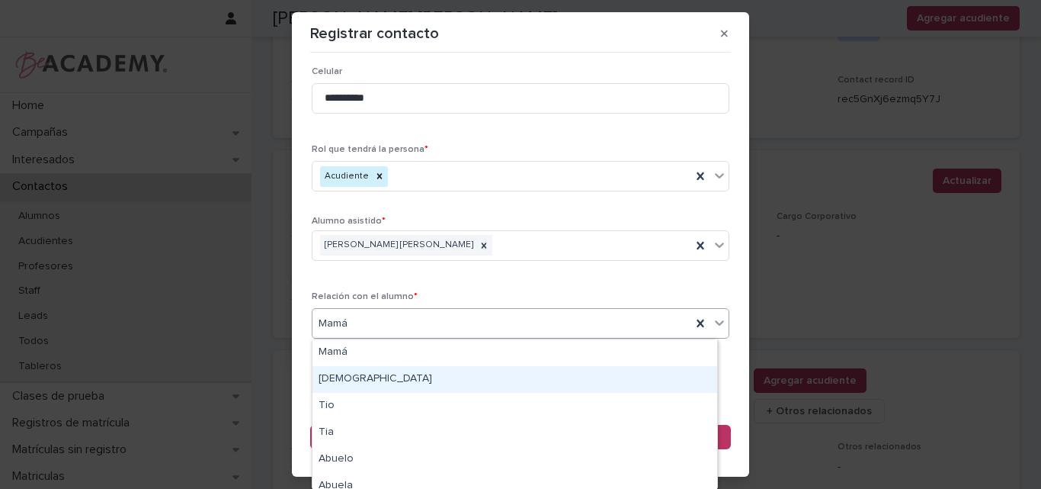
click at [351, 383] on div "Papá" at bounding box center [514, 379] width 405 height 27
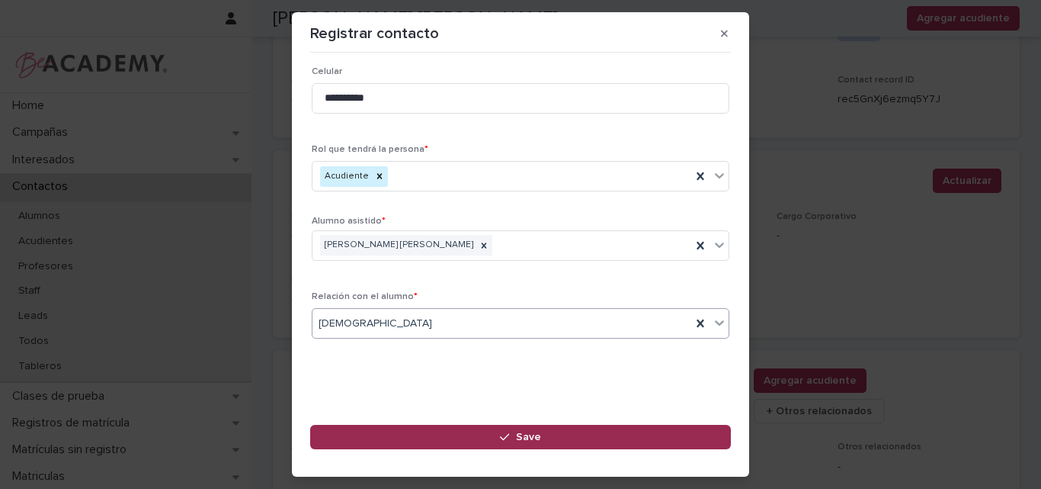
click at [511, 439] on div "button" at bounding box center [507, 436] width 15 height 11
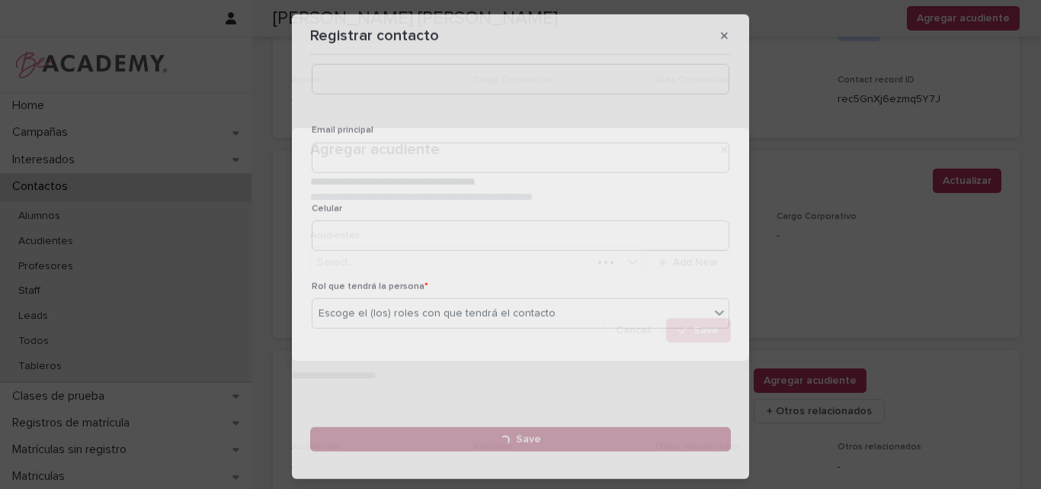
scroll to position [0, 0]
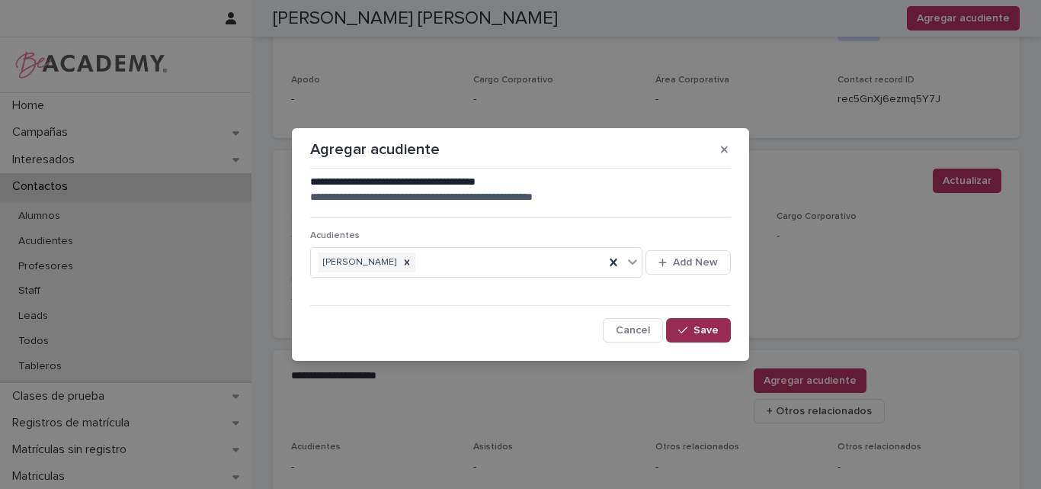
click at [706, 334] on span "Save" at bounding box center [706, 330] width 25 height 11
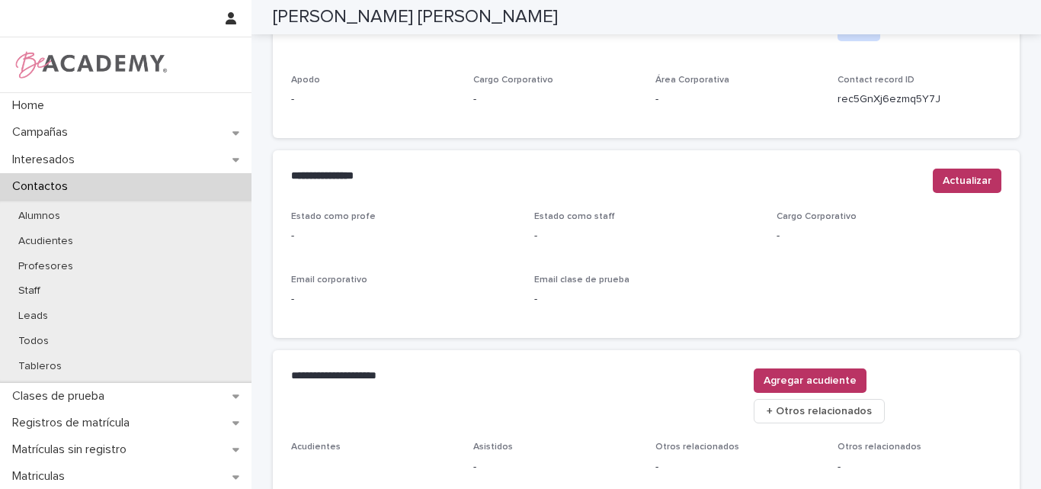
scroll to position [540, 0]
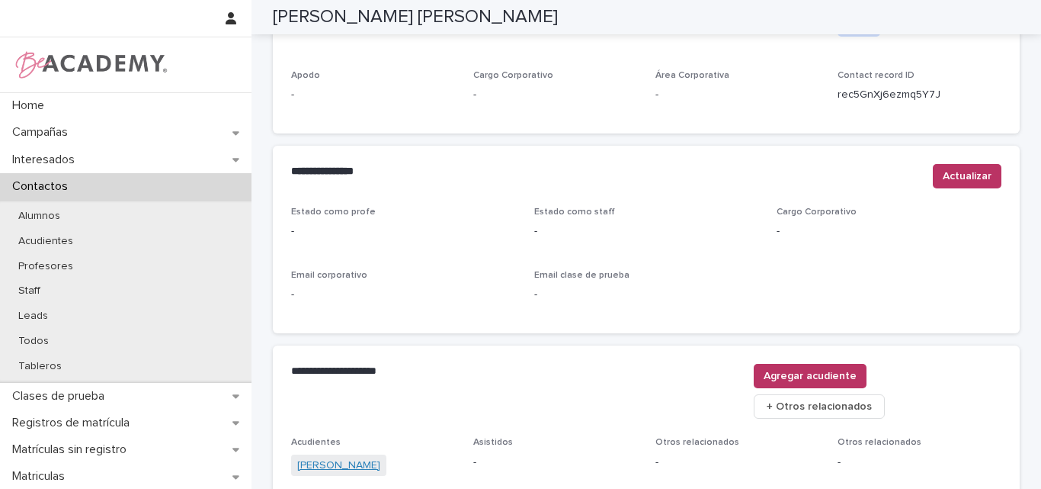
click at [363, 457] on link "Jheisson Alvarez Mnosalva" at bounding box center [338, 465] width 83 height 16
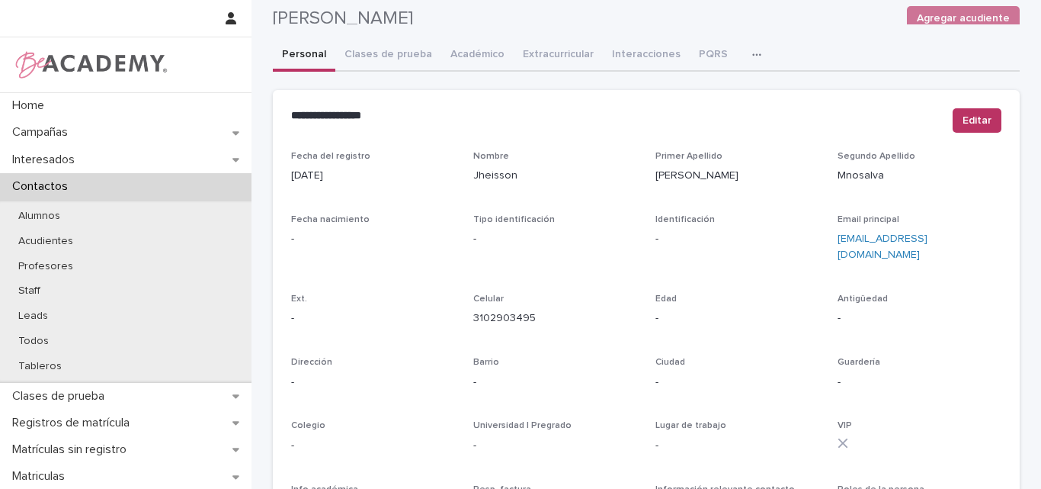
scroll to position [12, 0]
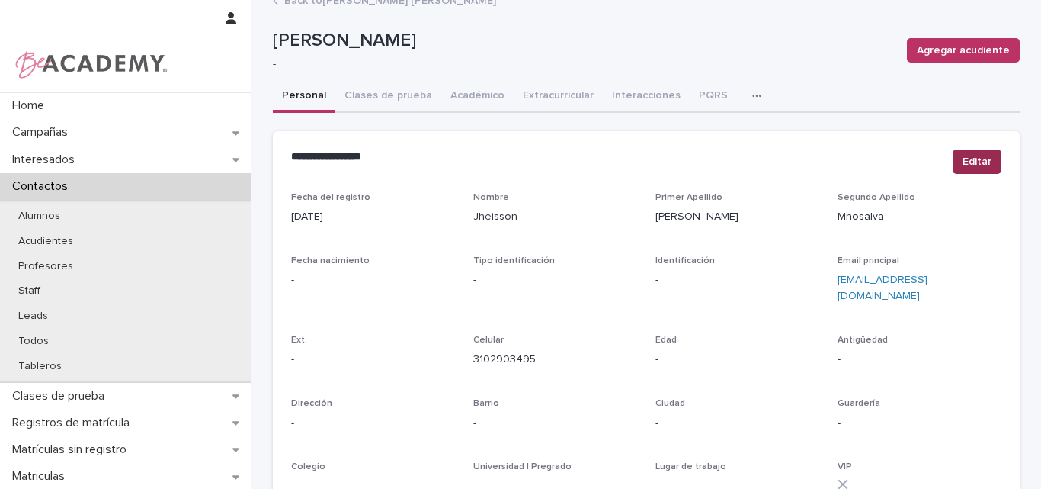
click at [980, 157] on span "Editar" at bounding box center [977, 161] width 29 height 15
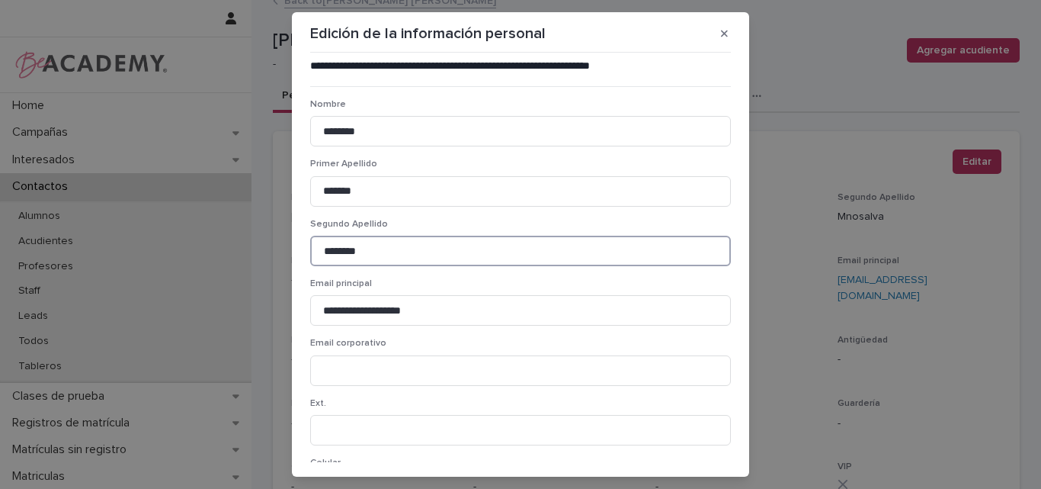
click at [327, 252] on input "********" at bounding box center [520, 250] width 421 height 30
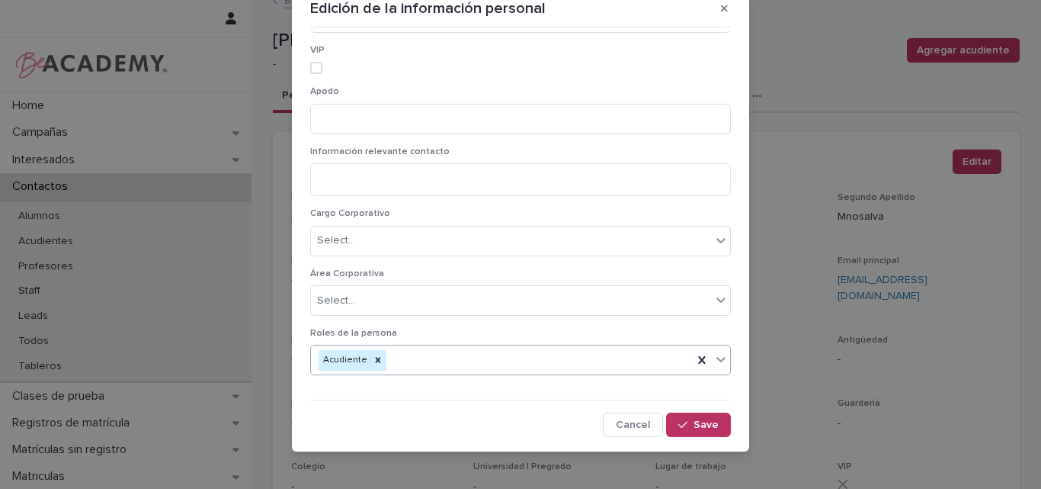
scroll to position [34, 0]
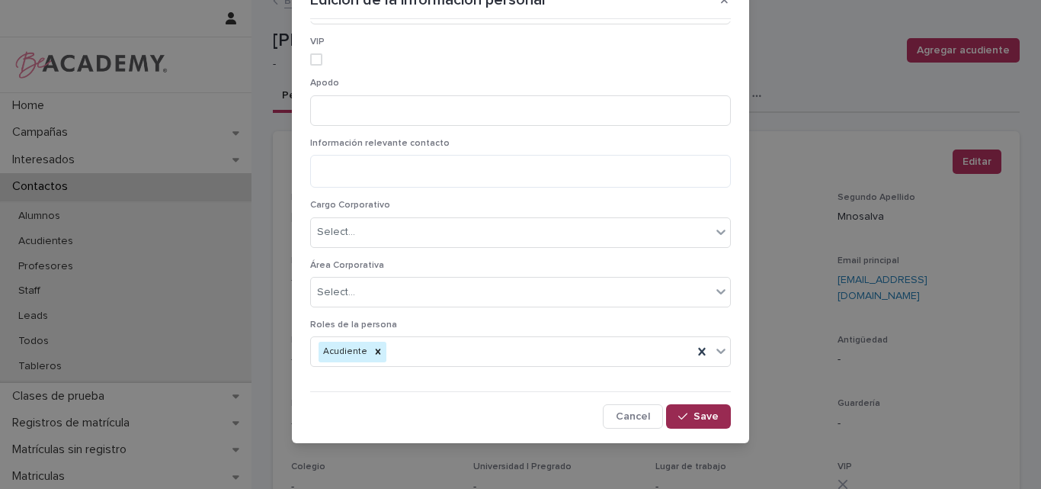
type input "*********"
drag, startPoint x: 686, startPoint y: 414, endPoint x: 759, endPoint y: 380, distance: 80.5
click at [694, 414] on span "Save" at bounding box center [706, 416] width 25 height 11
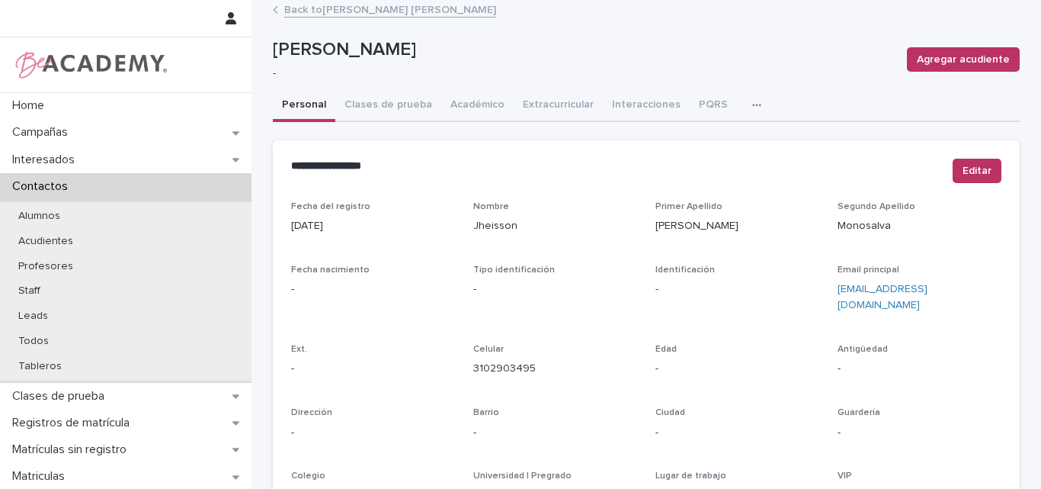
scroll to position [0, 0]
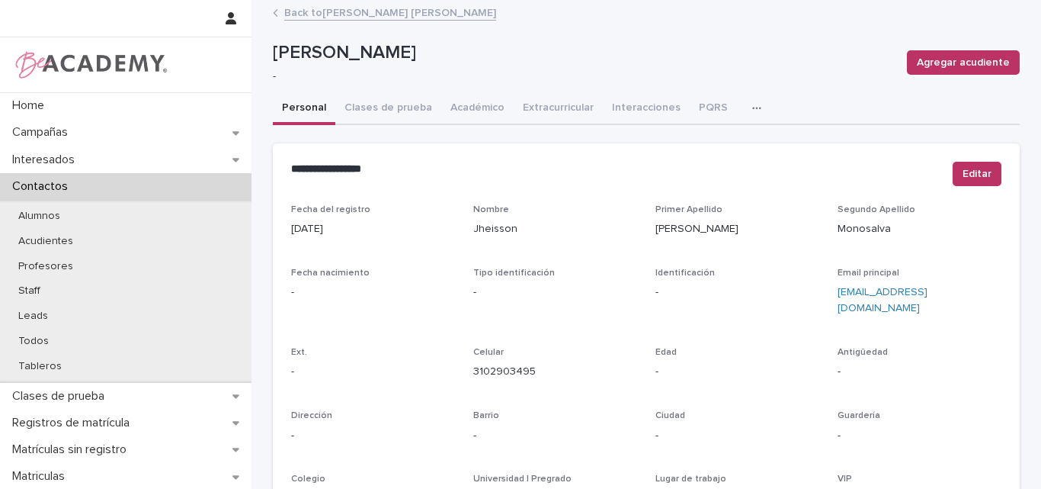
click at [344, 13] on link "Back to Maria Victoria Alvarez Tovar" at bounding box center [390, 12] width 212 height 18
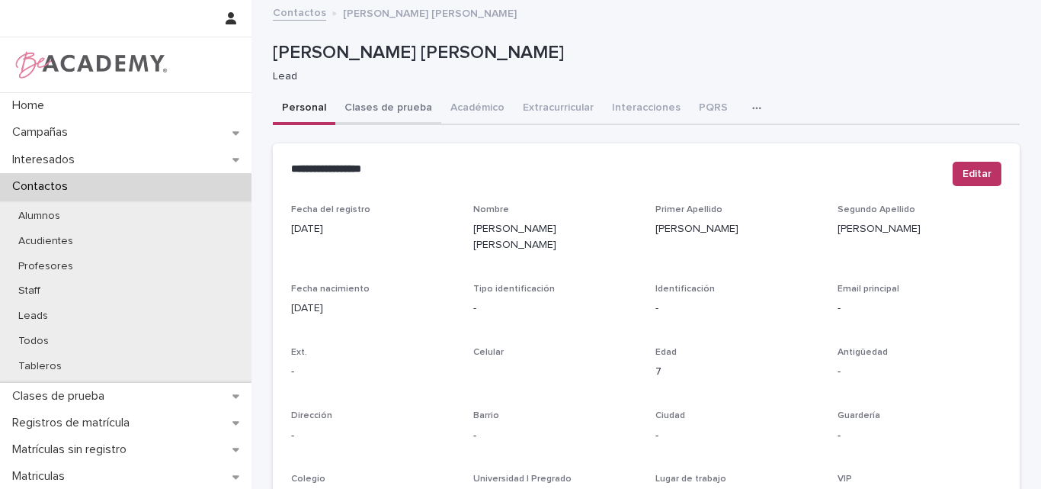
click at [393, 104] on button "Clases de prueba" at bounding box center [388, 109] width 106 height 32
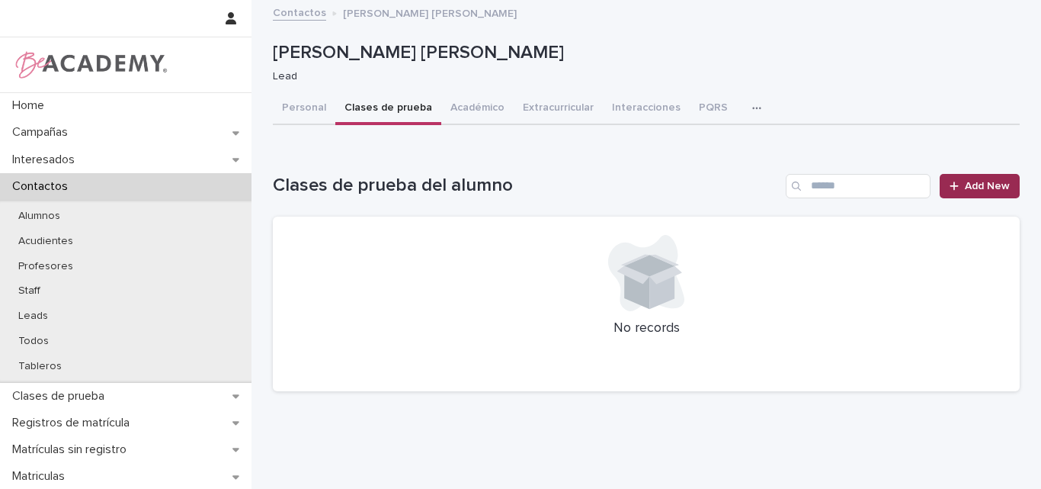
click at [978, 181] on span "Add New" at bounding box center [987, 186] width 45 height 11
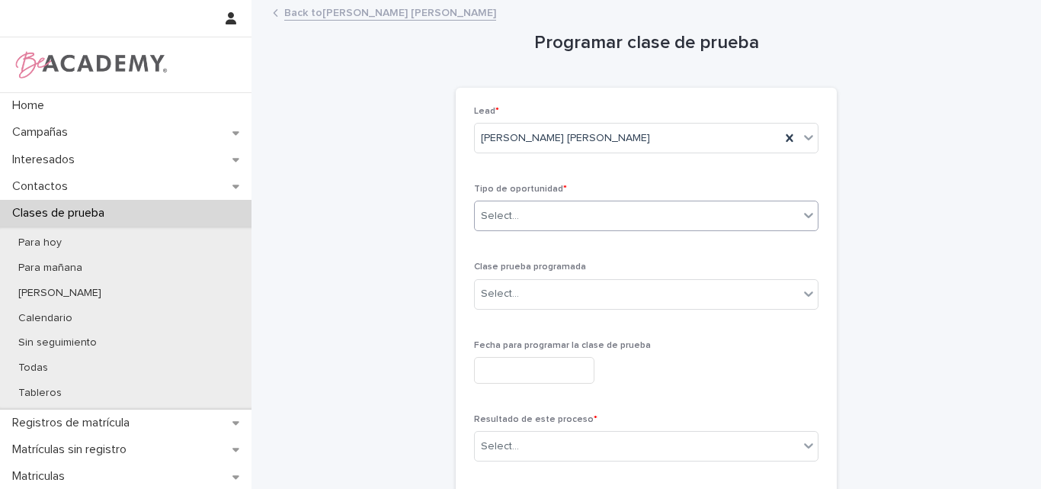
click at [712, 207] on div "Select..." at bounding box center [637, 215] width 324 height 25
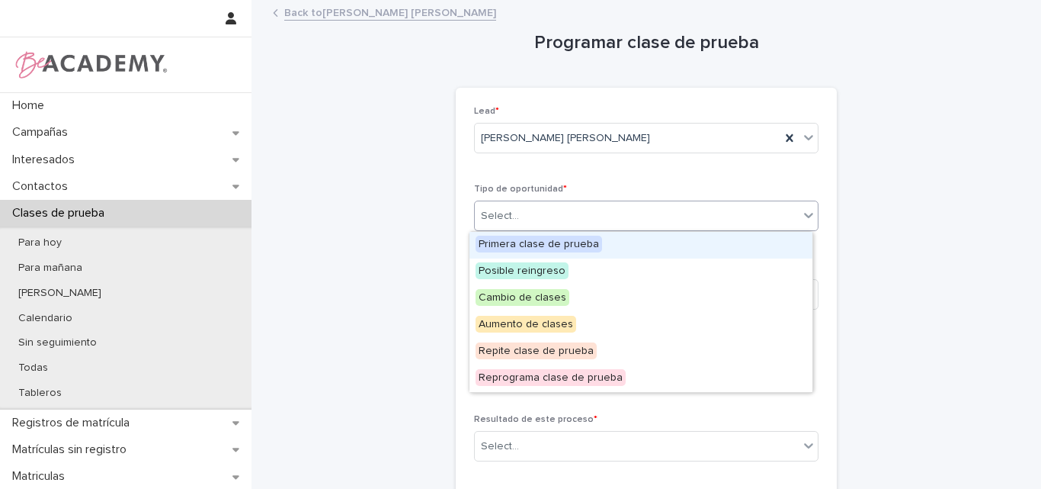
click at [615, 242] on div "Primera clase de prueba" at bounding box center [640, 245] width 343 height 27
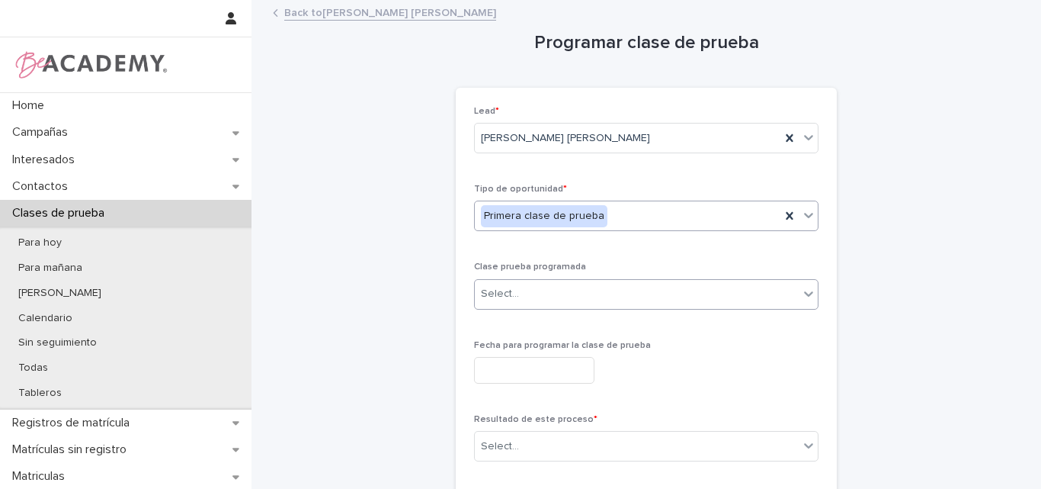
click at [694, 290] on div "Select..." at bounding box center [637, 293] width 324 height 25
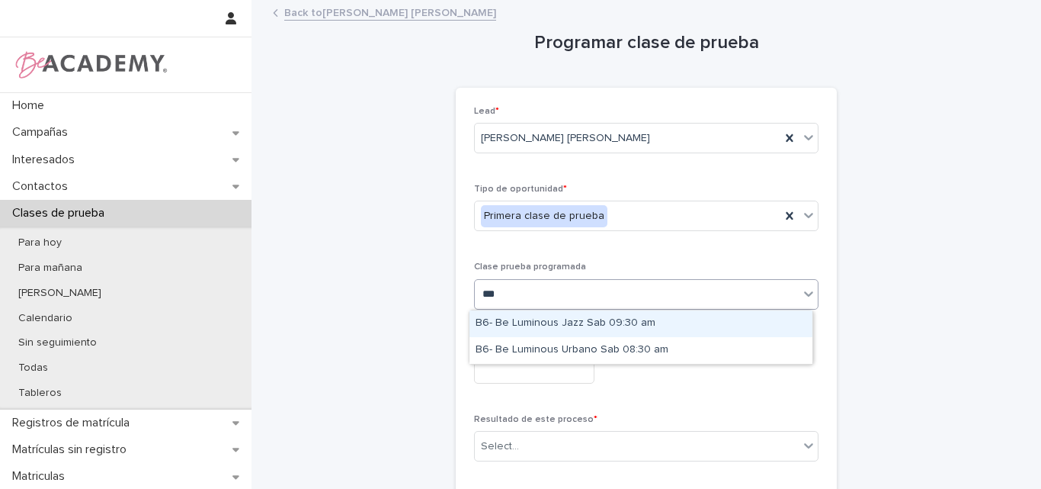
type input "****"
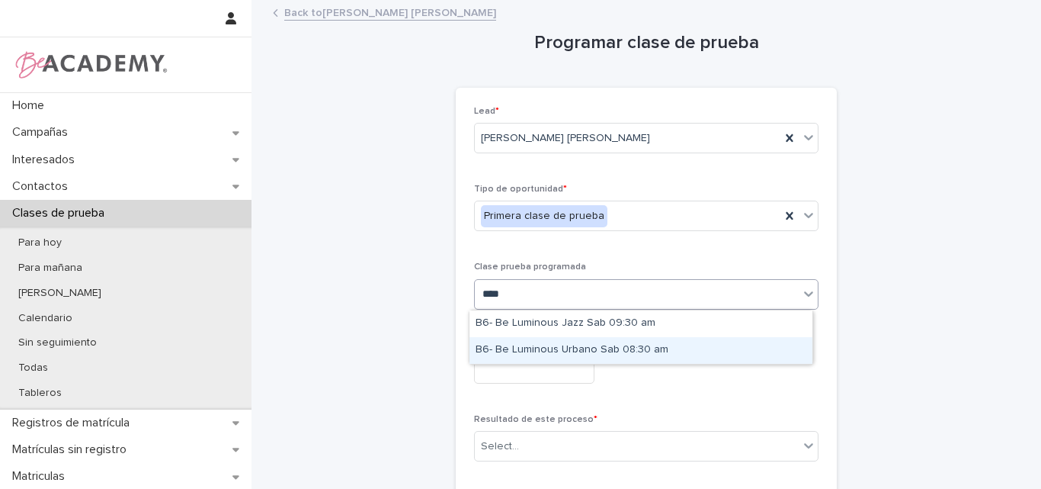
click at [596, 349] on div "B6- Be Luminous Urbano Sab 08:30 am" at bounding box center [640, 350] width 343 height 27
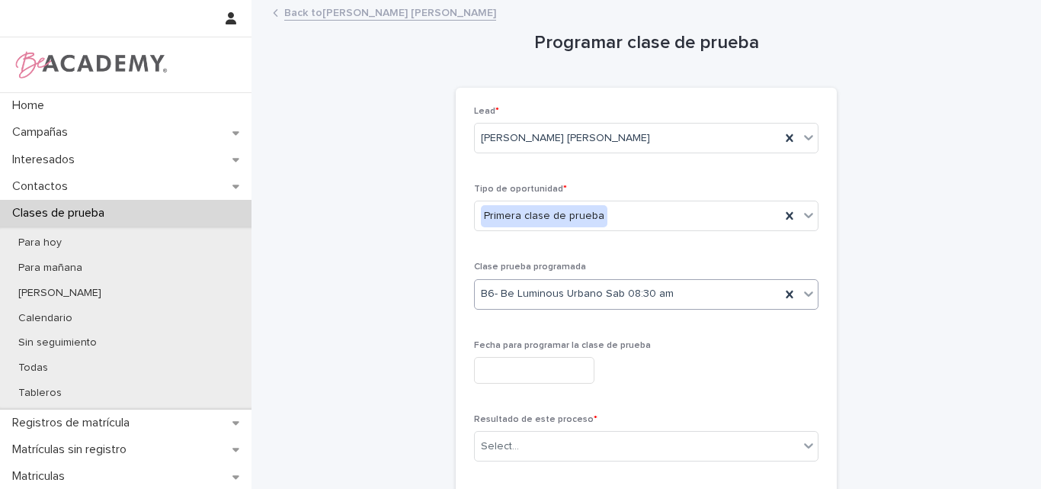
click at [589, 372] on input "text" at bounding box center [534, 370] width 120 height 27
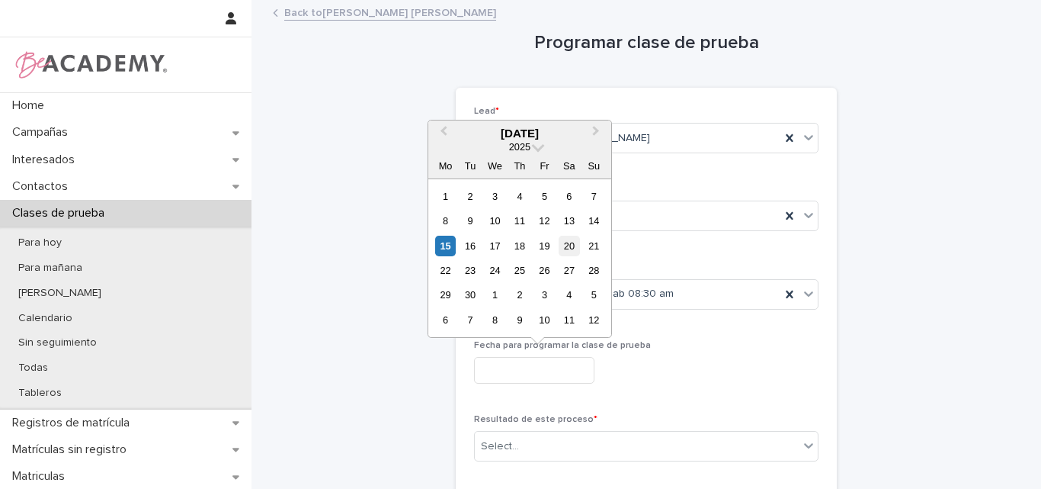
click at [563, 238] on div "20" at bounding box center [569, 245] width 21 height 21
type input "**********"
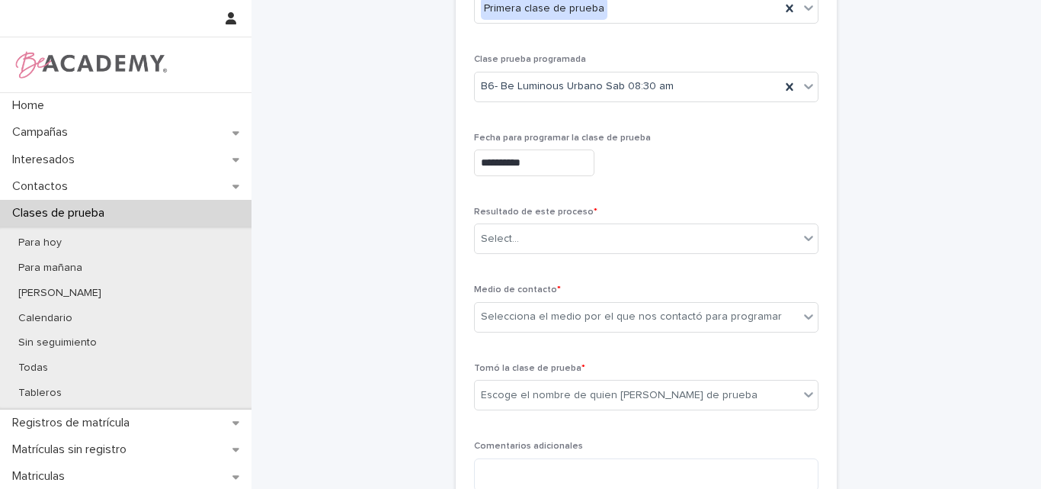
scroll to position [229, 0]
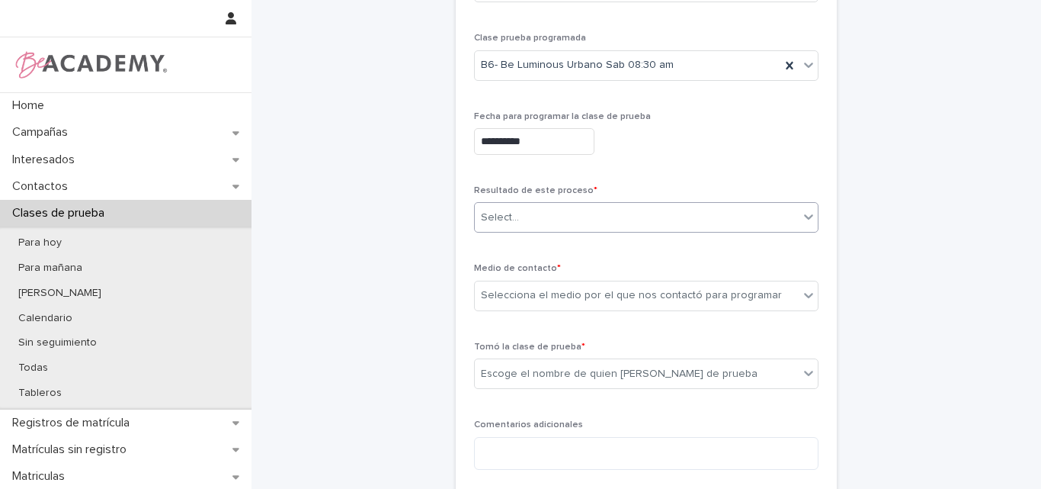
click at [569, 226] on div "Select..." at bounding box center [637, 217] width 324 height 25
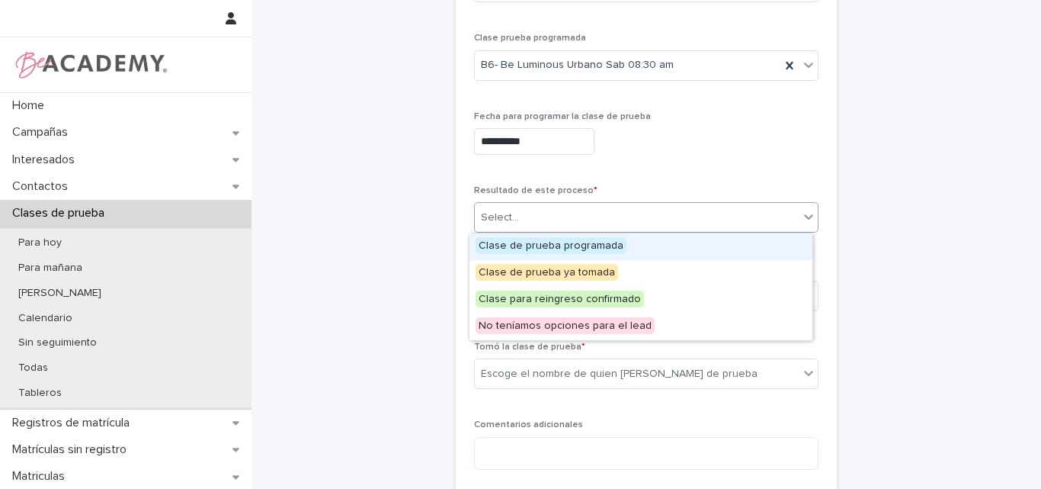
click at [565, 246] on span "Clase de prueba programada" at bounding box center [551, 245] width 151 height 17
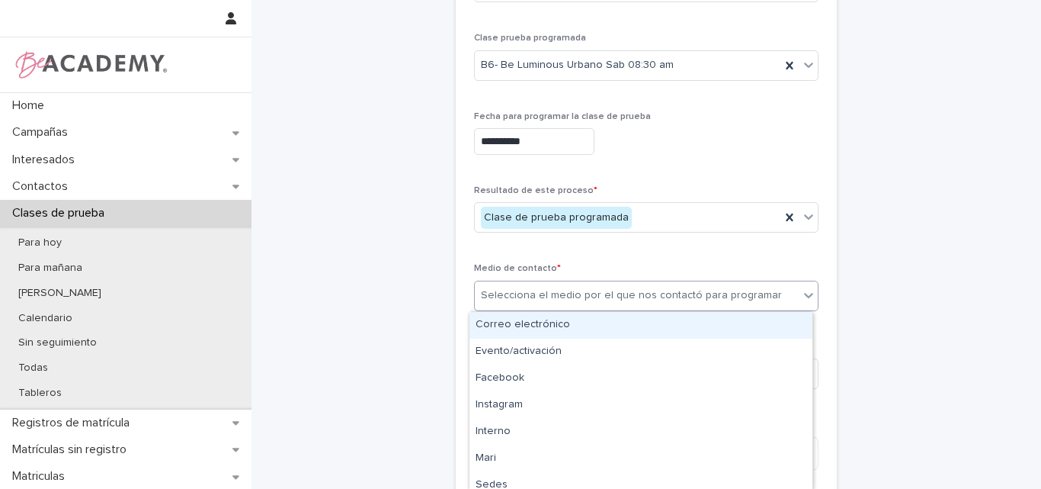
click at [638, 295] on div "Selecciona el medio por el que nos contactó para programar" at bounding box center [631, 295] width 301 height 16
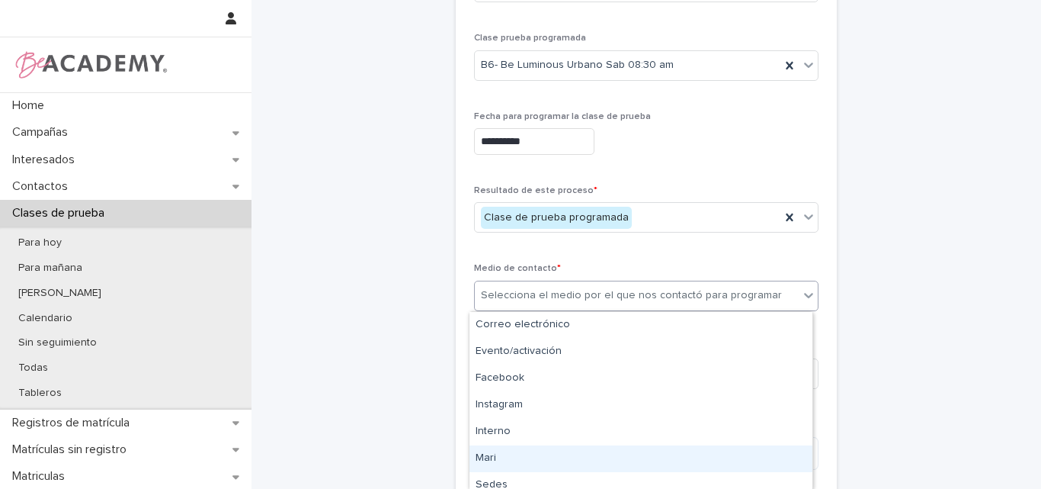
type input "*"
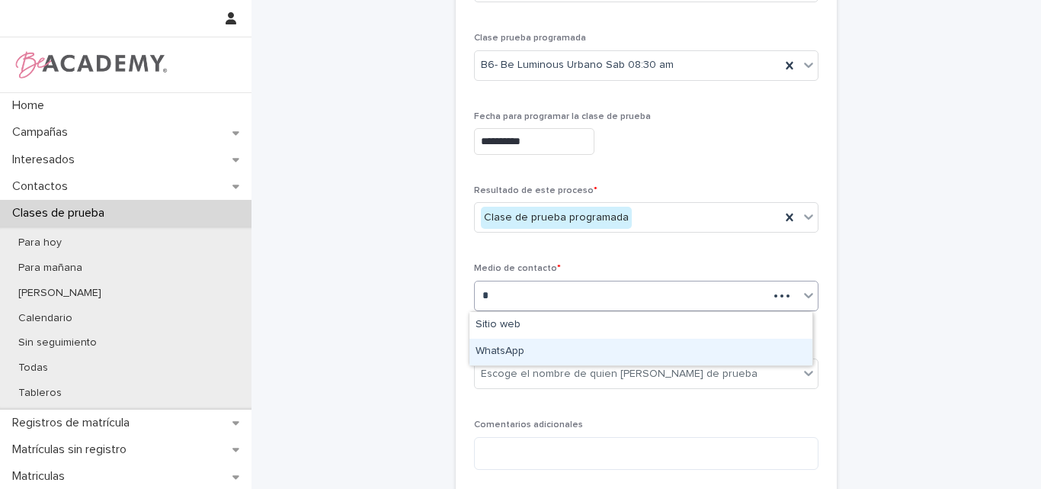
drag, startPoint x: 512, startPoint y: 355, endPoint x: 519, endPoint y: 346, distance: 11.4
click at [514, 347] on div "WhatsApp" at bounding box center [640, 351] width 343 height 27
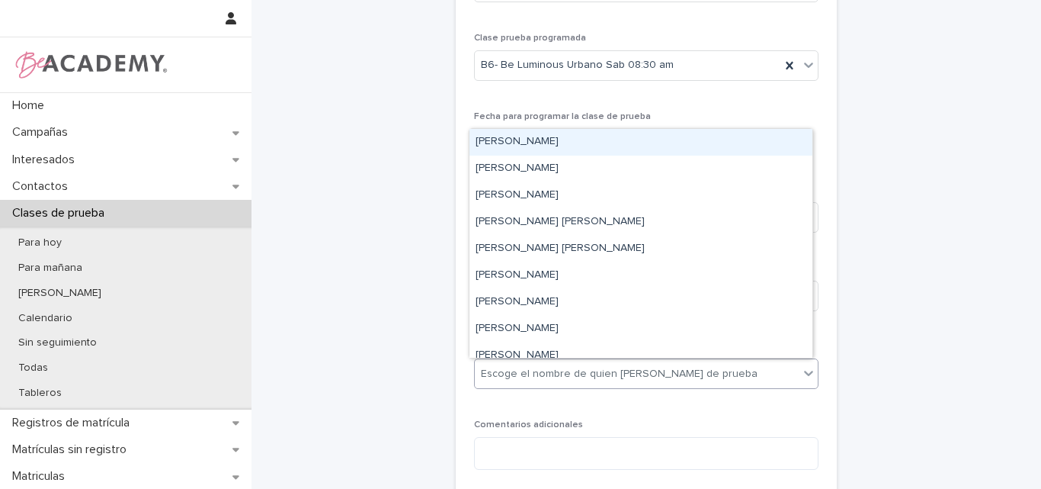
click at [579, 369] on div "Escoge el nombre de quien toma la clase de prueba" at bounding box center [619, 374] width 277 height 16
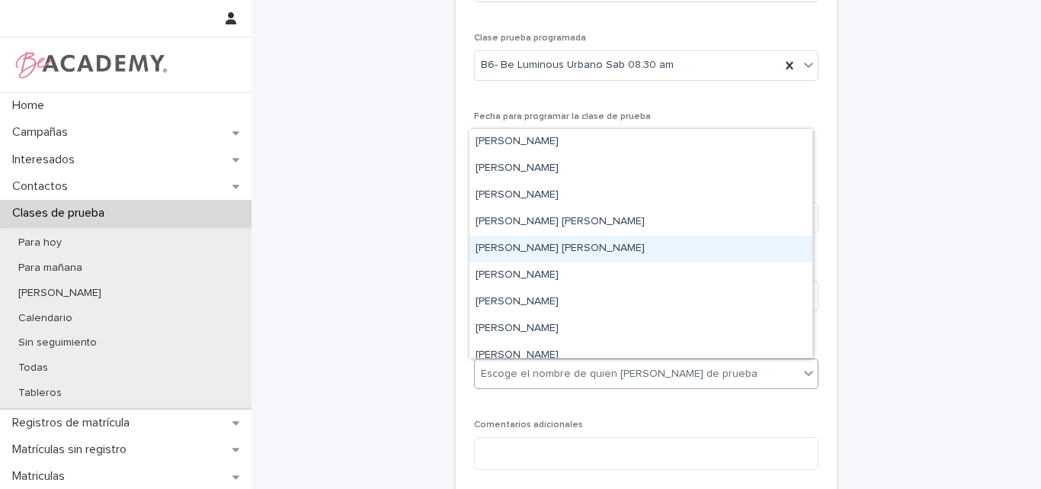
click at [519, 249] on div "Lina Rico Montoya" at bounding box center [640, 248] width 343 height 27
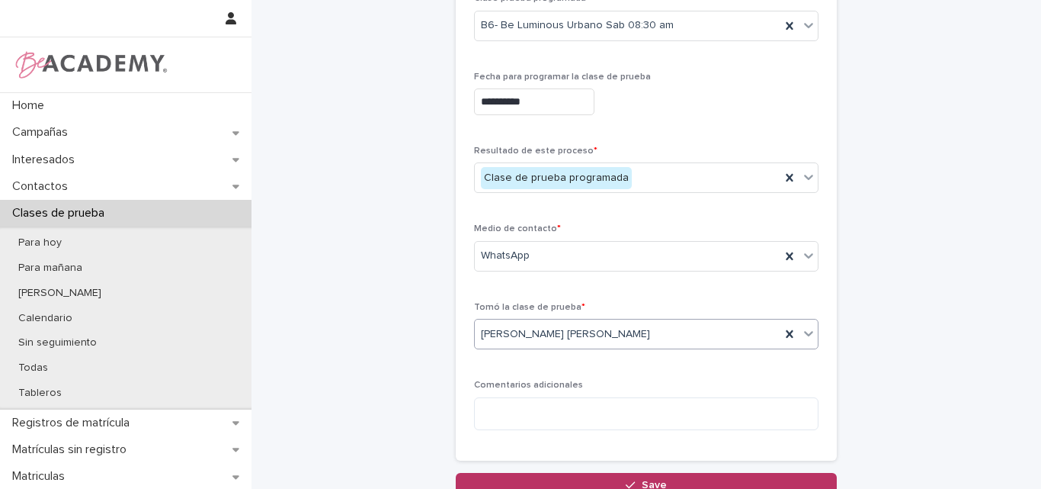
scroll to position [381, 0]
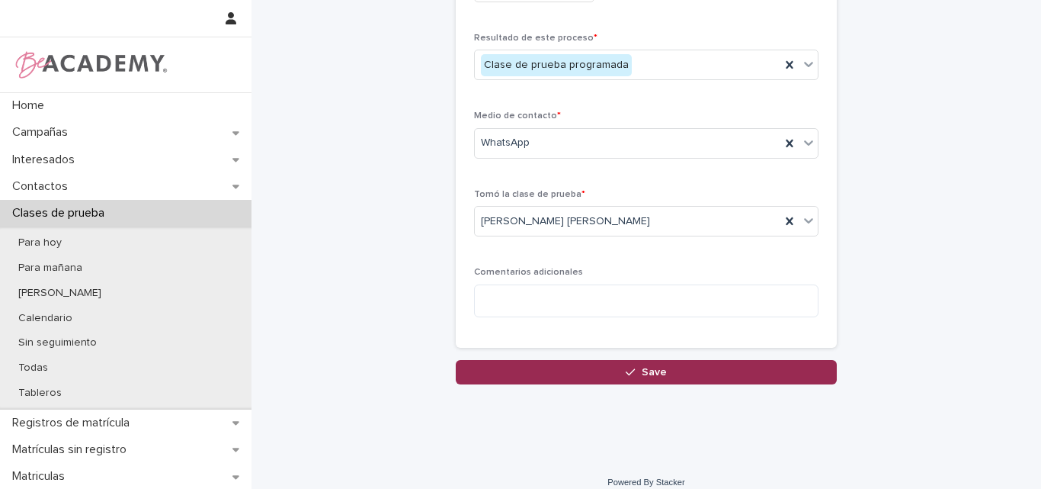
click at [633, 370] on div "button" at bounding box center [633, 372] width 15 height 11
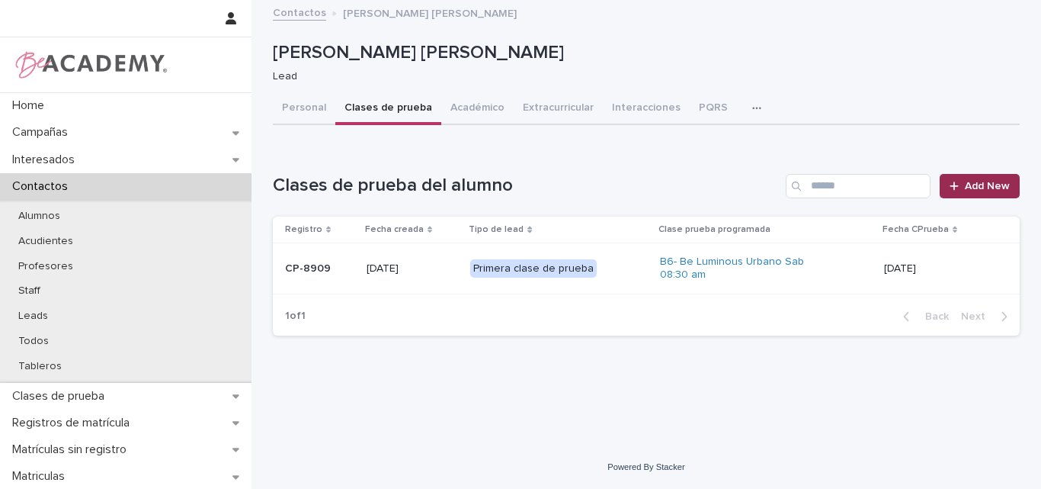
click at [976, 184] on span "Add New" at bounding box center [987, 186] width 45 height 11
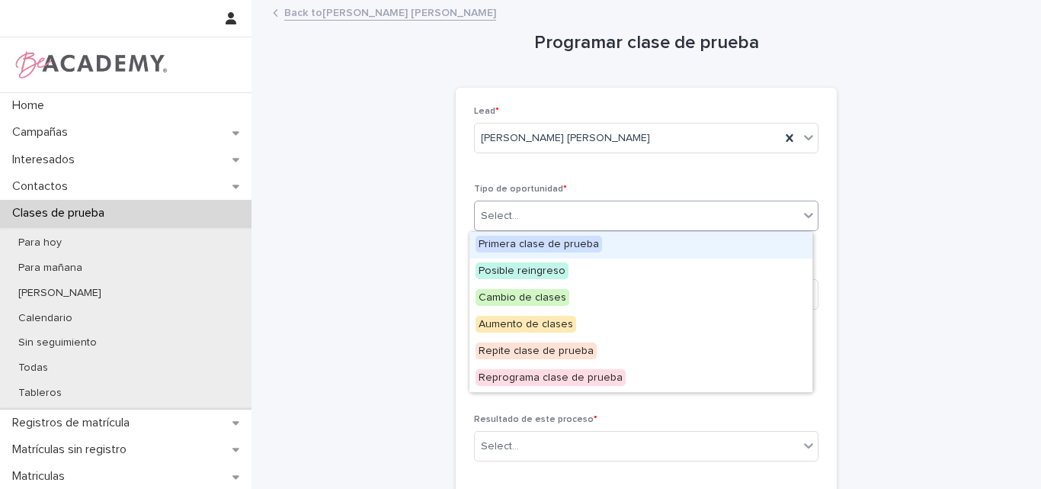
click at [640, 211] on div "Select..." at bounding box center [637, 215] width 324 height 25
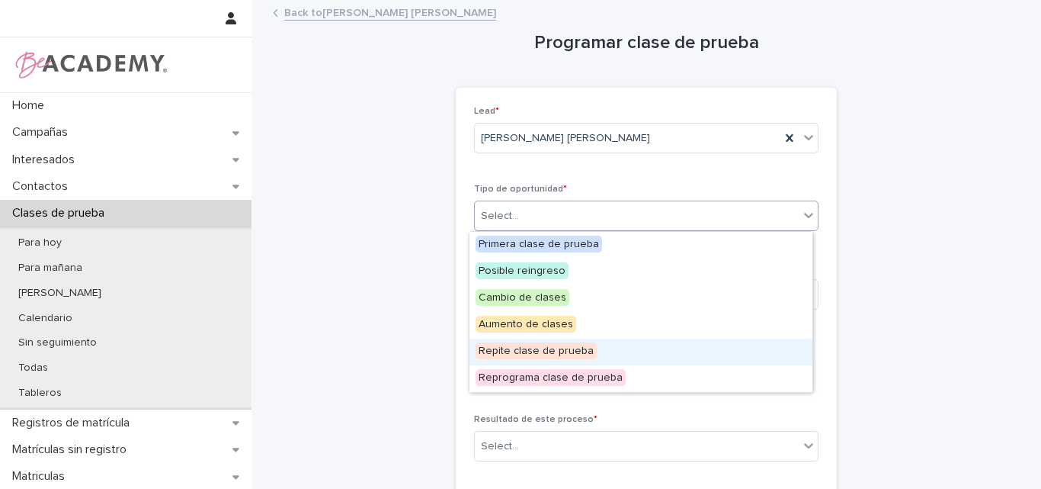
click at [540, 347] on span "Repite clase de prueba" at bounding box center [536, 350] width 121 height 17
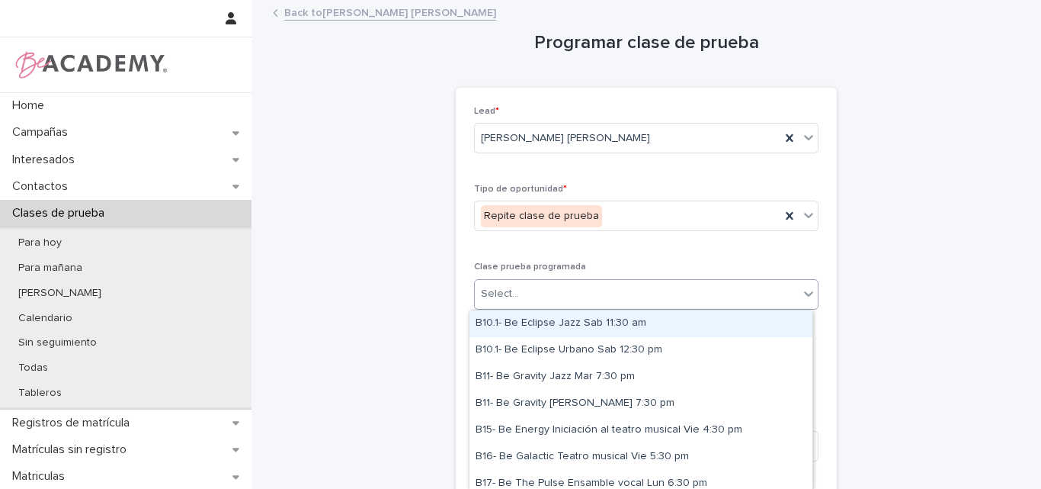
click at [588, 294] on div "Select..." at bounding box center [637, 293] width 324 height 25
type input "***"
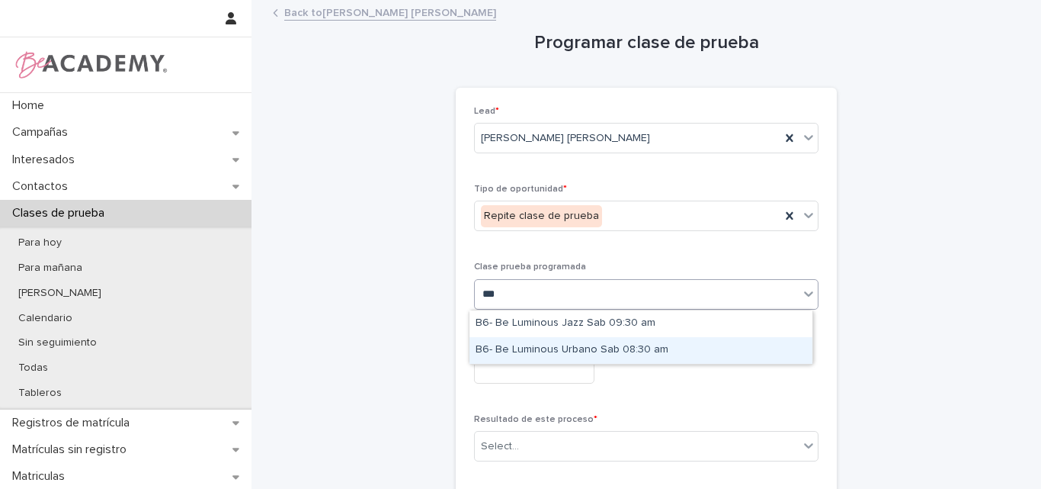
drag, startPoint x: 585, startPoint y: 346, endPoint x: 569, endPoint y: 357, distance: 18.6
click at [585, 347] on div "B6- Be Luminous Urbano Sab 08:30 am" at bounding box center [640, 350] width 343 height 27
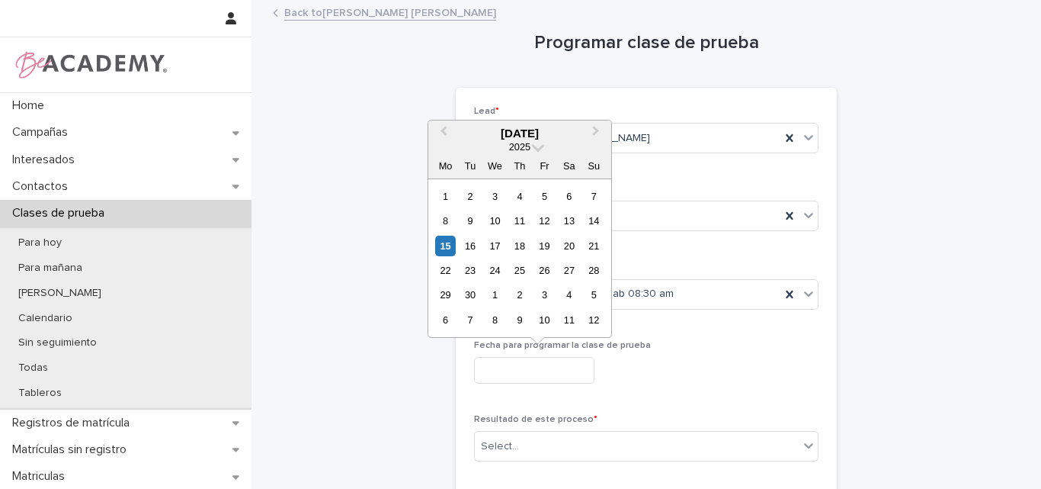
click at [530, 369] on input "text" at bounding box center [534, 370] width 120 height 27
click at [565, 245] on div "20" at bounding box center [569, 245] width 21 height 21
type input "**********"
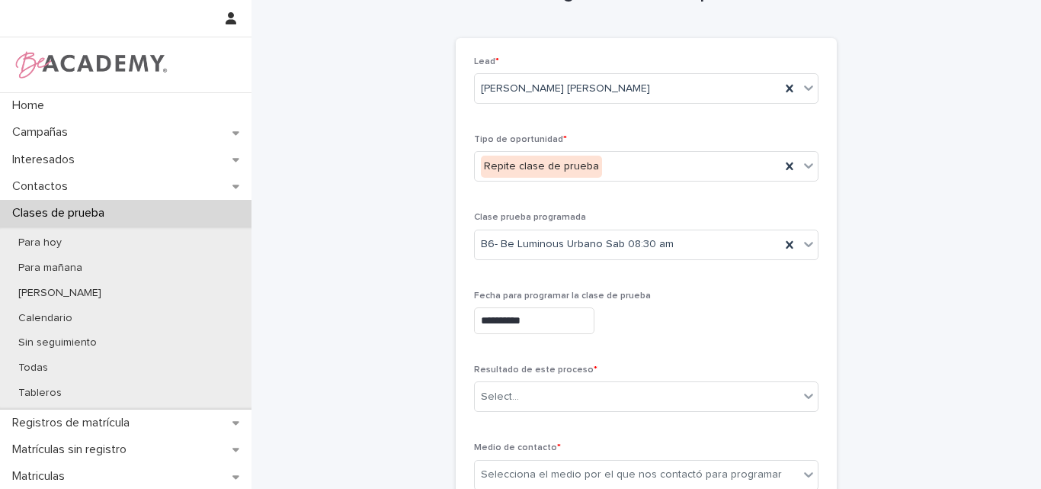
scroll to position [76, 0]
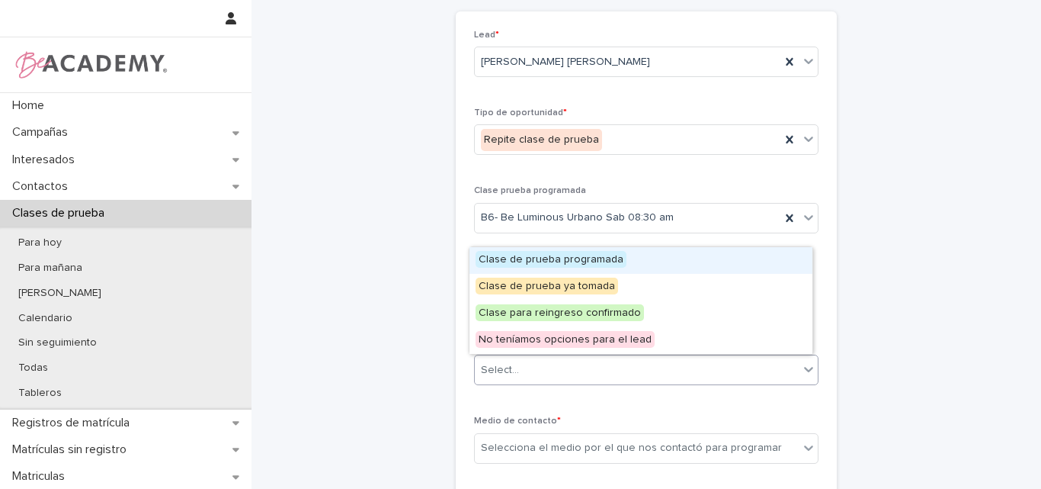
click at [588, 373] on div "Select..." at bounding box center [637, 369] width 324 height 25
click at [567, 252] on span "Clase de prueba programada" at bounding box center [551, 259] width 151 height 17
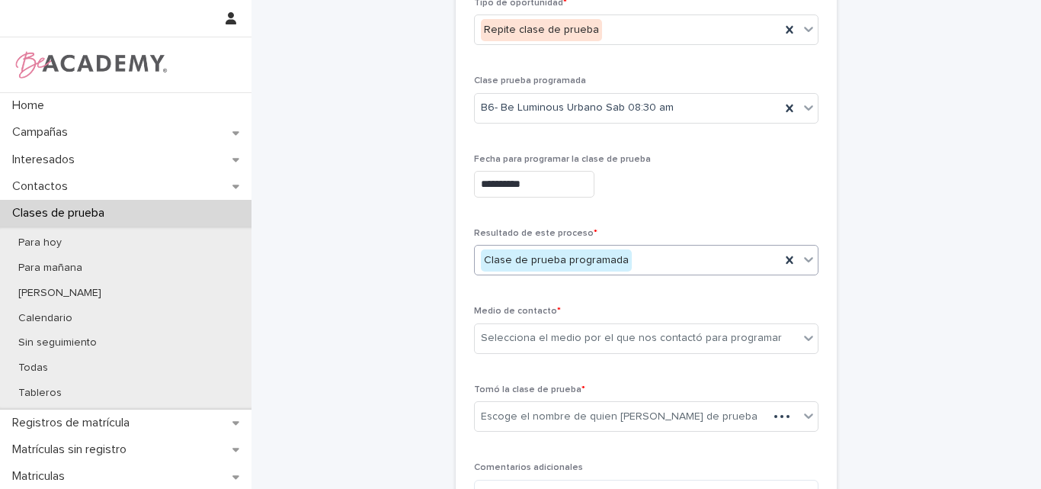
scroll to position [229, 0]
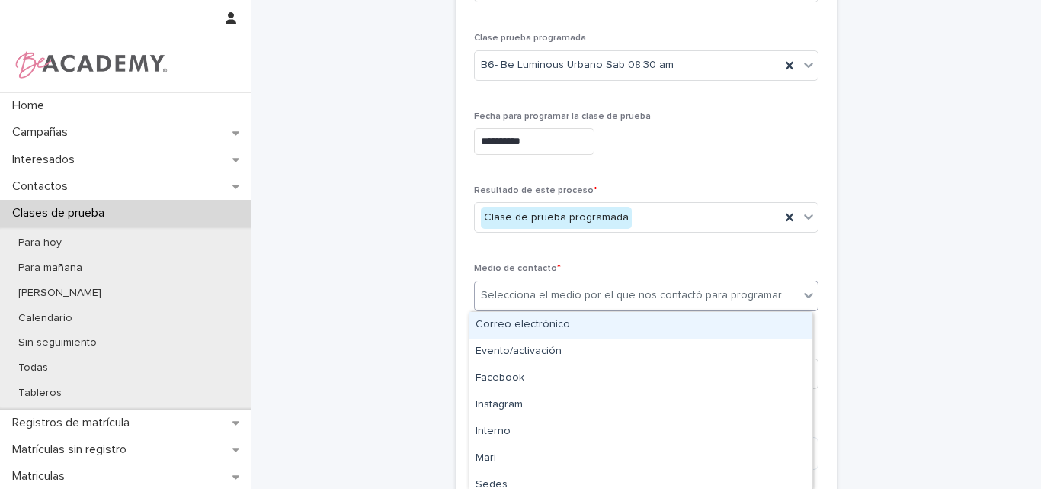
drag, startPoint x: 638, startPoint y: 287, endPoint x: 593, endPoint y: 307, distance: 49.1
click at [637, 288] on div "Selecciona el medio por el que nos contactó para programar" at bounding box center [631, 295] width 301 height 16
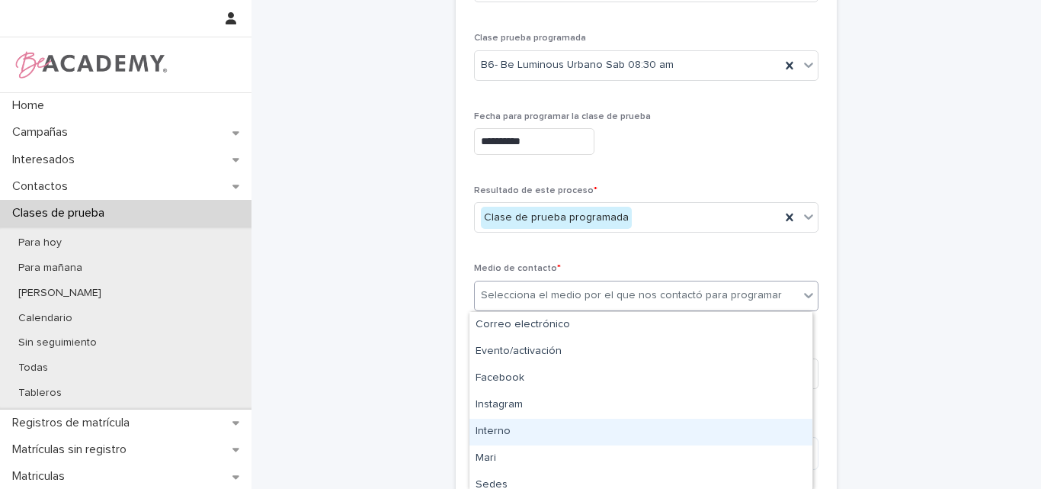
type input "*"
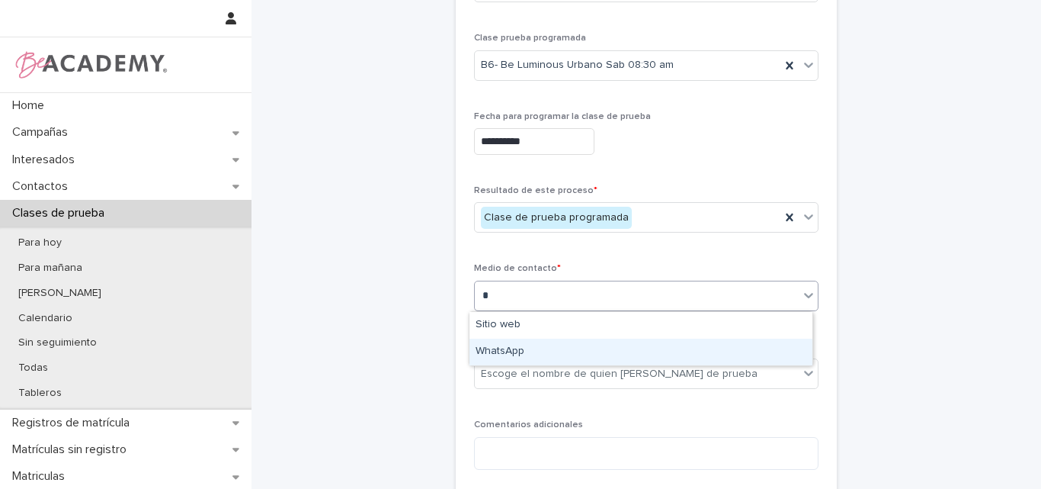
click at [534, 352] on div "WhatsApp" at bounding box center [640, 351] width 343 height 27
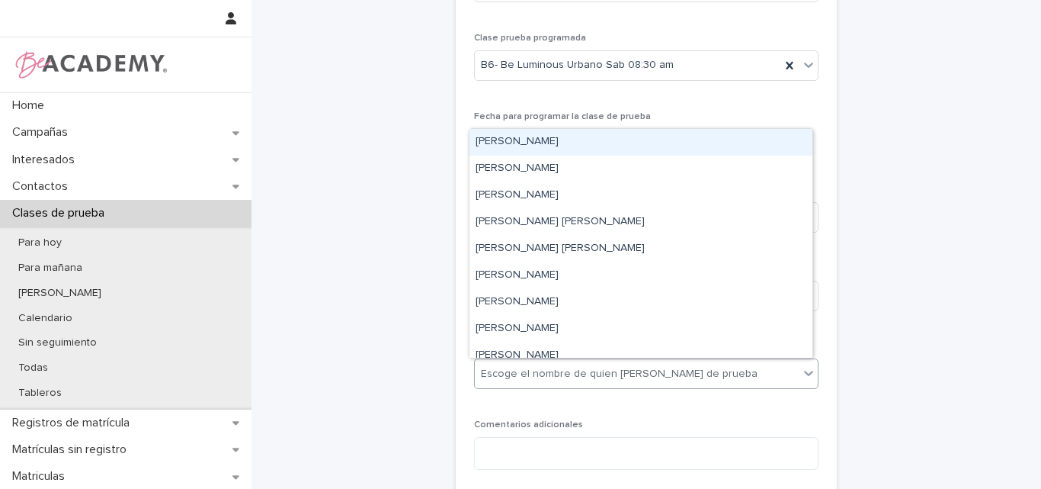
click at [636, 373] on div "Escoge el nombre de quien toma la clase de prueba" at bounding box center [619, 374] width 277 height 16
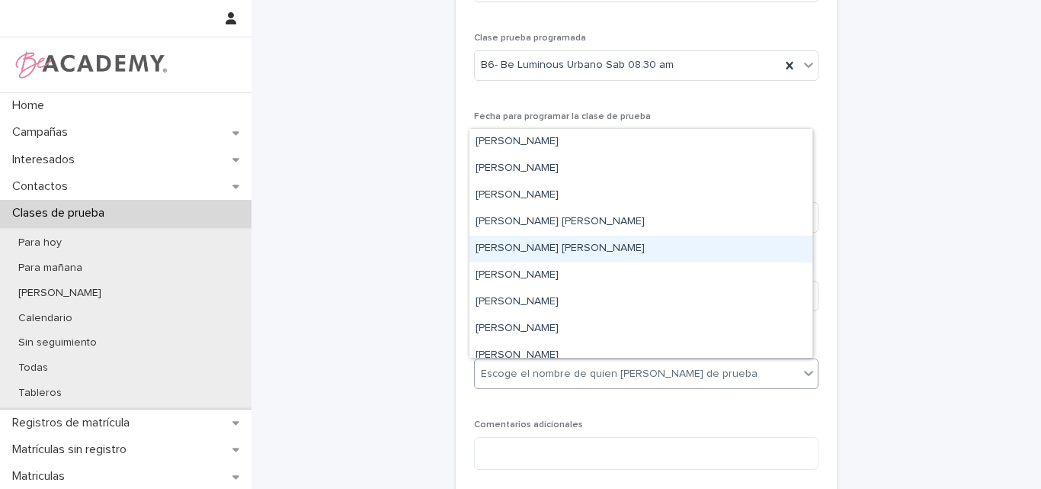
click at [521, 250] on div "Lina Rico Montoya" at bounding box center [640, 248] width 343 height 27
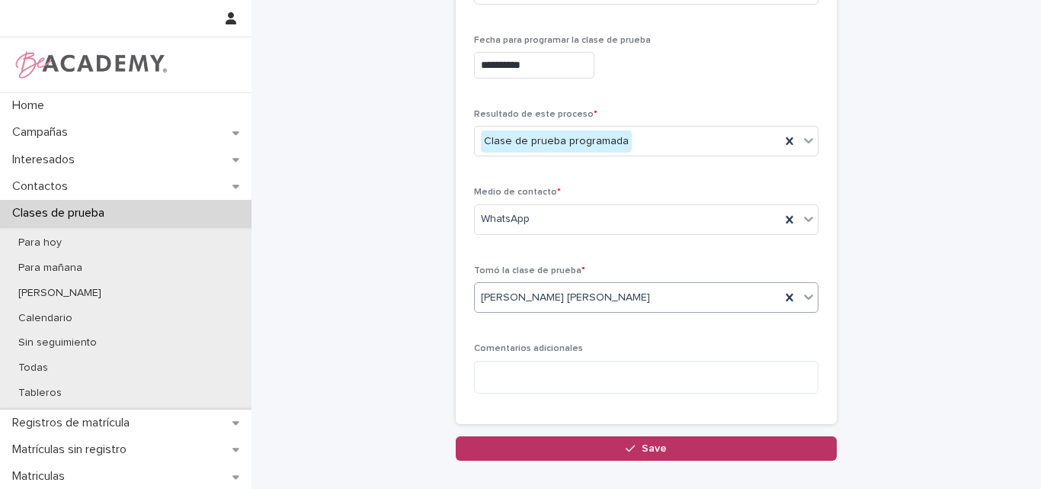
scroll to position [381, 0]
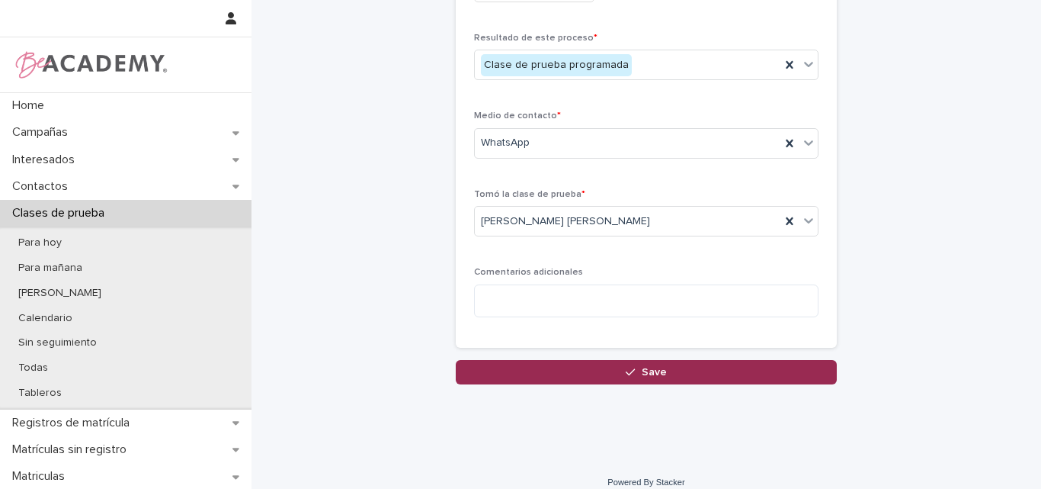
click at [627, 371] on icon "button" at bounding box center [630, 371] width 9 height 7
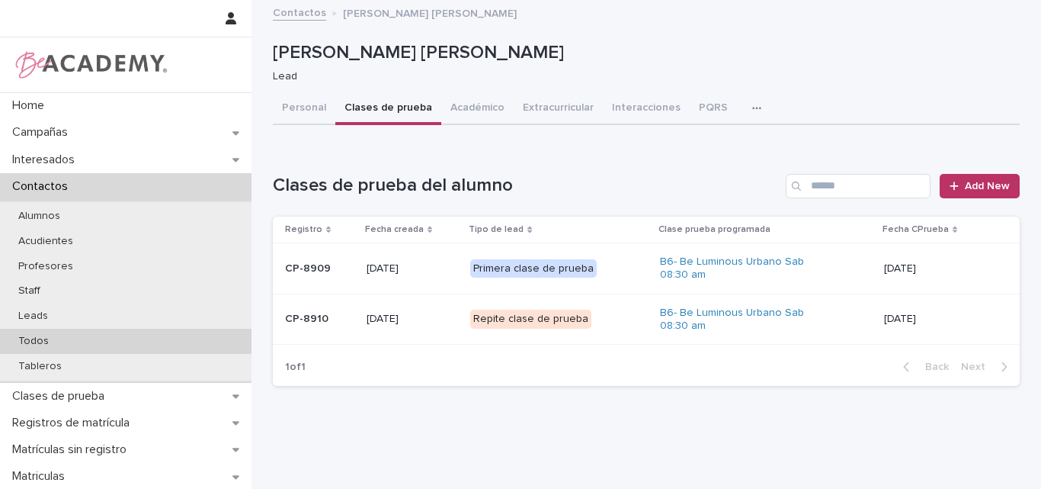
click at [42, 340] on p "Todos" at bounding box center [33, 341] width 55 height 13
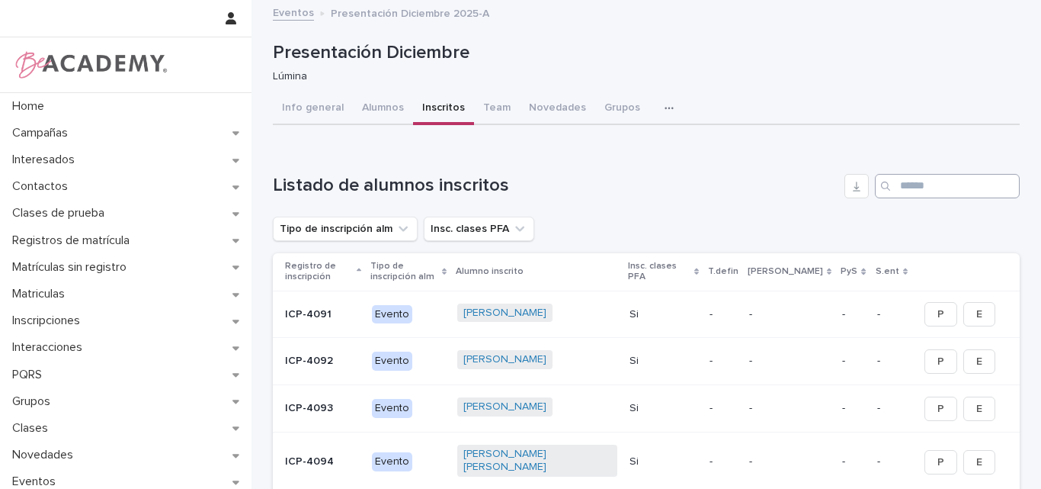
click at [924, 178] on input "Search" at bounding box center [947, 186] width 145 height 24
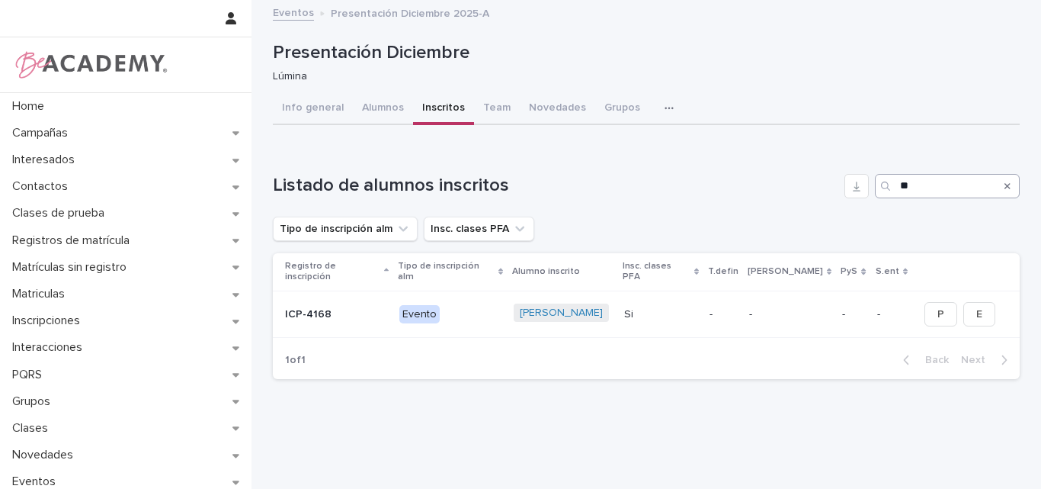
type input "*"
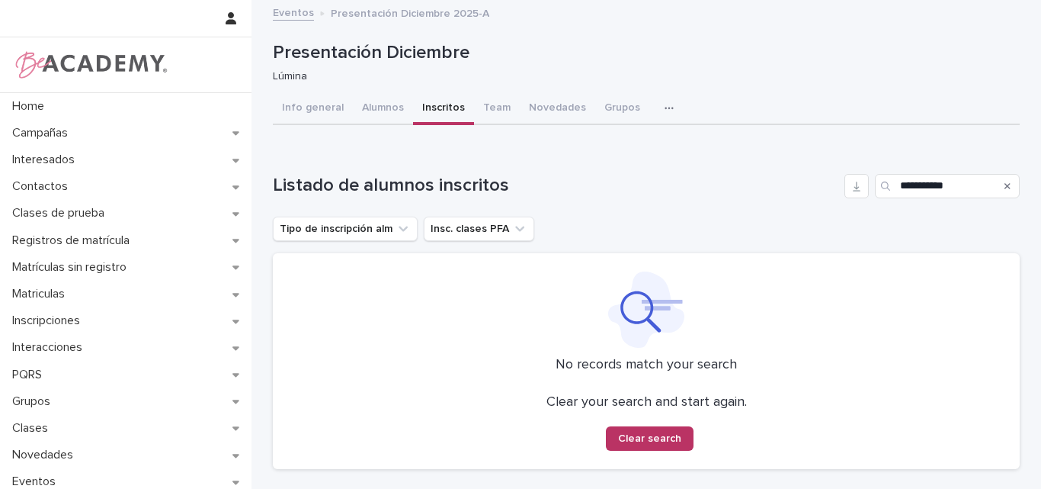
type input "**********"
click at [1004, 184] on icon "Search" at bounding box center [1007, 185] width 6 height 9
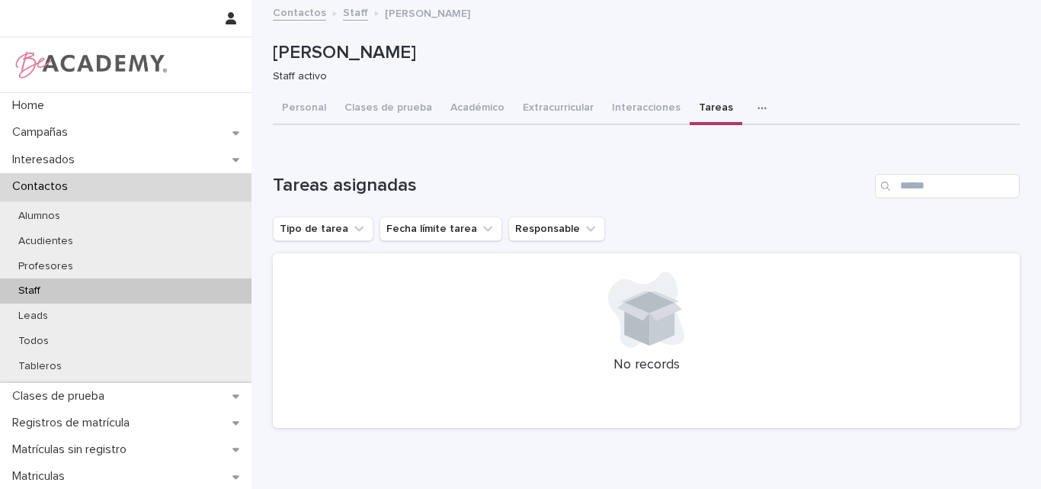
scroll to position [71, 0]
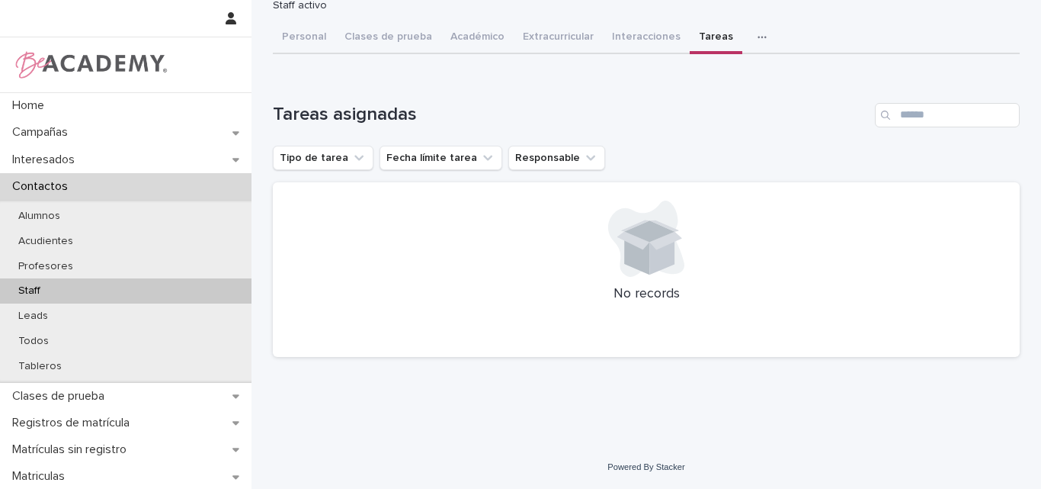
click at [690, 30] on button "Tareas" at bounding box center [716, 38] width 53 height 32
click at [53, 284] on div "Staff" at bounding box center [126, 290] width 252 height 25
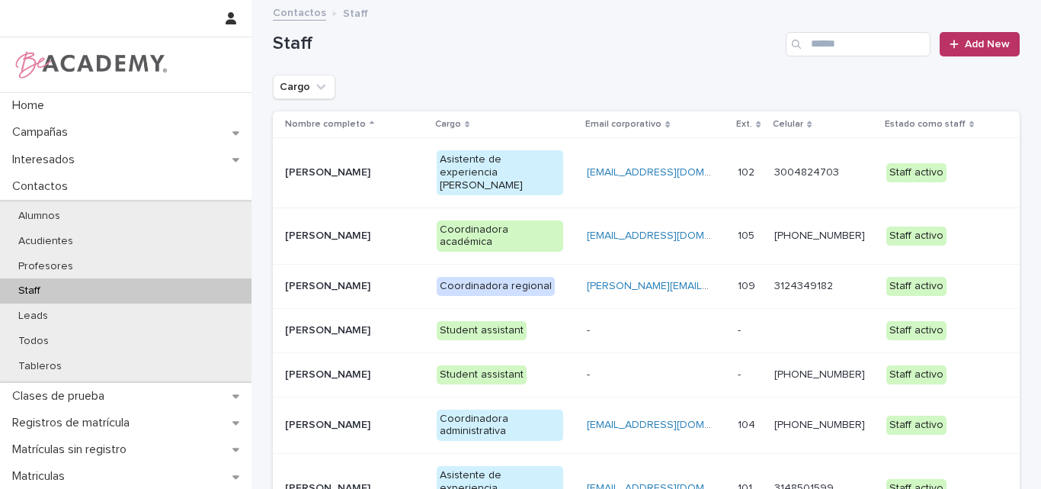
click at [325, 482] on p "Lina Rico Montoya" at bounding box center [348, 488] width 127 height 13
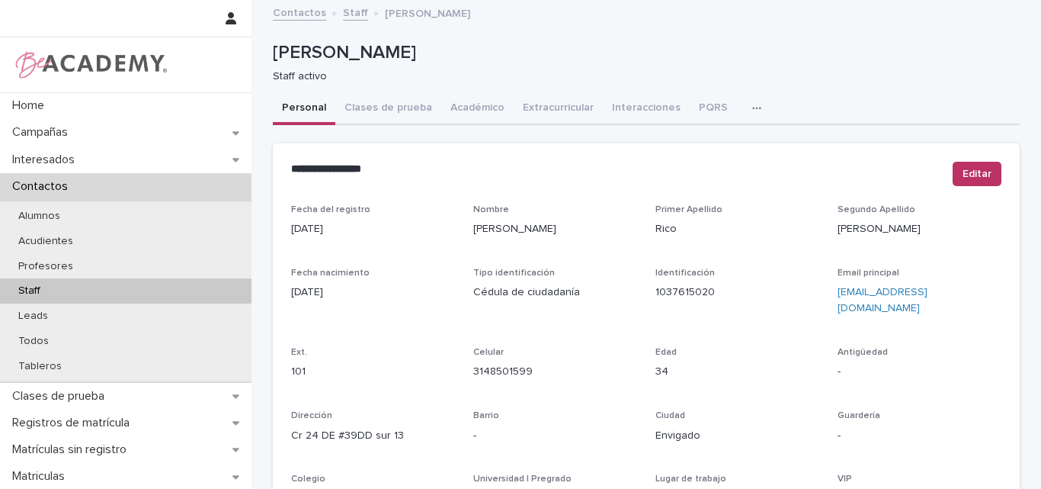
click at [752, 103] on icon "button" at bounding box center [756, 108] width 9 height 11
click at [685, 152] on button "Tareas" at bounding box center [703, 147] width 101 height 23
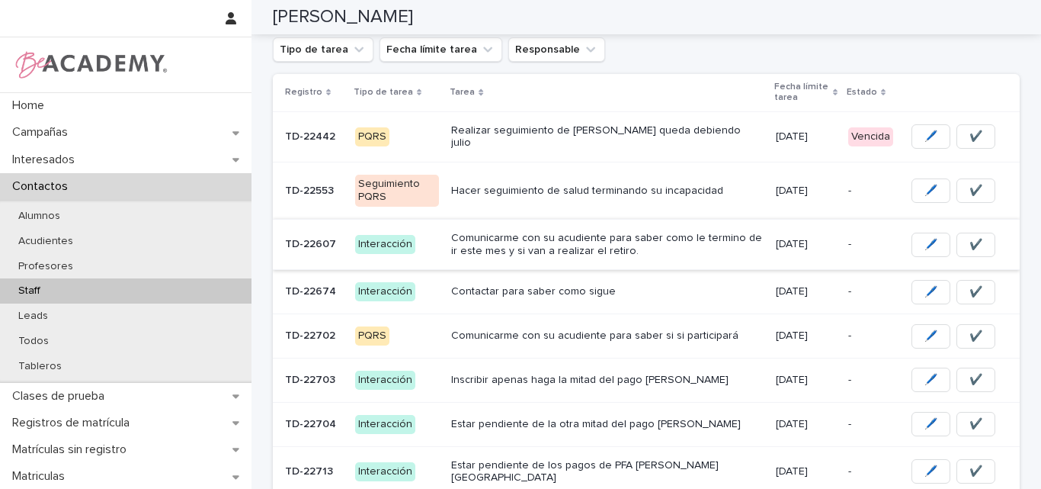
scroll to position [152, 0]
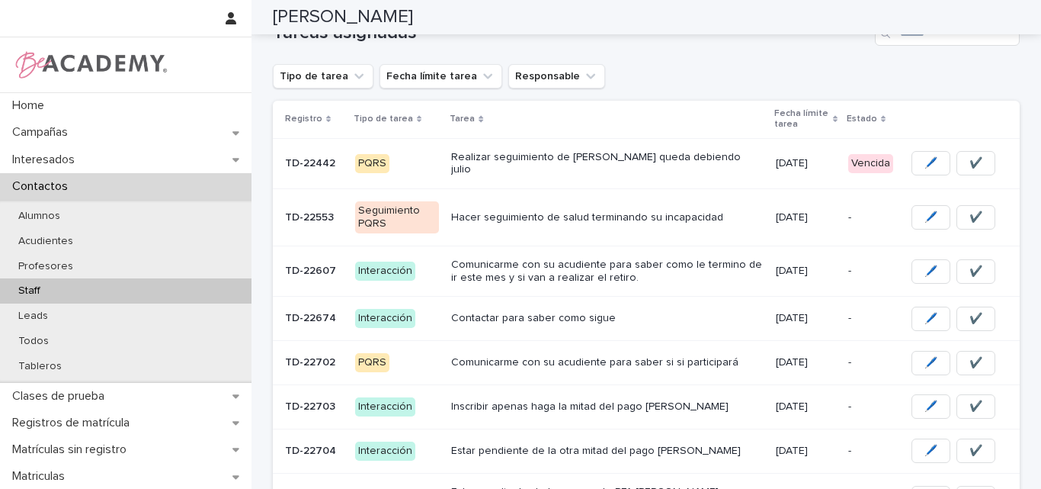
click at [326, 268] on p "TD-22607" at bounding box center [312, 269] width 54 height 16
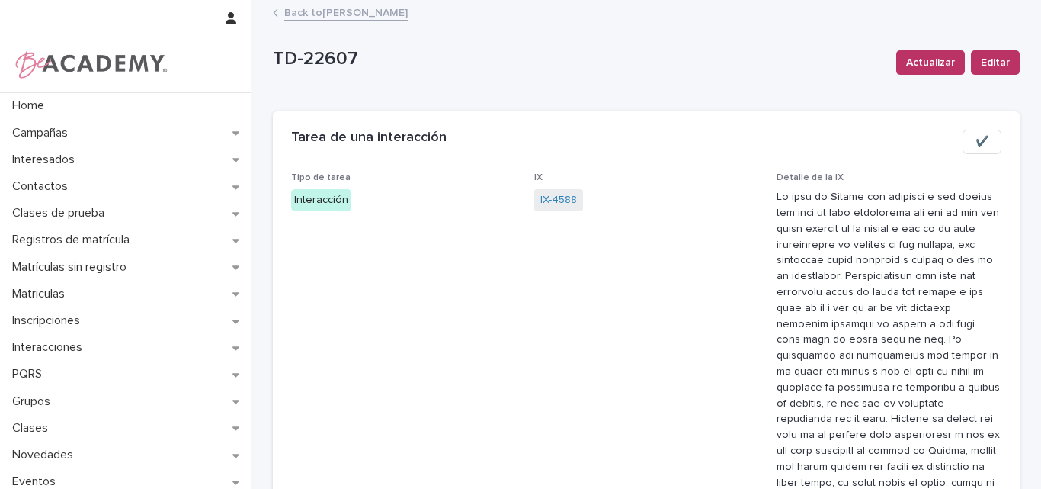
click at [351, 18] on link "Back to Lina Rico Montoya" at bounding box center [345, 12] width 123 height 18
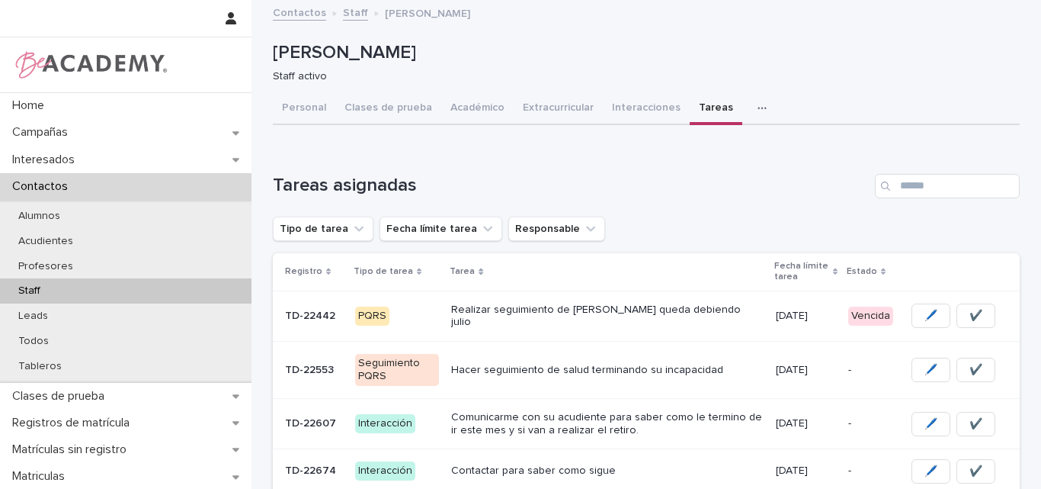
scroll to position [455, 0]
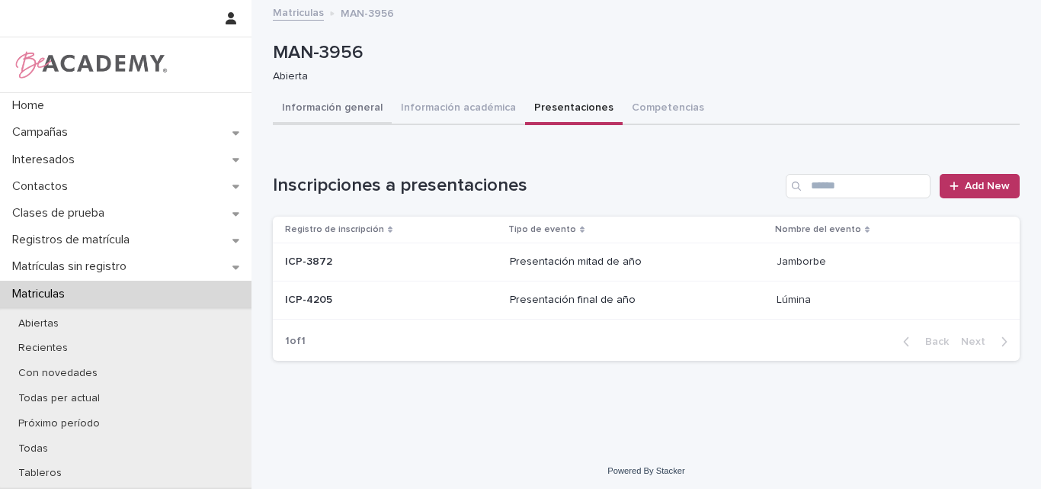
click at [344, 99] on button "Información general" at bounding box center [332, 109] width 119 height 32
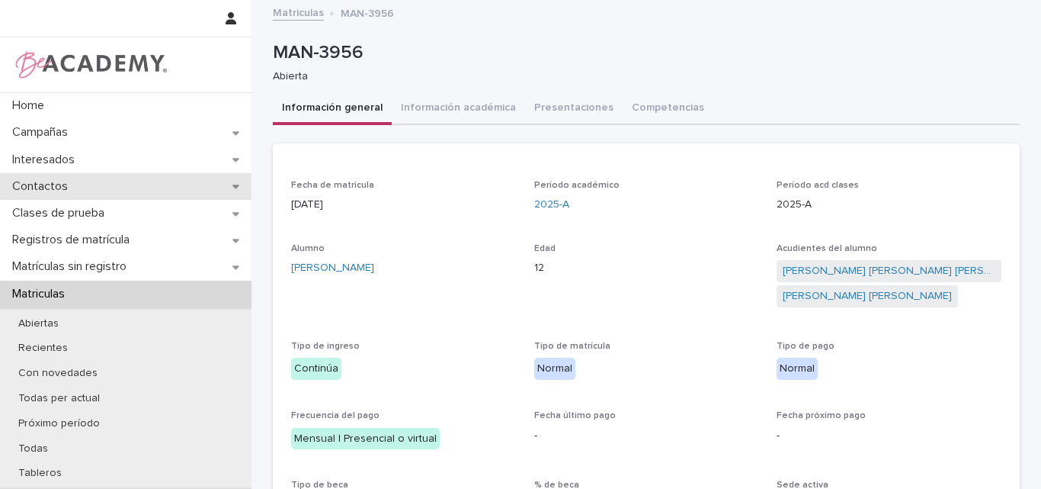
click at [81, 185] on div "Contactos" at bounding box center [126, 186] width 252 height 27
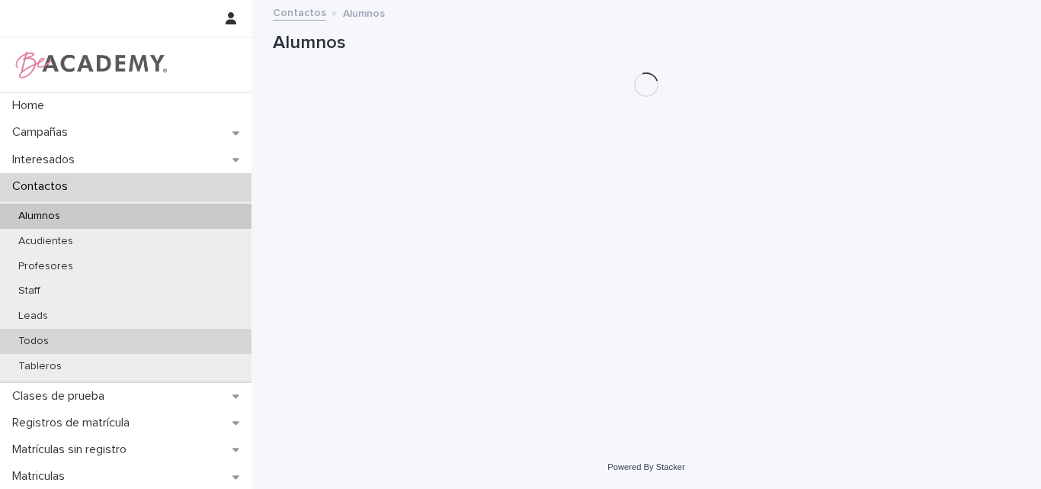
click at [55, 346] on p "Todos" at bounding box center [33, 341] width 55 height 13
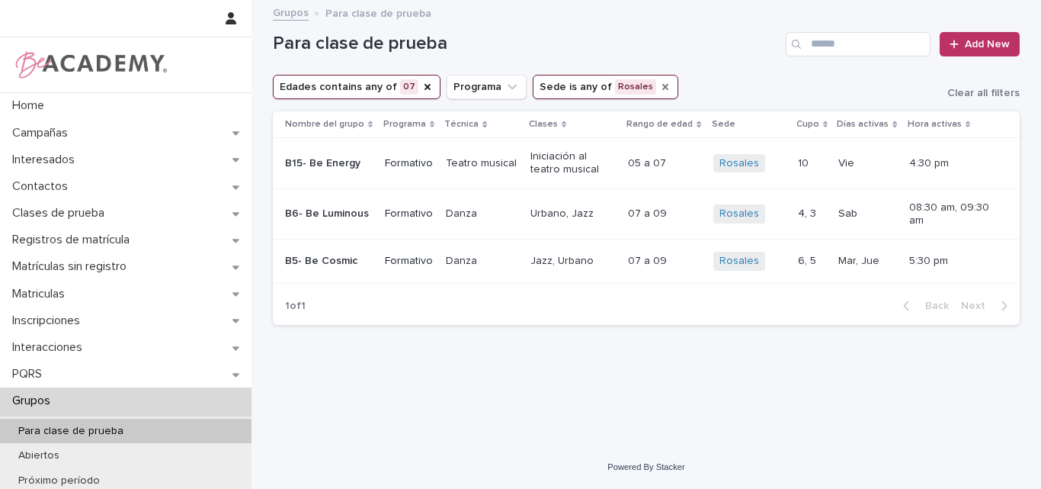
click at [659, 92] on icon "Sede" at bounding box center [665, 87] width 12 height 12
click at [572, 86] on icon "Sede" at bounding box center [576, 86] width 9 height 5
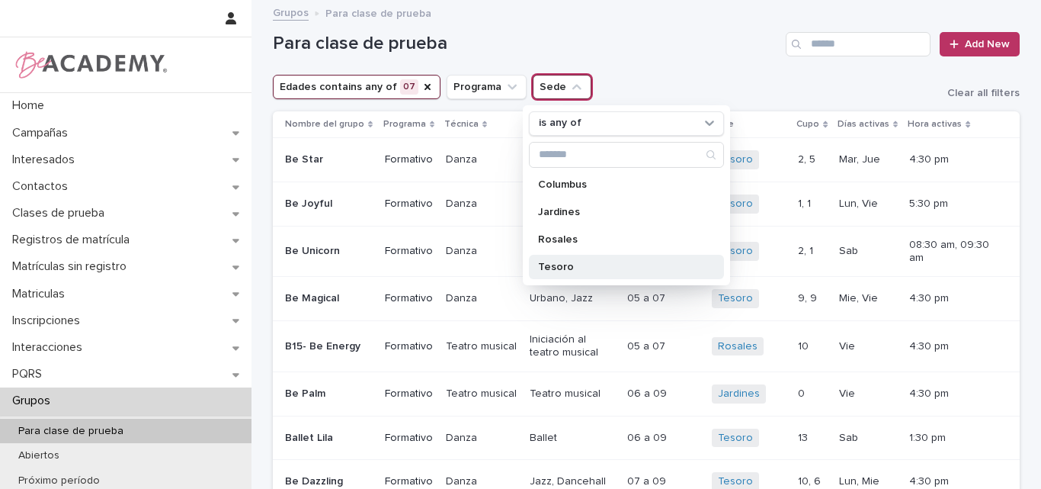
click at [569, 265] on p "Tesoro" at bounding box center [619, 266] width 162 height 11
drag, startPoint x: 415, startPoint y: 84, endPoint x: 396, endPoint y: 83, distance: 19.8
click at [421, 83] on icon "Edades" at bounding box center [427, 87] width 12 height 12
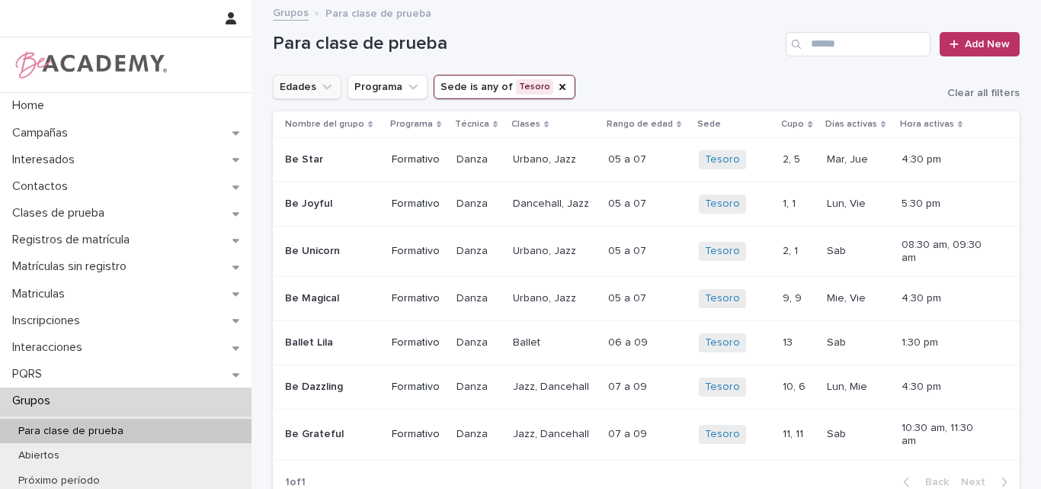
click at [322, 85] on icon "Edades" at bounding box center [326, 86] width 9 height 5
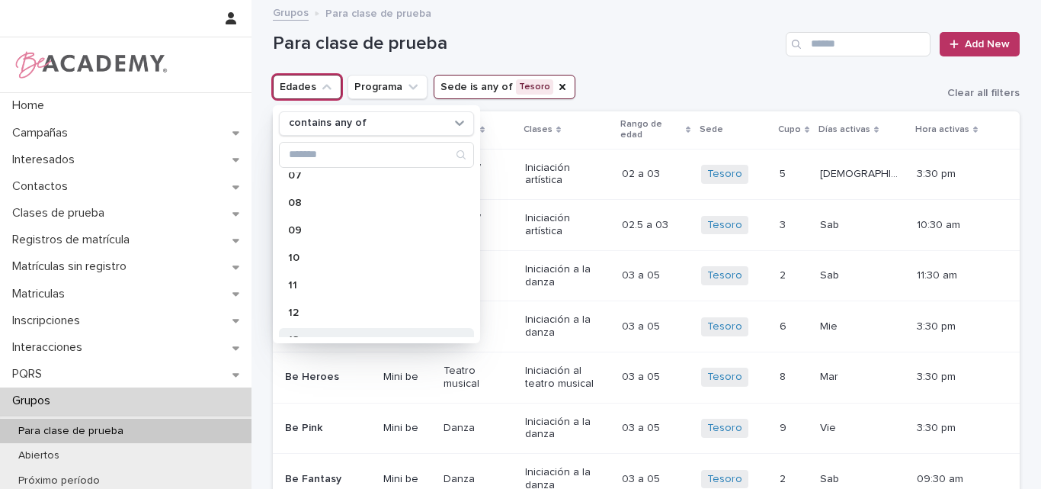
scroll to position [305, 0]
click at [322, 190] on div "10" at bounding box center [376, 181] width 195 height 24
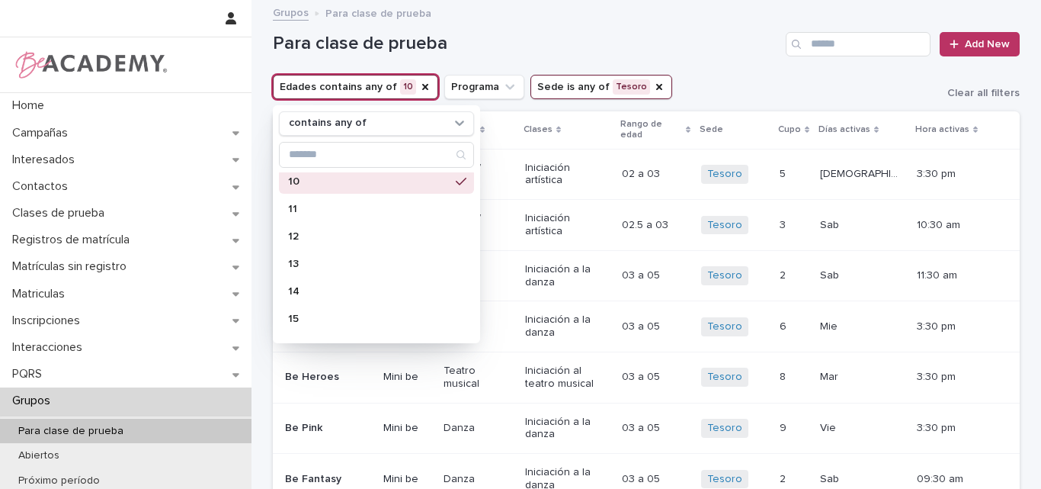
click at [718, 51] on h1 "Para clase de prueba" at bounding box center [526, 44] width 507 height 22
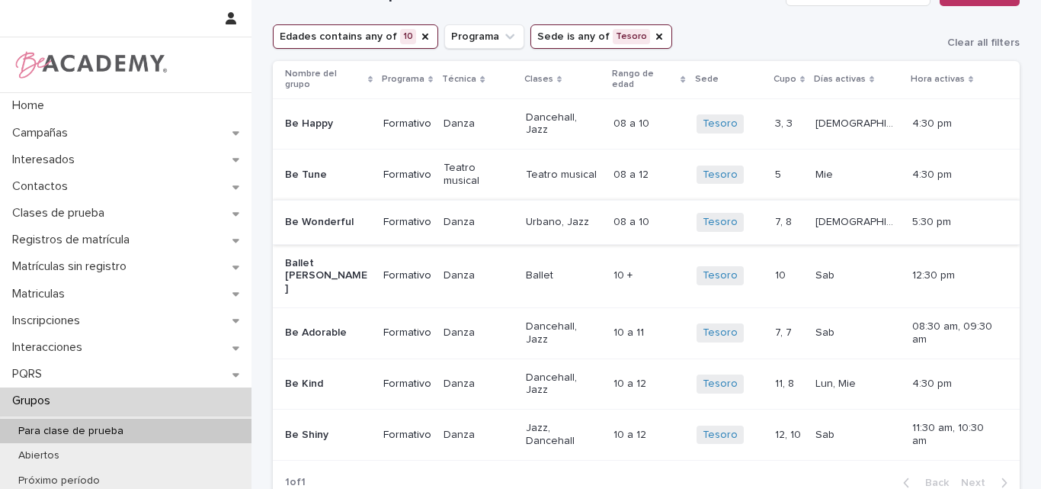
scroll to position [76, 0]
